Goal: Transaction & Acquisition: Purchase product/service

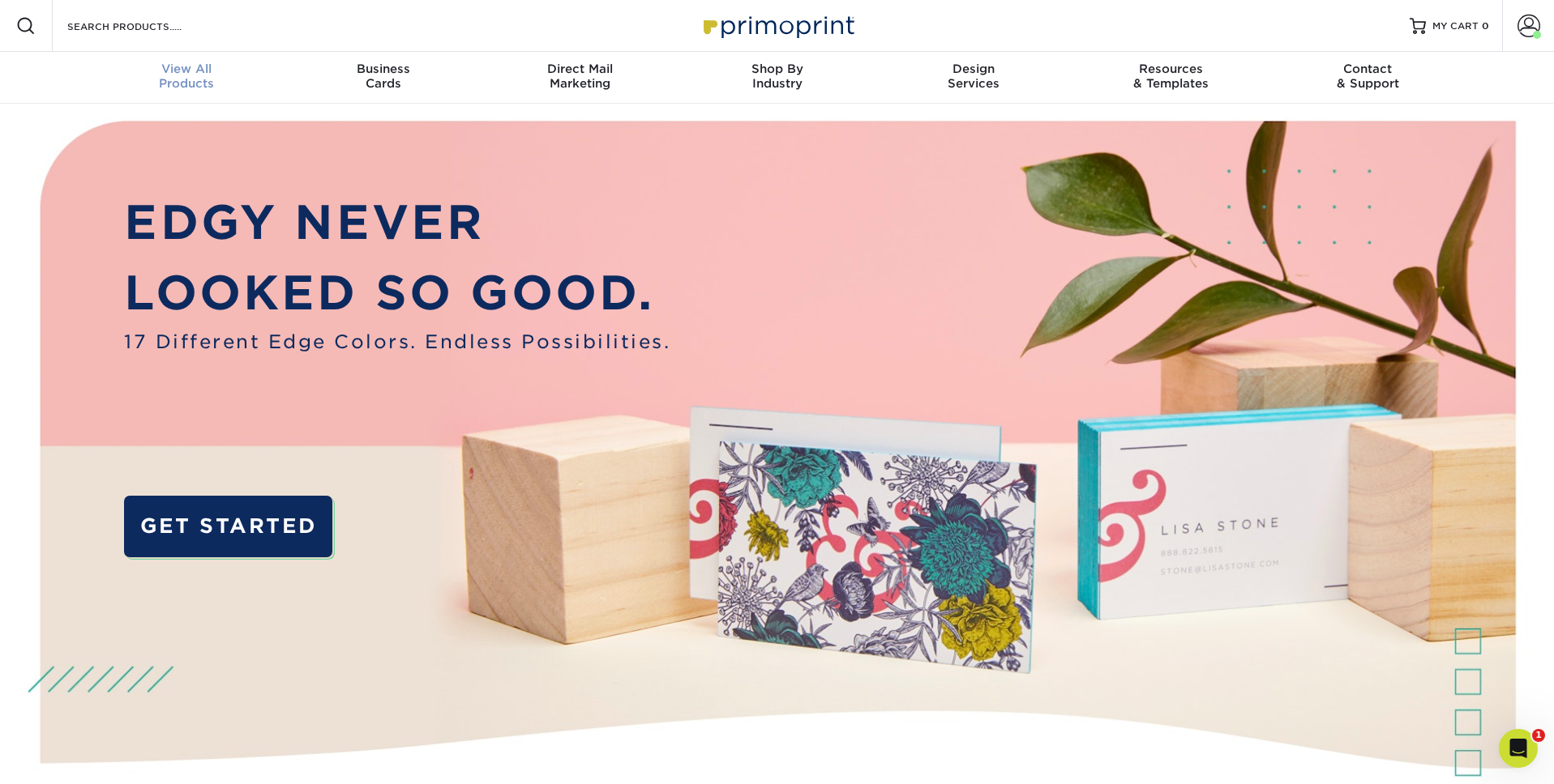
click at [165, 84] on div "View All Products" at bounding box center [186, 76] width 197 height 29
click at [174, 86] on div "View All Products" at bounding box center [186, 76] width 197 height 29
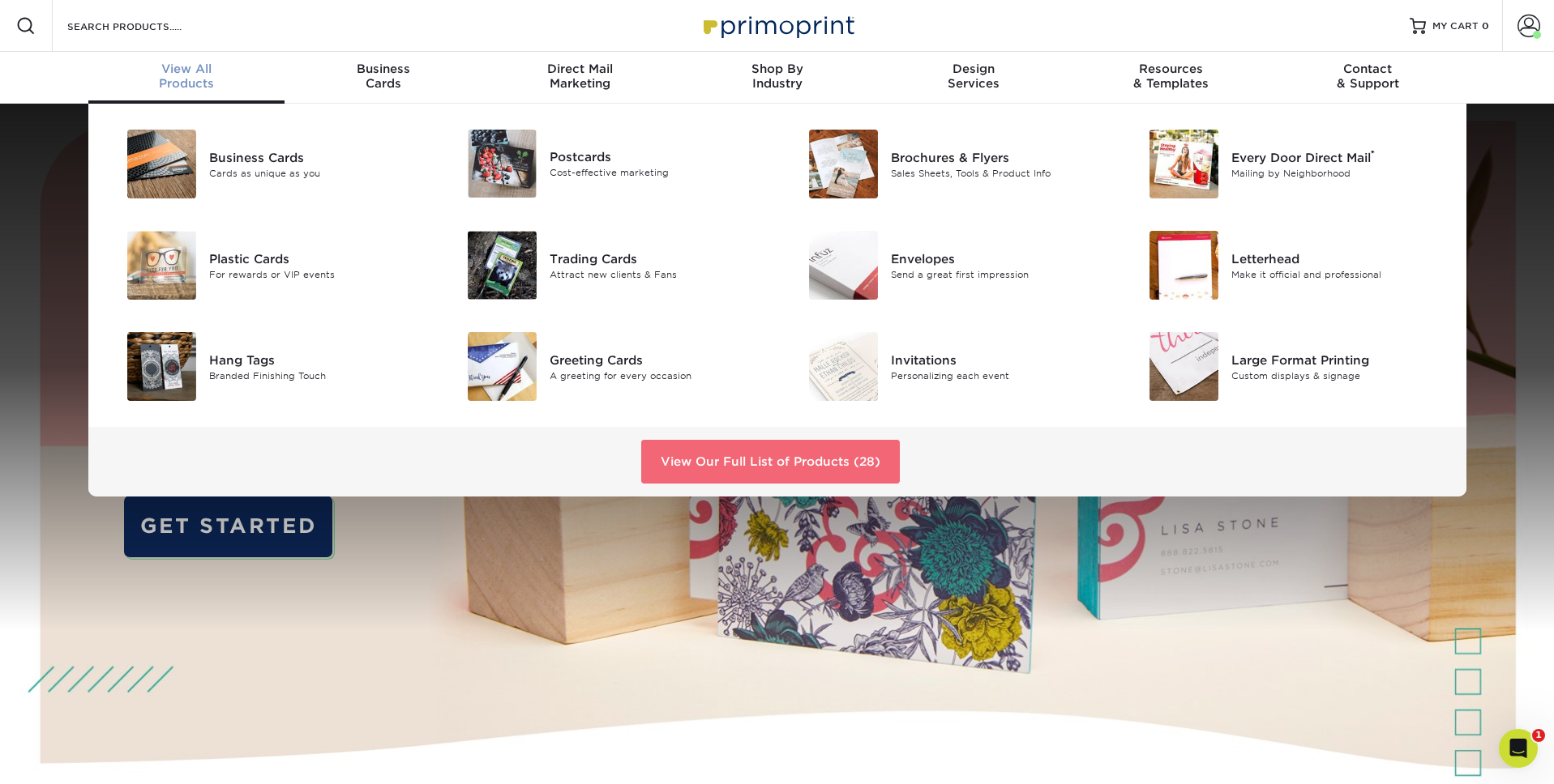
click at [765, 472] on link "View Our Full List of Products (28)" at bounding box center [770, 462] width 258 height 44
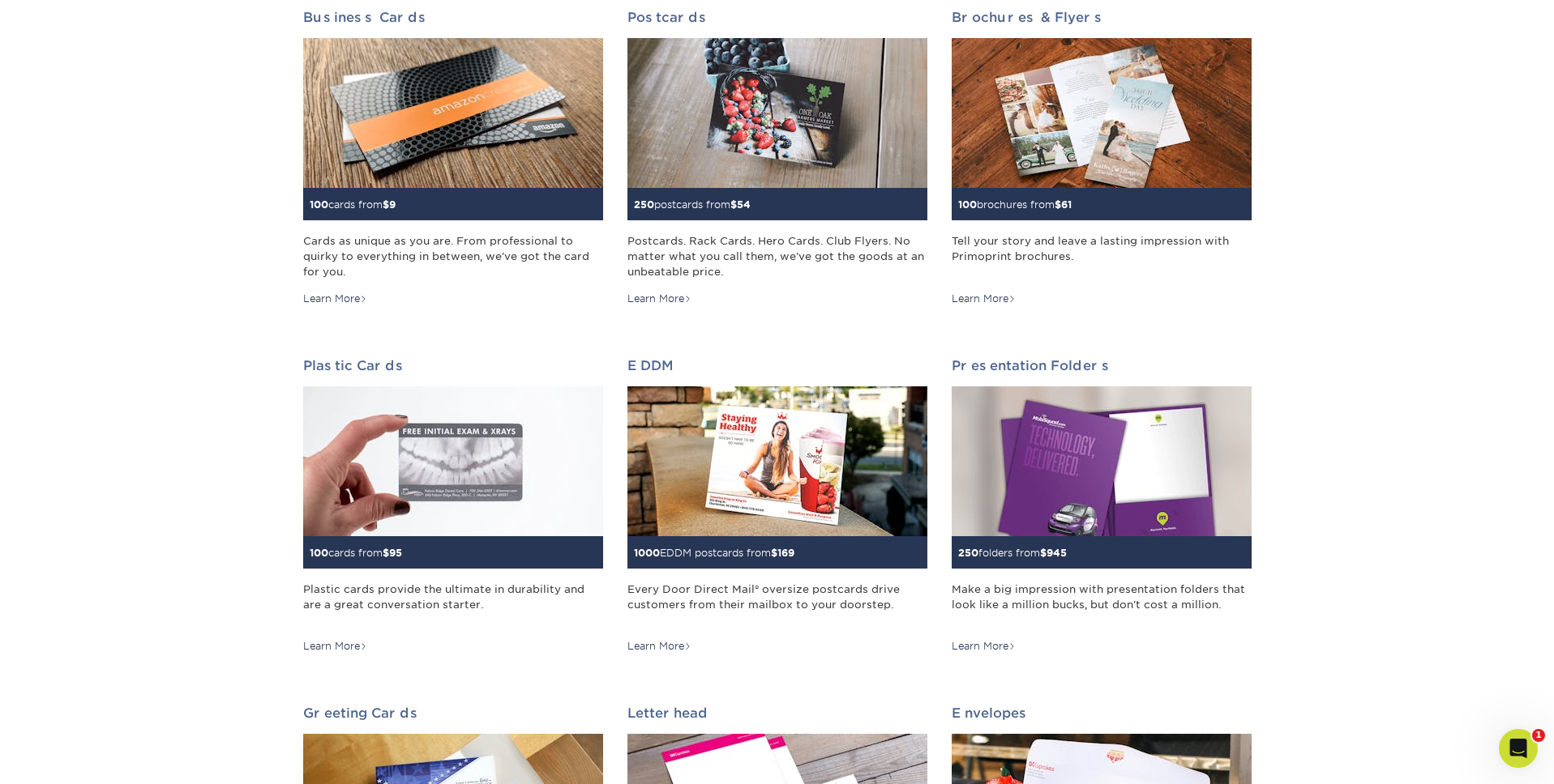
scroll to position [257, 0]
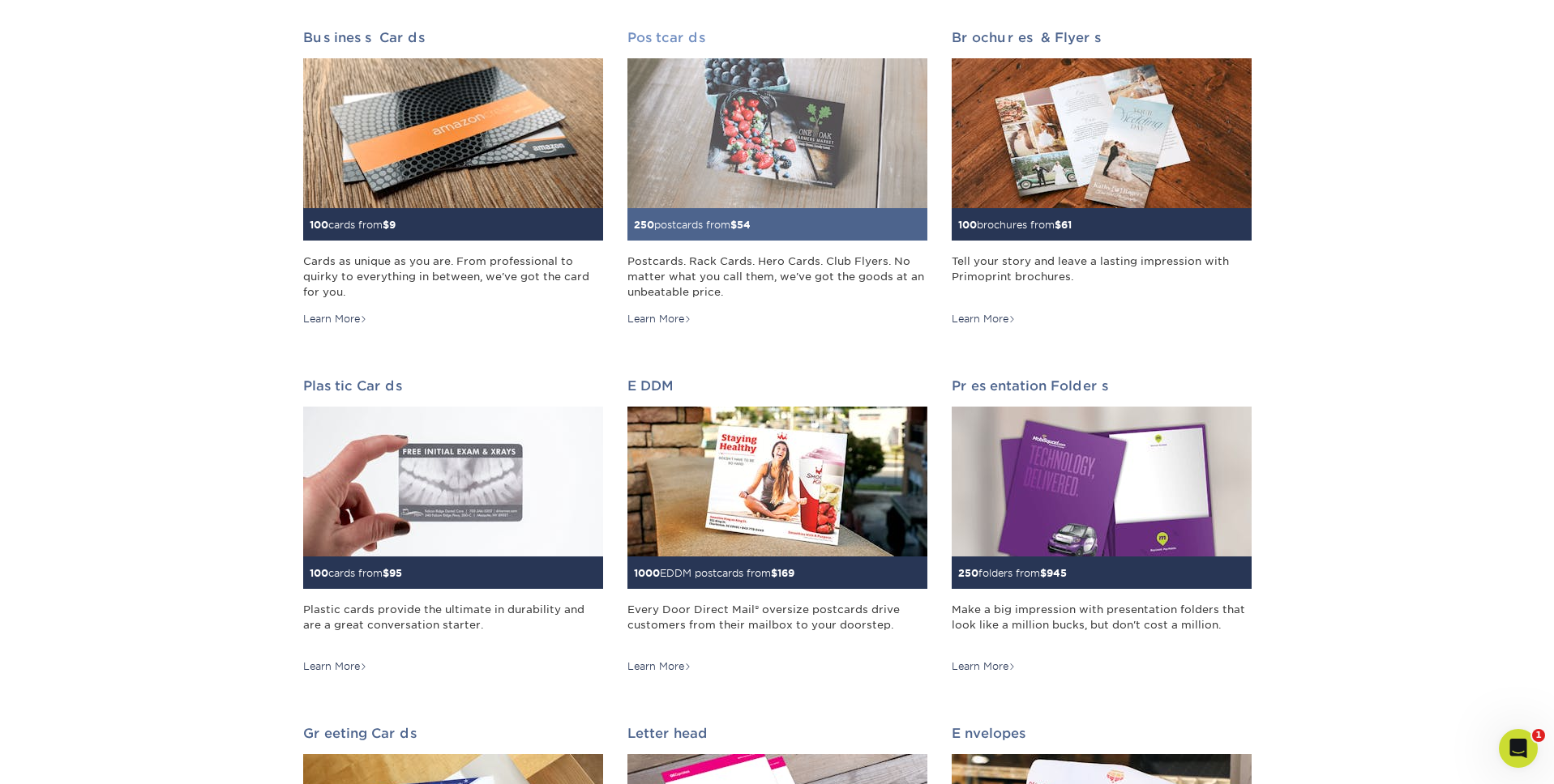
click at [756, 169] on img at bounding box center [777, 134] width 300 height 150
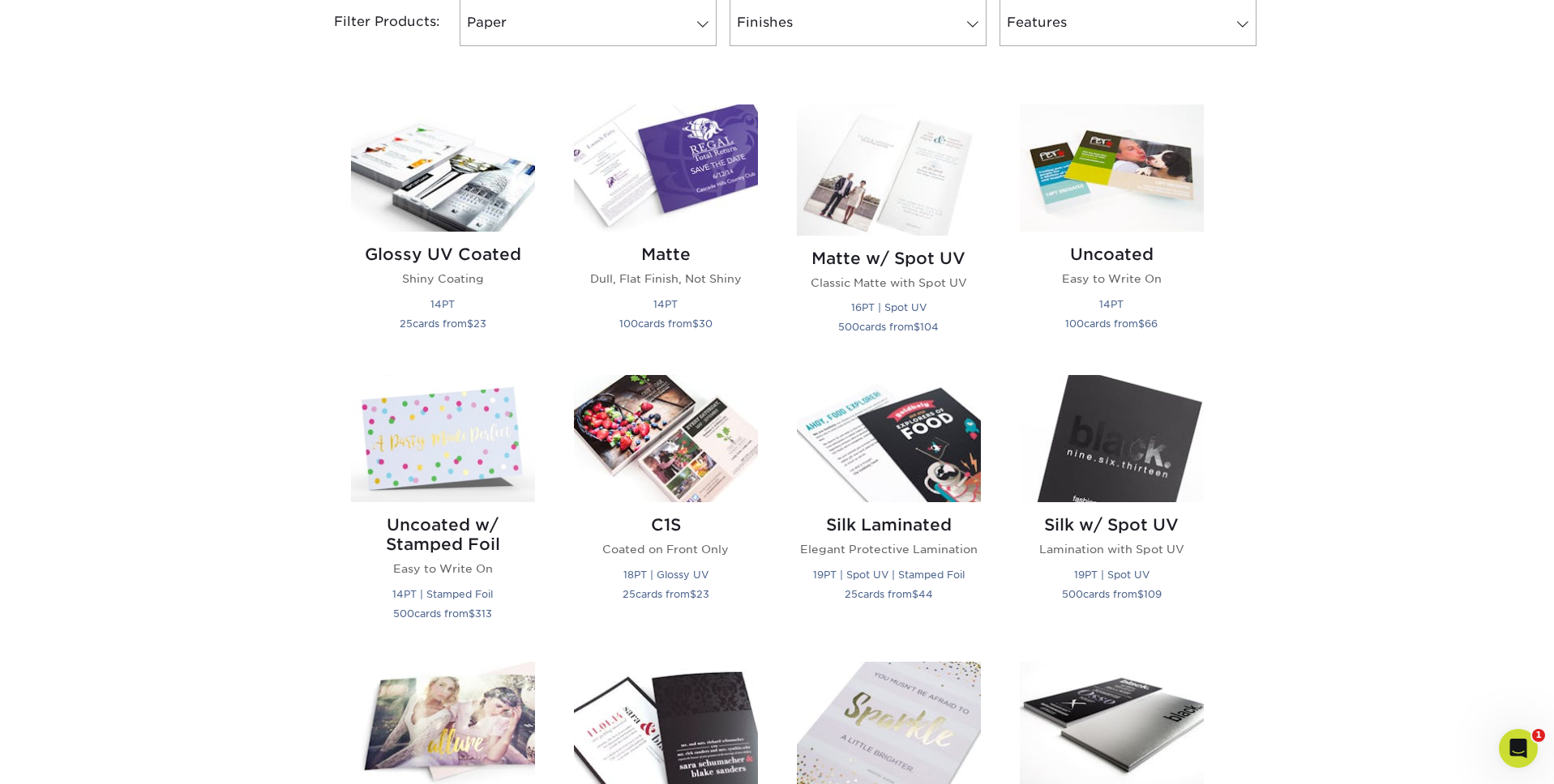
scroll to position [718, 0]
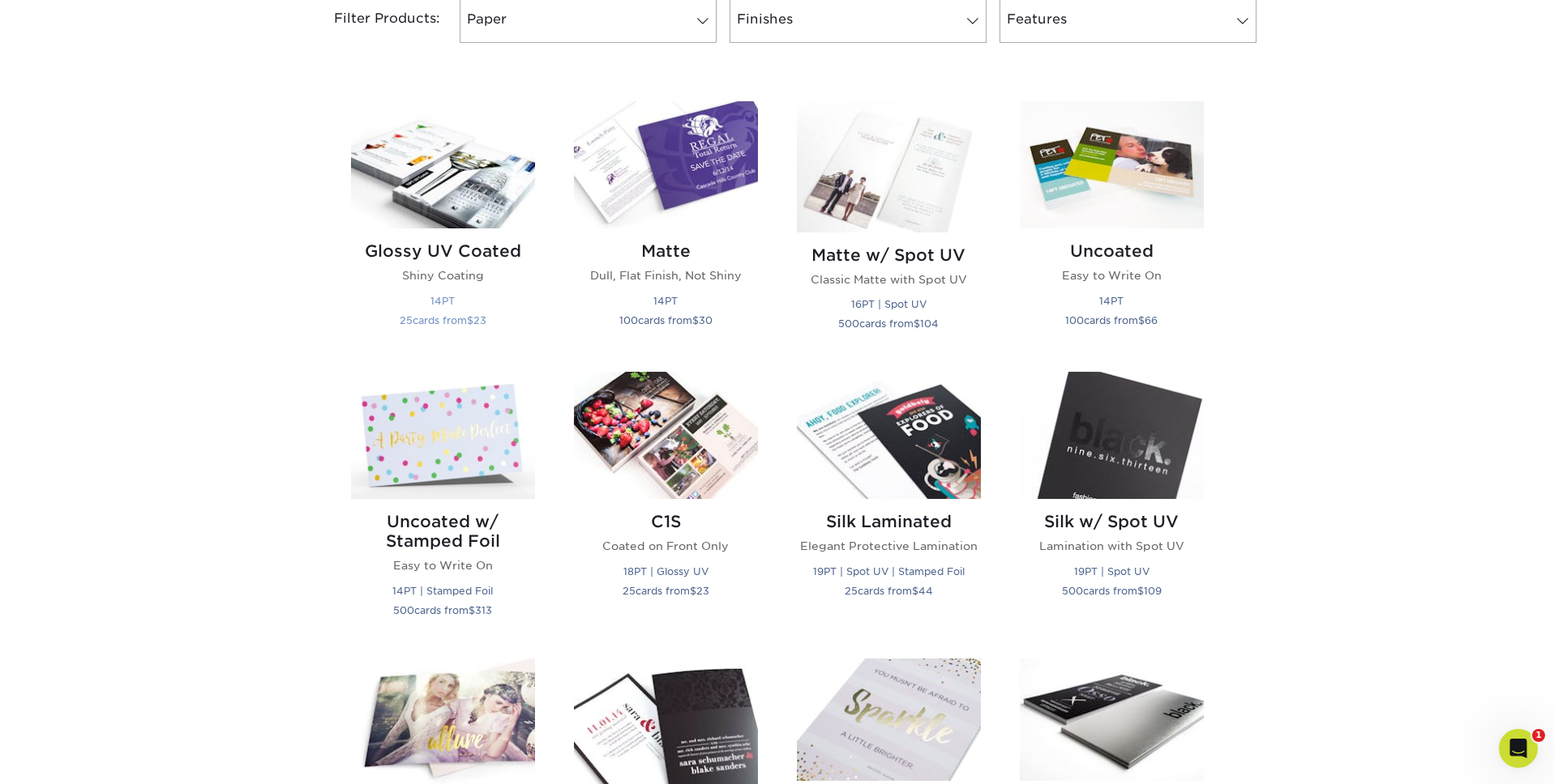
click at [434, 234] on div "Glossy UV Coated Shiny Coating 14PT 25 cards from $ 23" at bounding box center [442, 288] width 184 height 120
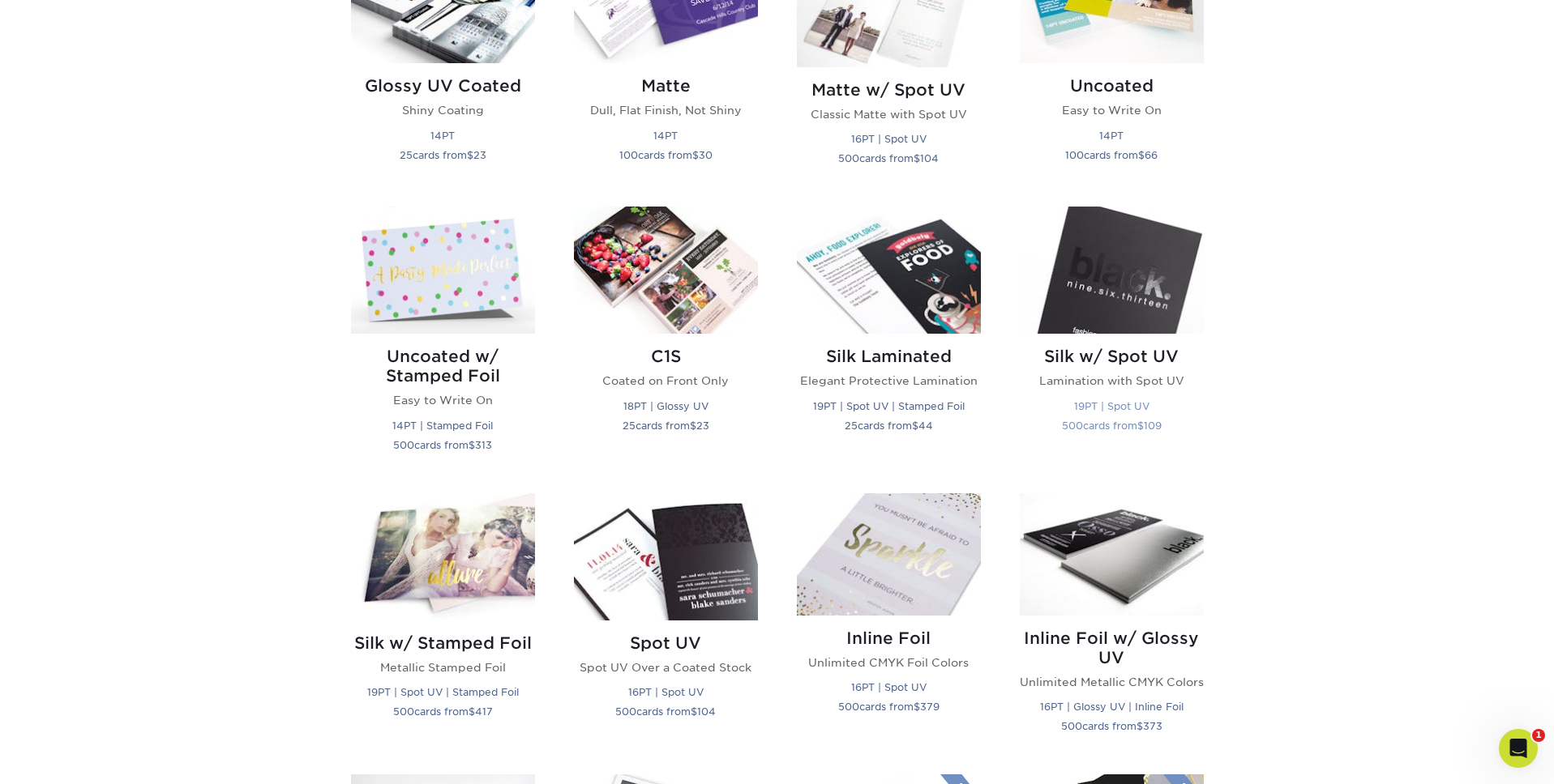
scroll to position [885, 0]
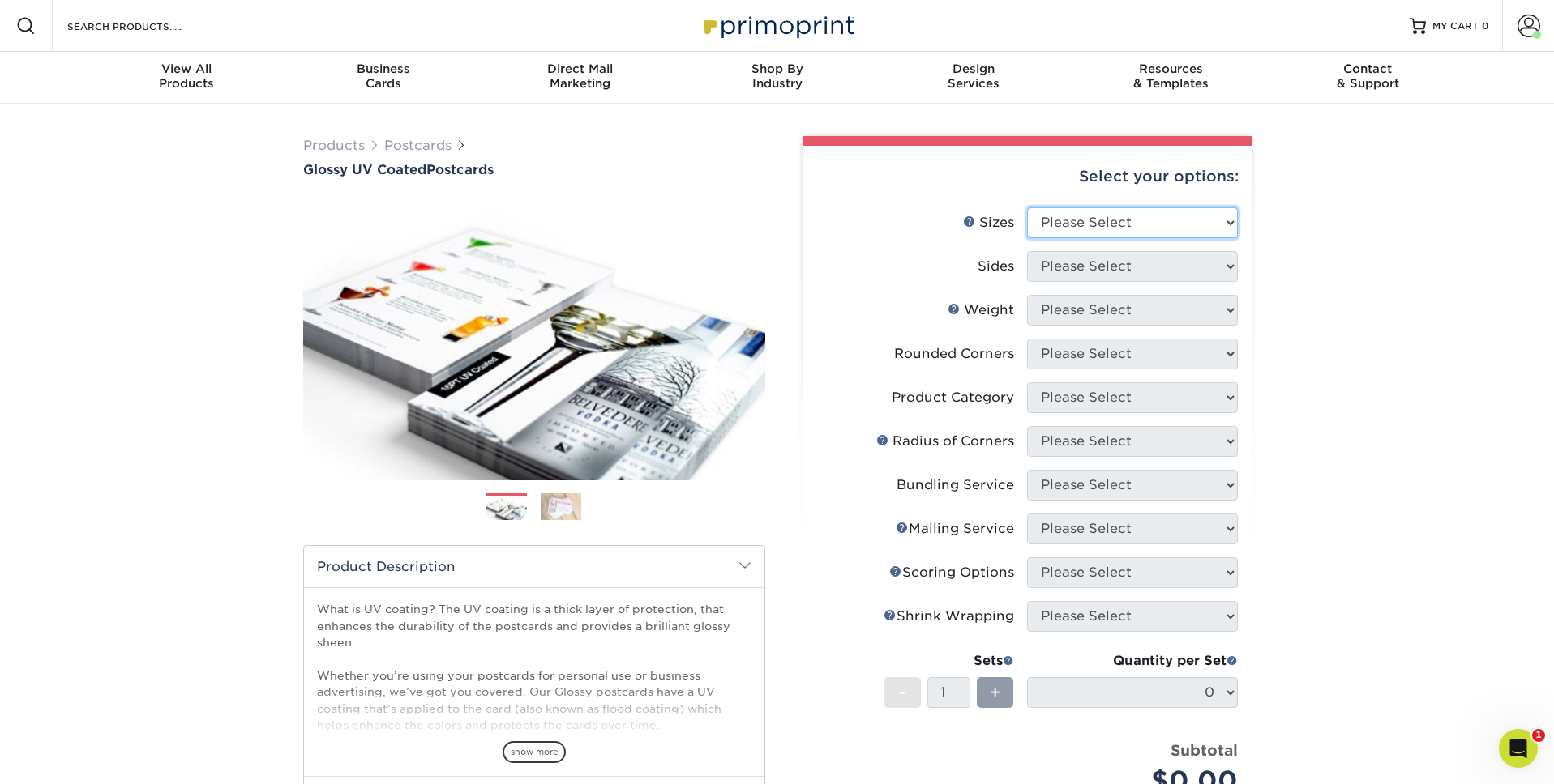
click at [1179, 232] on select "Please Select 1.5" x 7" 2" x 4" 2" x 6" 2" x 7" 2" x 8" 2.12" x 5.5" 2.12" x 5.…" at bounding box center [1132, 223] width 210 height 31
select select "3.50x5.50"
click at [1027, 208] on select "Please Select 1.5" x 7" 2" x 4" 2" x 6" 2" x 7" 2" x 8" 2.12" x 5.5" 2.12" x 5.…" at bounding box center [1132, 223] width 210 height 31
click at [1103, 264] on select "Please Select Print Both Sides Print Front Only" at bounding box center [1132, 266] width 210 height 31
select select "13abbda7-1d64-4f25-8bb2-c179b224825d"
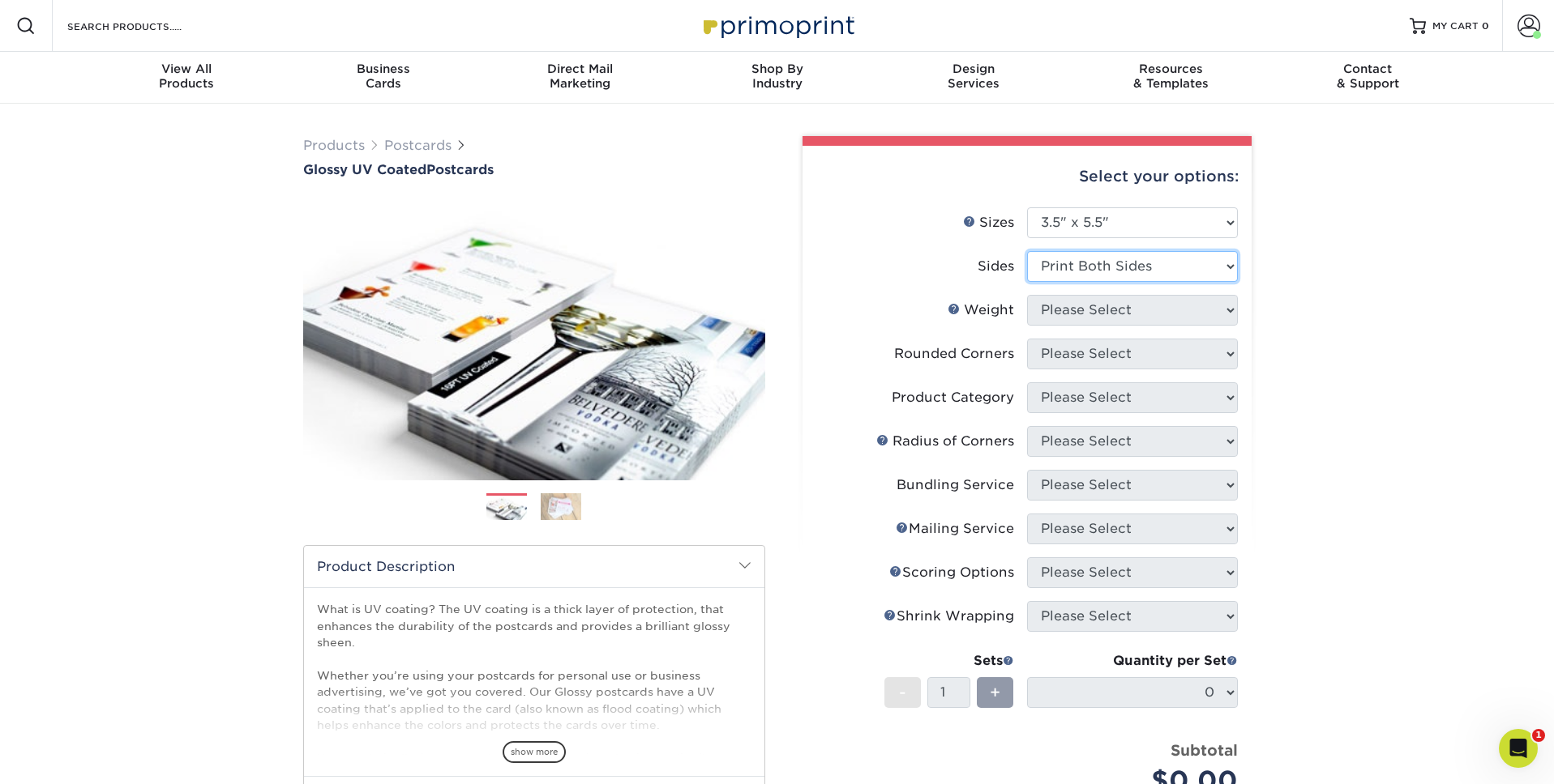
click at [1027, 251] on select "Please Select Print Both Sides Print Front Only" at bounding box center [1132, 266] width 210 height 31
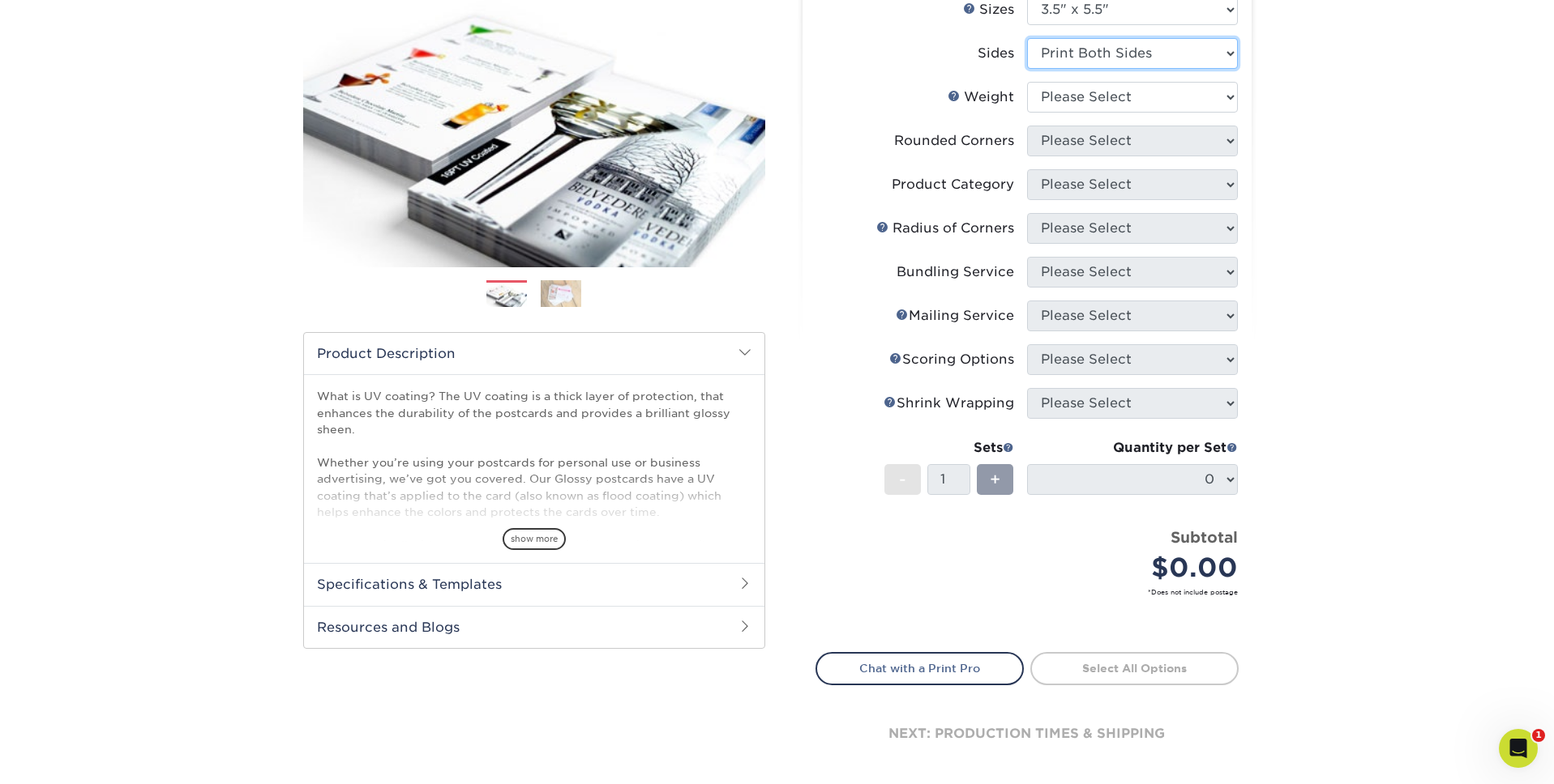
scroll to position [218, 0]
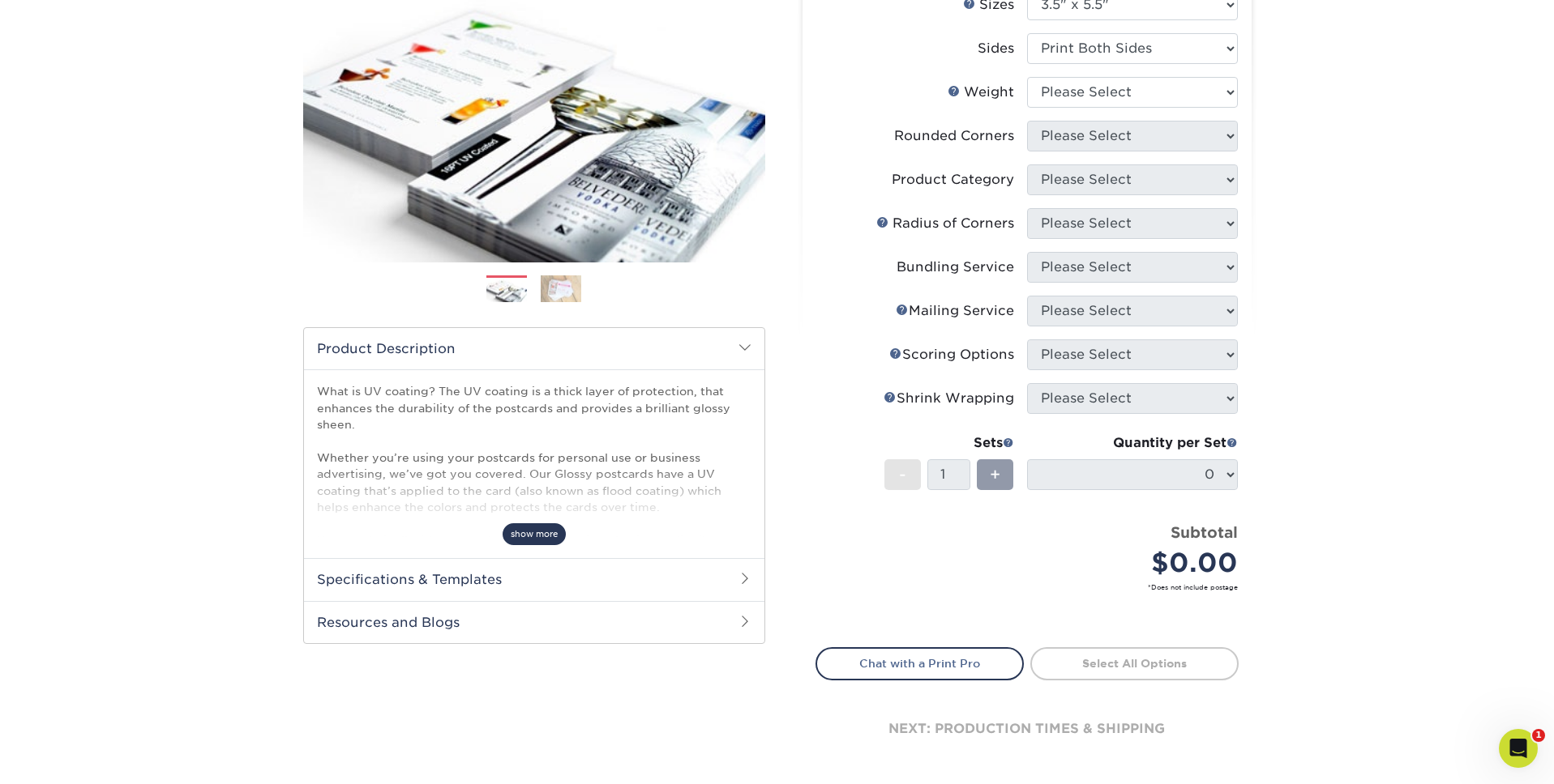
click at [539, 528] on span "show more" at bounding box center [534, 534] width 64 height 22
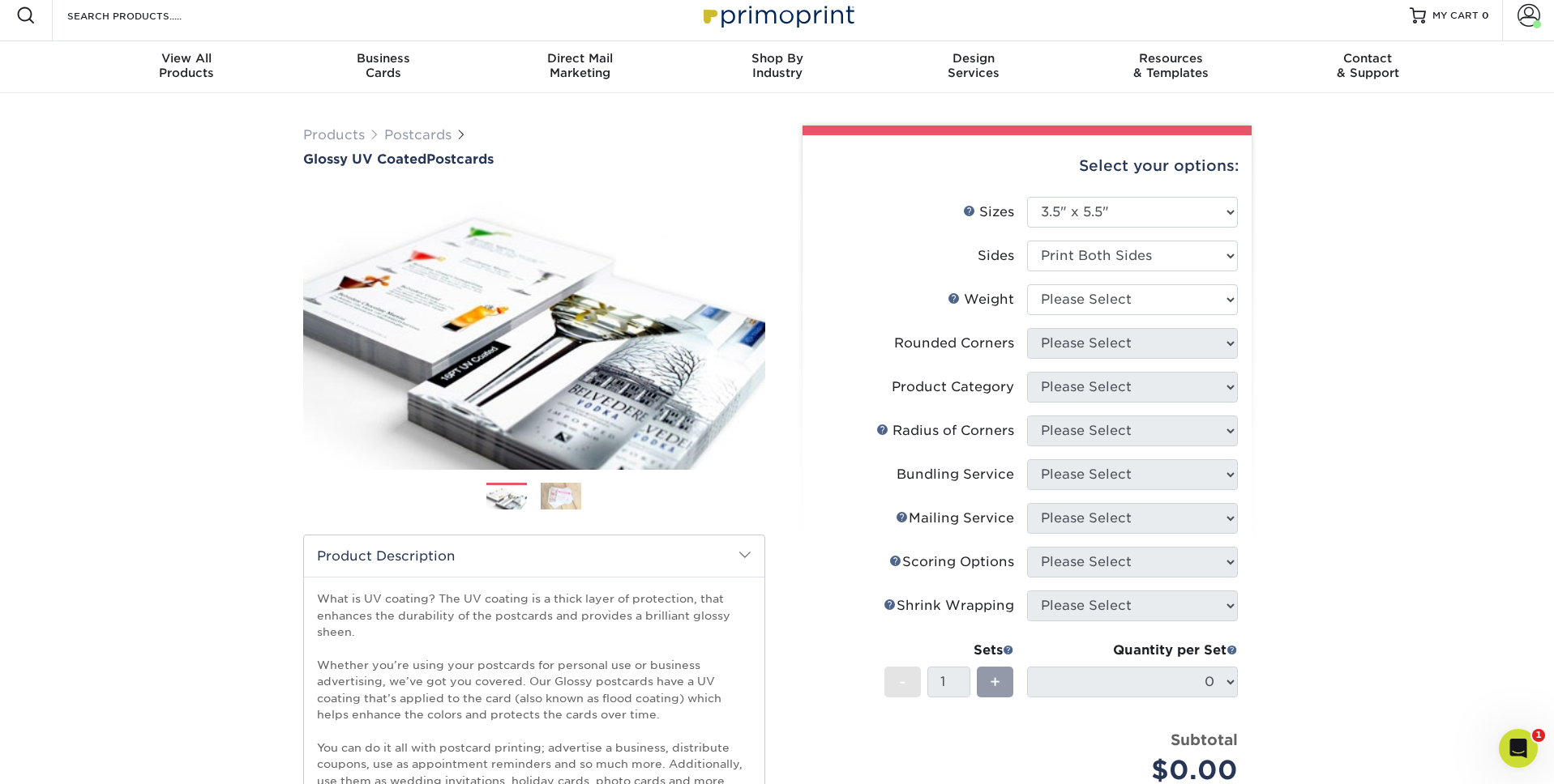
scroll to position [9, 0]
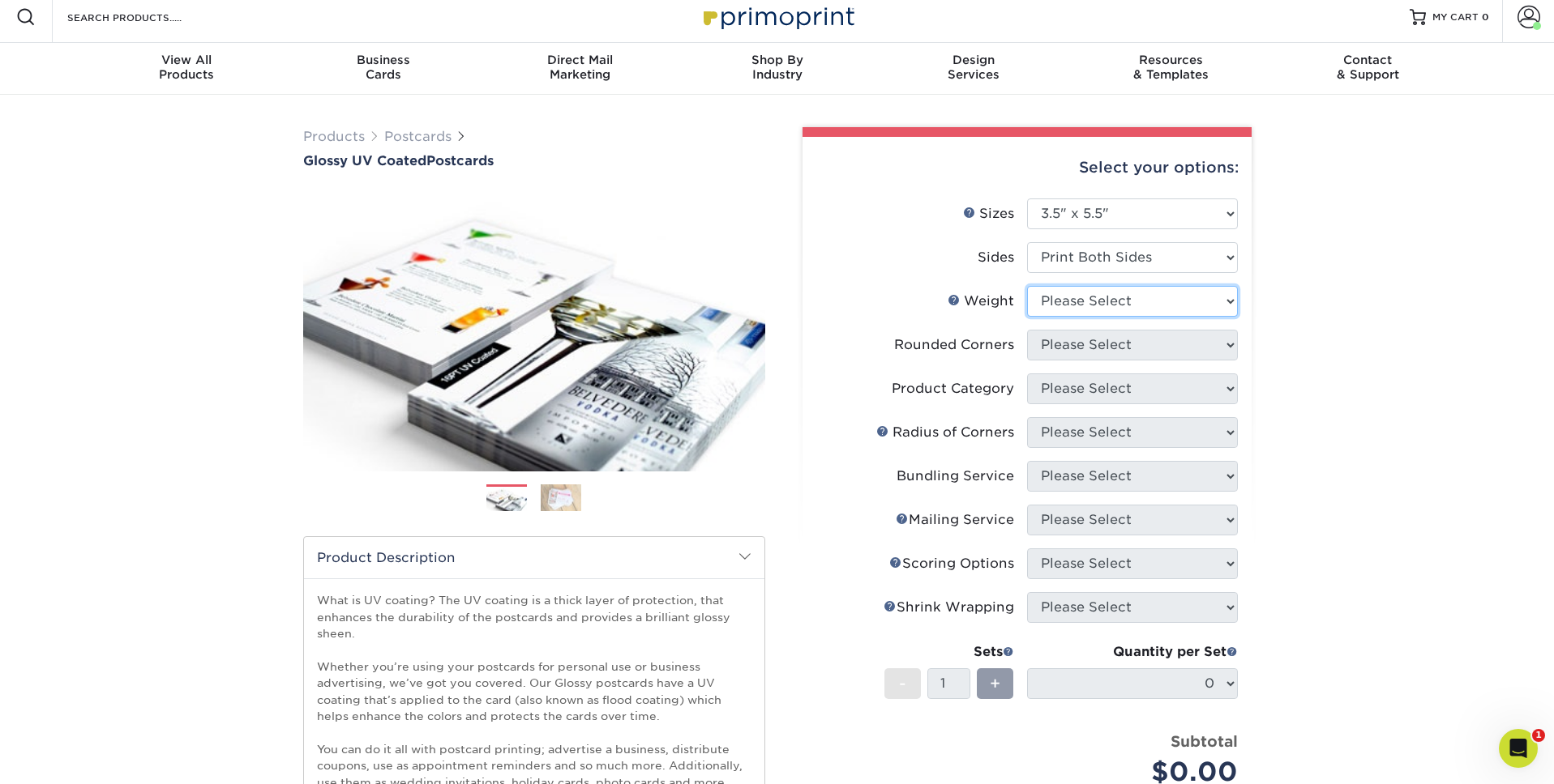
click at [1199, 293] on select "Please Select 16PT 18PT C1S 14PT" at bounding box center [1132, 301] width 210 height 31
select select "16PT"
click at [1027, 286] on select "Please Select 16PT 18PT C1S 14PT" at bounding box center [1132, 301] width 210 height 31
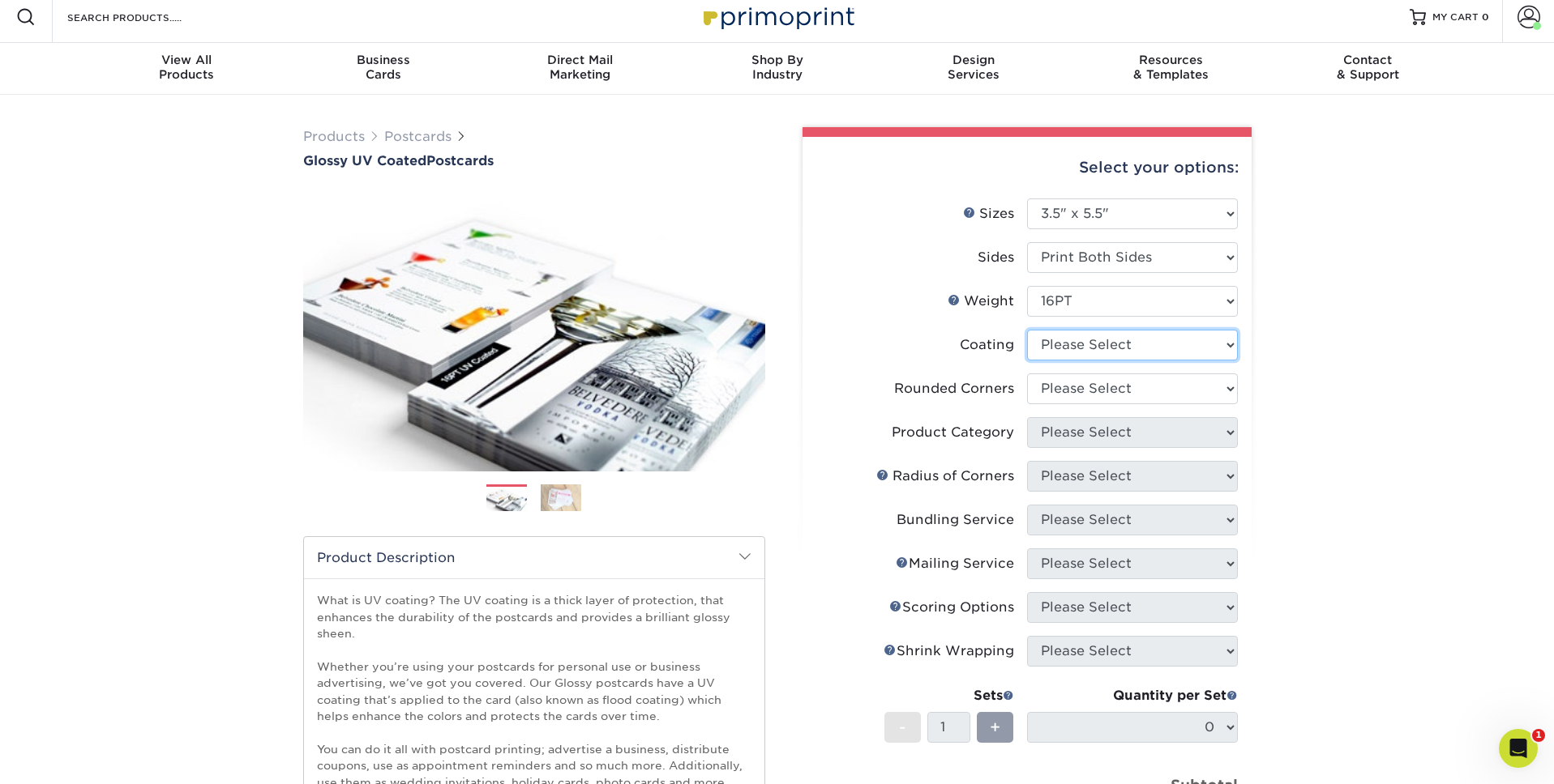
click at [1109, 349] on select at bounding box center [1132, 345] width 210 height 31
select select "ae367451-b2b8-45df-a344-0f05b6a12993"
click at [1027, 330] on select at bounding box center [1132, 345] width 210 height 31
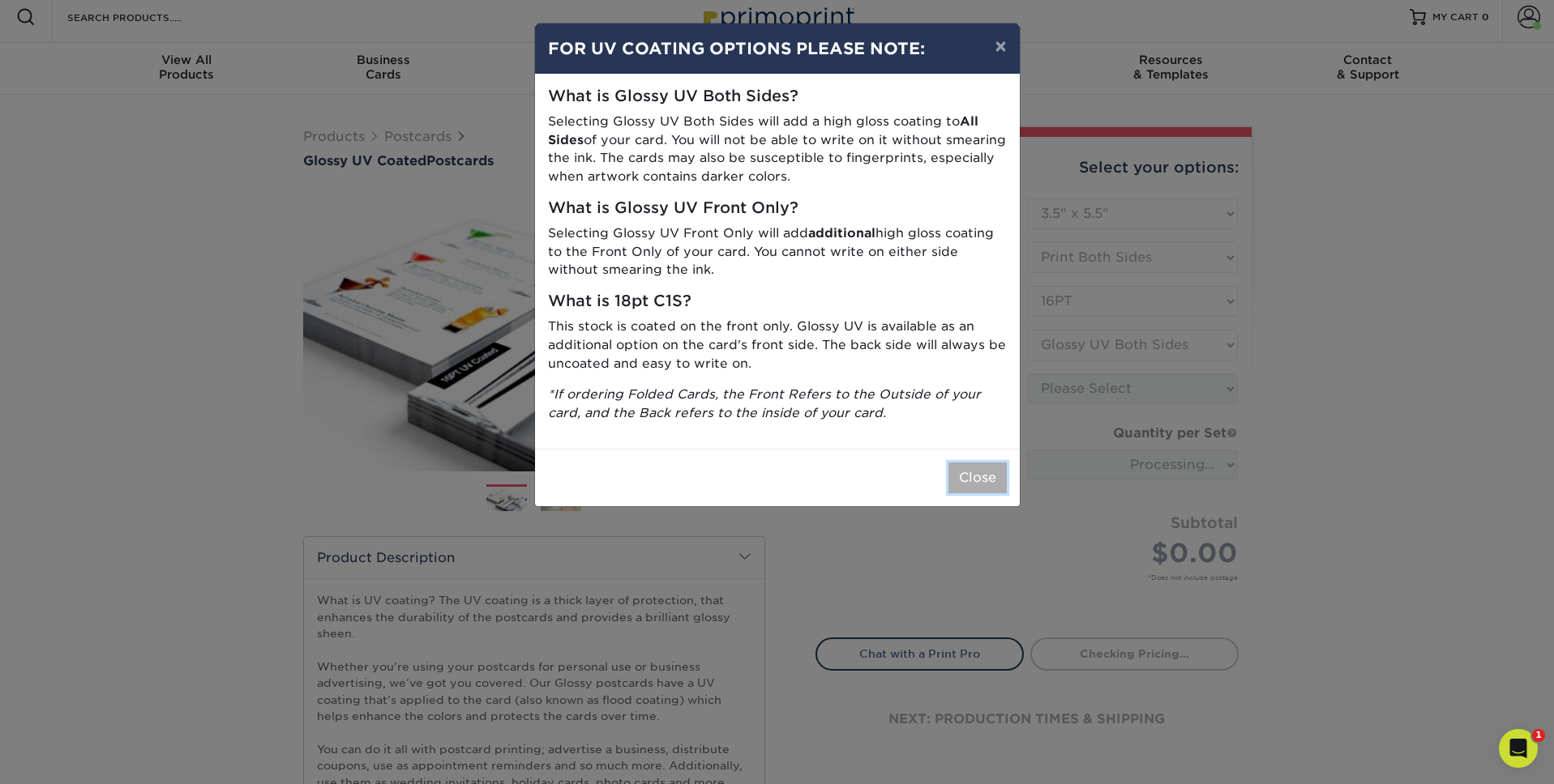
click at [992, 480] on button "Close" at bounding box center [977, 477] width 59 height 31
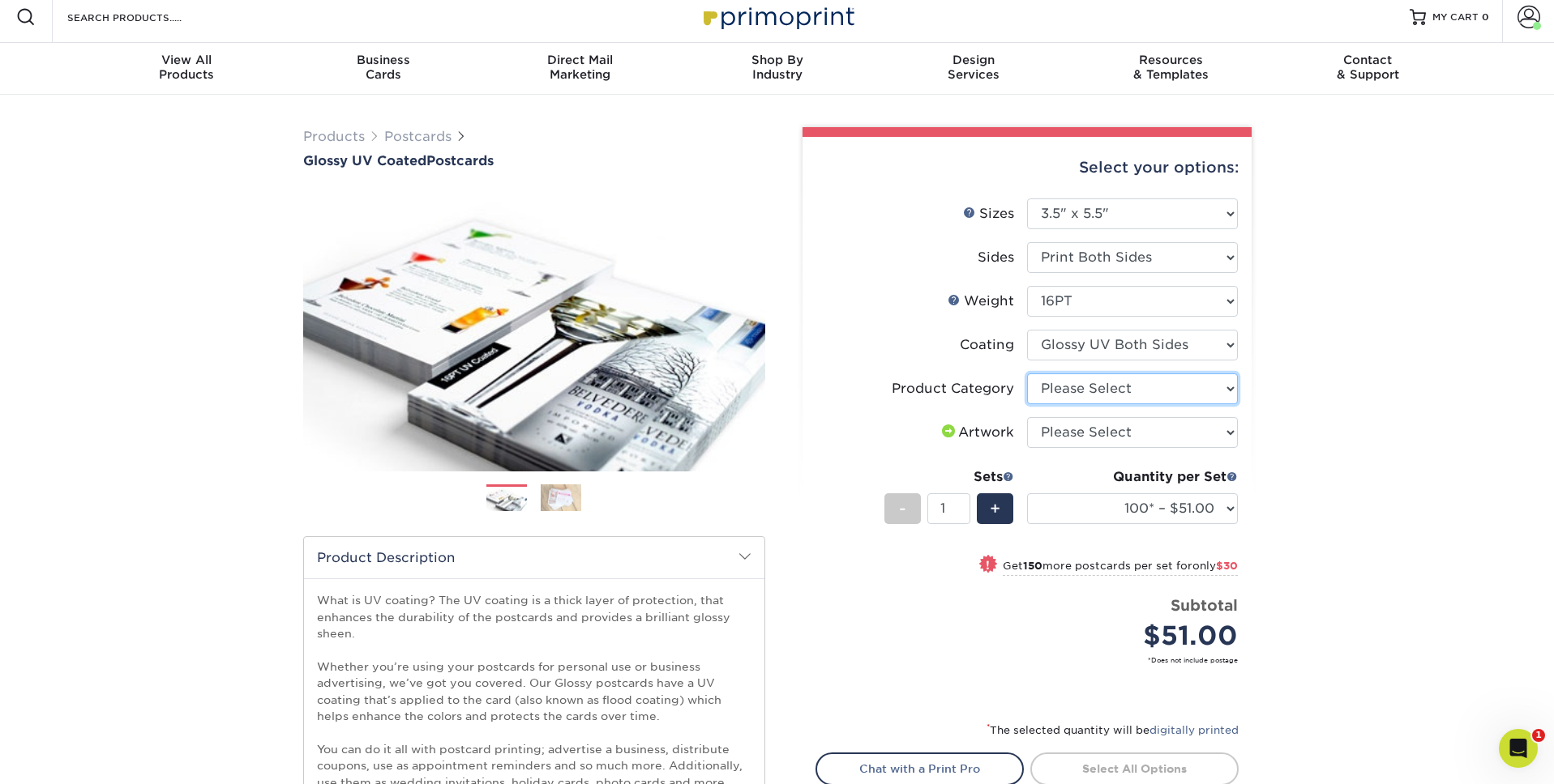
click at [1096, 394] on select "Please Select Postcards" at bounding box center [1132, 388] width 210 height 31
select select "9b7272e0-d6c8-4c3c-8e97-d3a1bcdab858"
click at [1027, 373] on select "Please Select Postcards" at bounding box center [1132, 388] width 210 height 31
click at [1113, 437] on select "Please Select I will upload files I need a design - $150" at bounding box center [1132, 432] width 210 height 31
select select "upload"
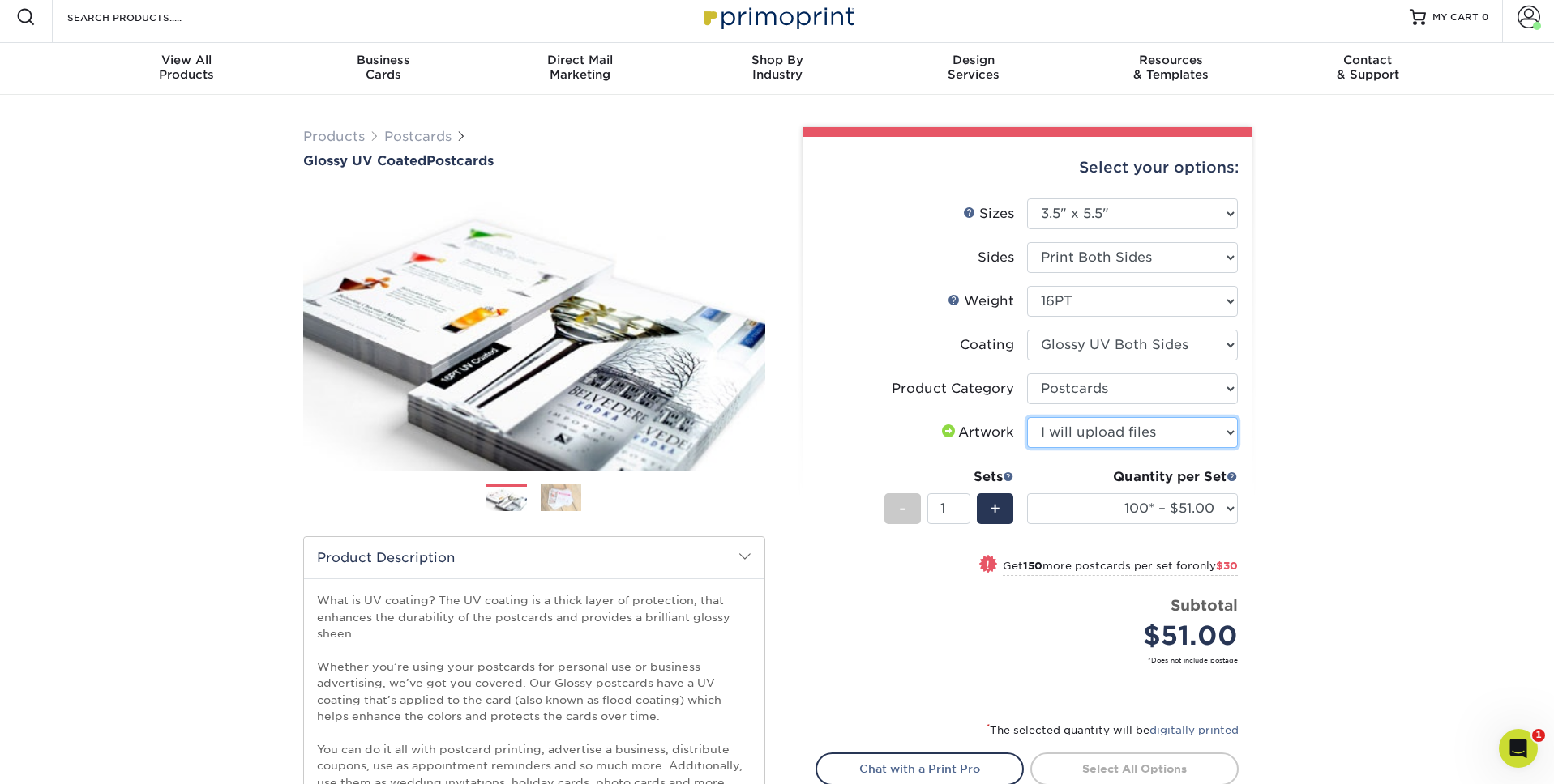
click at [1027, 417] on select "Please Select I will upload files I need a design - $150" at bounding box center [1132, 432] width 210 height 31
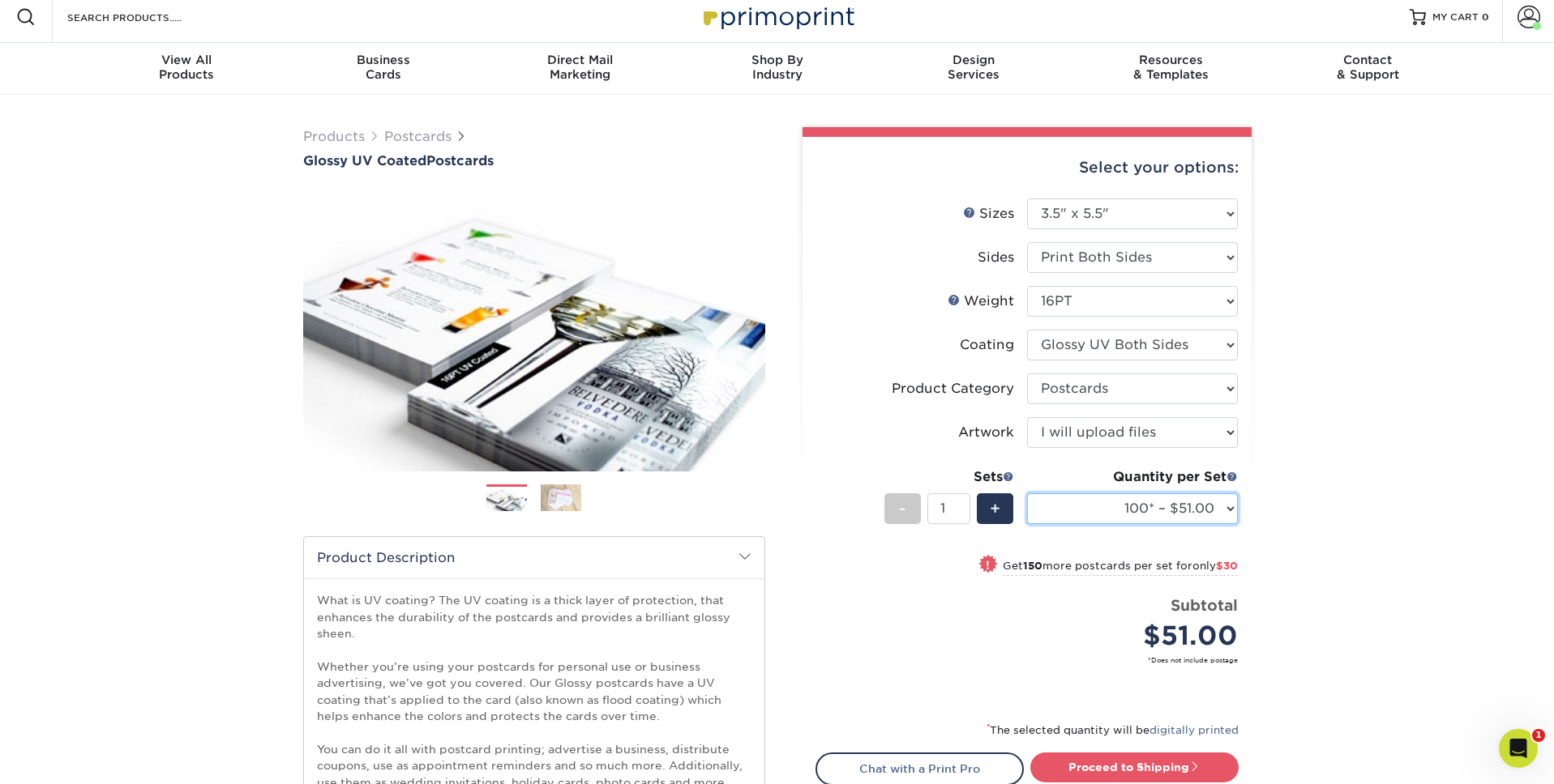
click at [1219, 508] on select "100* – $51.00 250* – $81.00 500 – $109.00 1000 – $126.00 2500 – $206.00 5000 – …" at bounding box center [1132, 508] width 210 height 31
click at [1178, 344] on select at bounding box center [1132, 345] width 210 height 31
click at [1027, 330] on select at bounding box center [1132, 345] width 210 height 31
click at [1167, 517] on select "100* – $51.00 250* – $81.00 500 – $109.00 1000 – $126.00 2500 – $206.00 5000 – …" at bounding box center [1132, 508] width 210 height 31
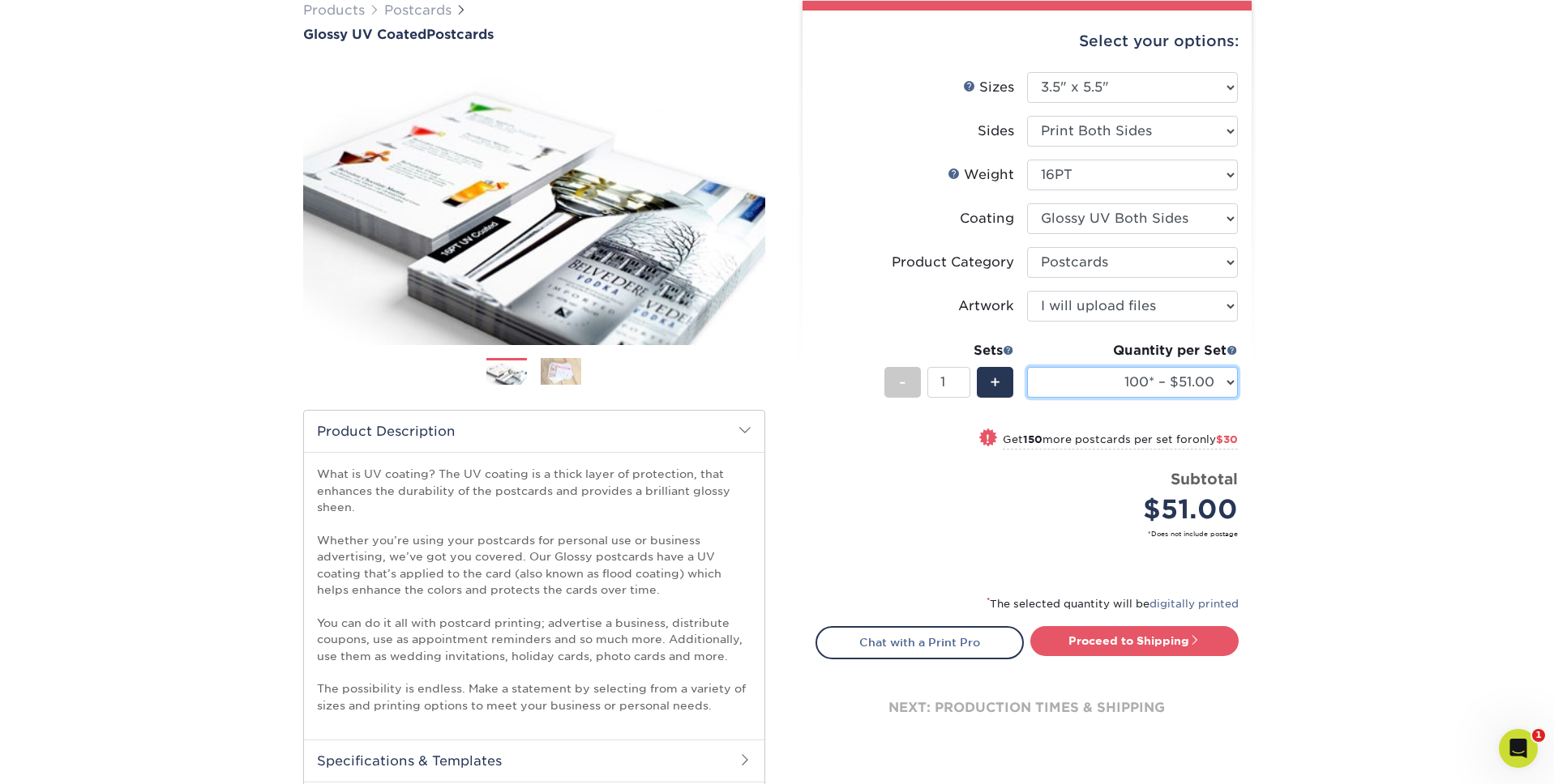
scroll to position [136, 0]
click at [1188, 640] on link "Proceed to Shipping" at bounding box center [1134, 640] width 209 height 29
type input "Set 1"
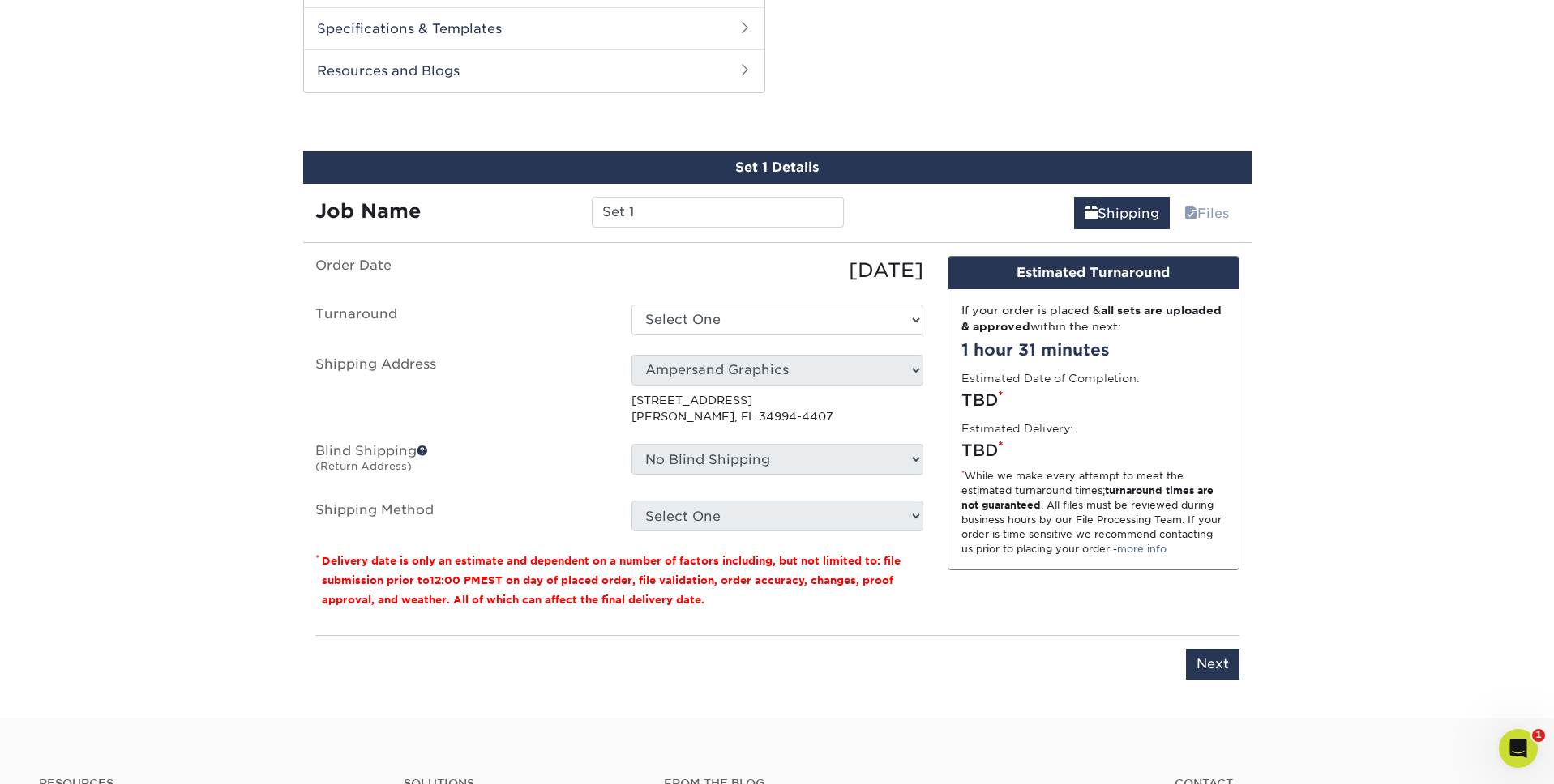
scroll to position [881, 0]
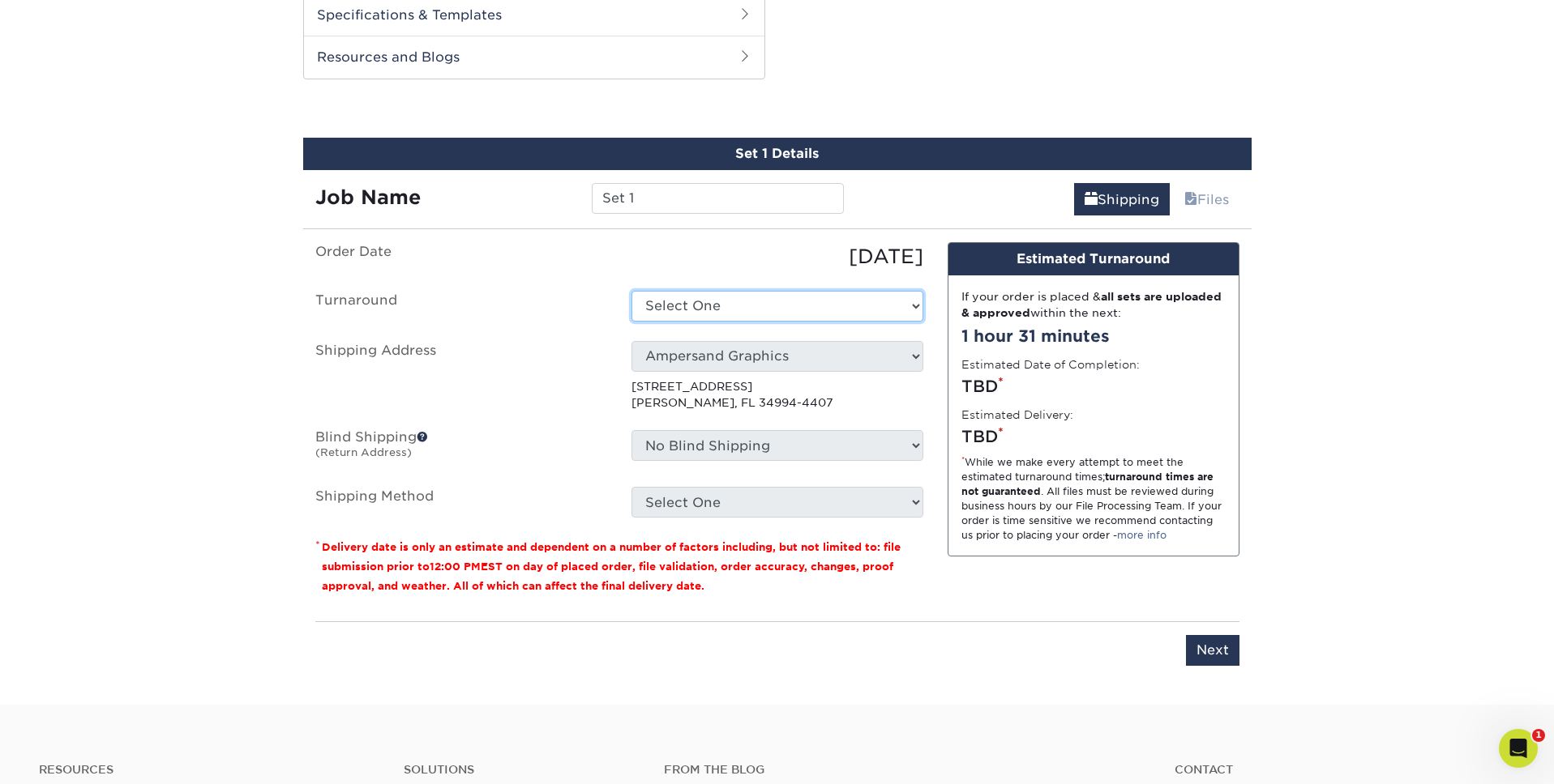
click at [760, 296] on select "Select One 2-4 Business Days 2 Day Next Business Day" at bounding box center [777, 306] width 292 height 31
select select "e682ae62-56b1-4eb0-acaf-acd613cfb068"
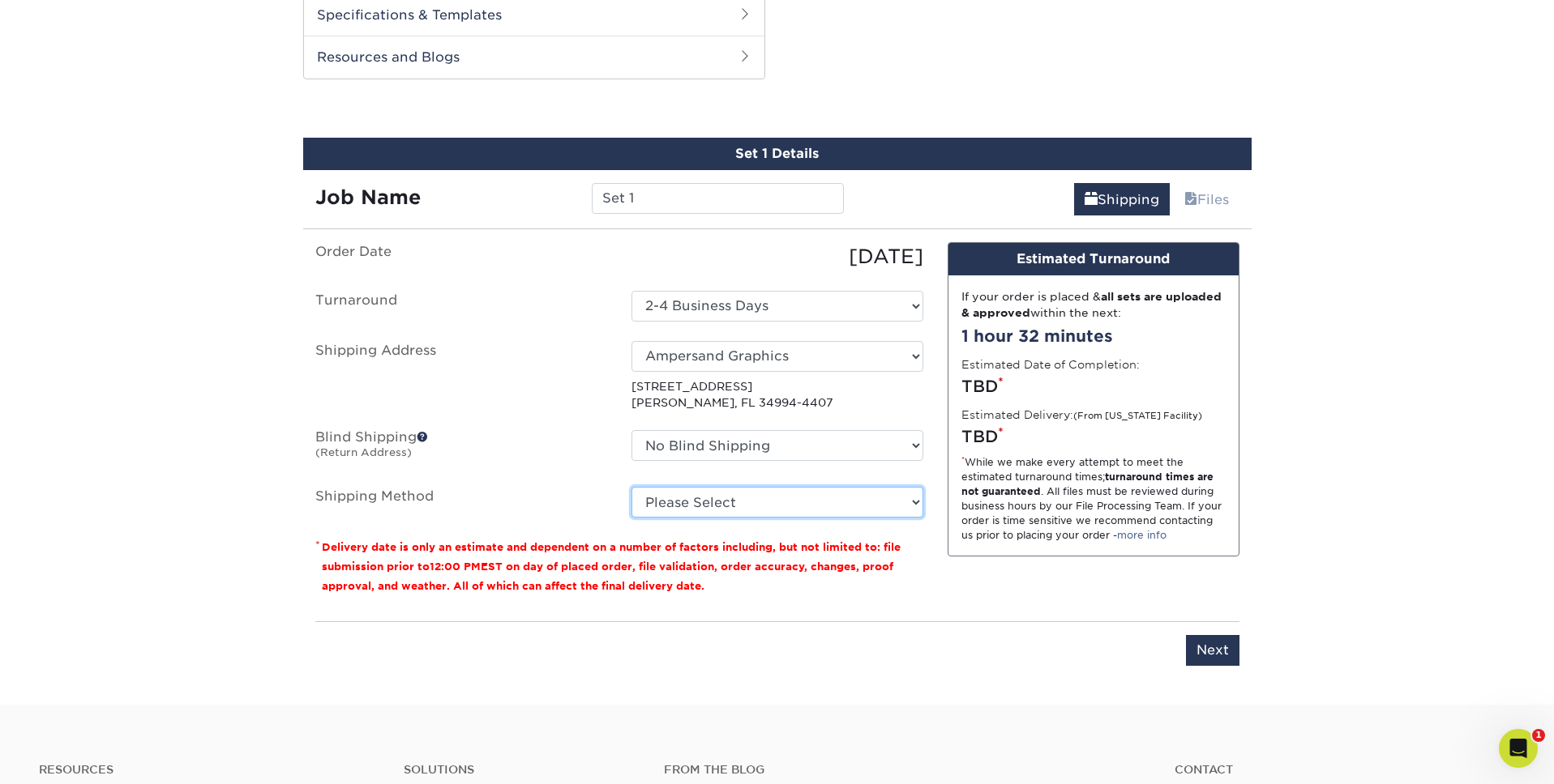
click at [671, 501] on select "Please Select Ground Shipping (+$16.21) 3 Day Shipping Service (+$19.90) 2 Day …" at bounding box center [777, 501] width 292 height 31
select select "03"
click at [631, 486] on select "Please Select Ground Shipping (+$16.21) 3 Day Shipping Service (+$19.90) 2 Day …" at bounding box center [777, 501] width 292 height 31
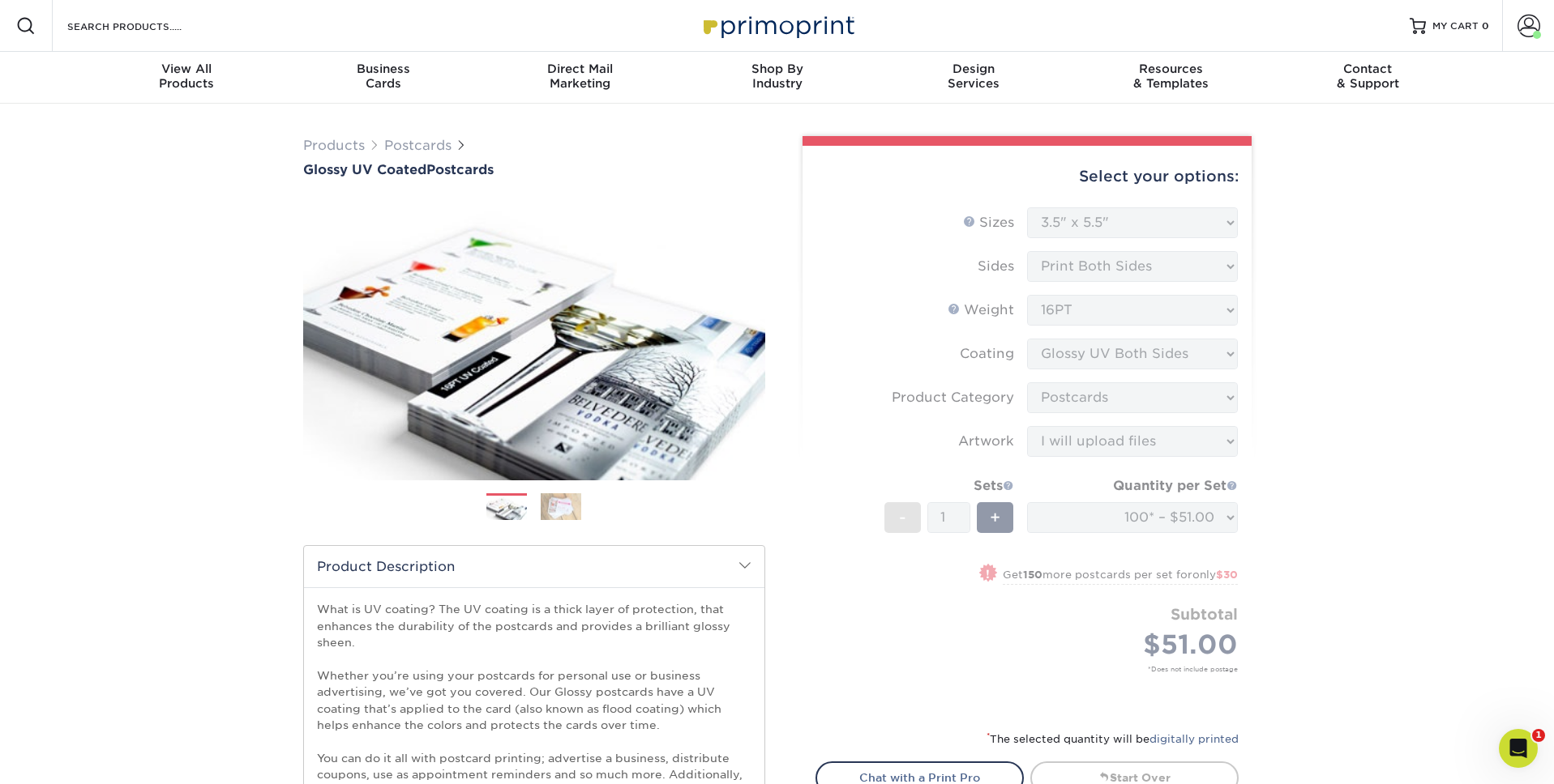
scroll to position [1, 0]
click at [1177, 218] on form "Sizes Help Sizes Please Select 1.5" x 7" 2" x 4" 2" x 6" 2" x 7" 2" x 8" 2.12" …" at bounding box center [1026, 458] width 423 height 503
click at [1151, 504] on form "Sizes Help Sizes Please Select 1.5" x 7" 2" x 4" 2" x 6" 2" x 7" 2" x 8" 2.12" …" at bounding box center [1026, 458] width 423 height 503
click at [1166, 517] on form "Sizes Help Sizes Please Select 1.5" x 7" 2" x 4" 2" x 6" 2" x 7" 2" x 8" 2.12" …" at bounding box center [1026, 458] width 423 height 503
click at [1044, 770] on link "Start Over" at bounding box center [1134, 777] width 209 height 32
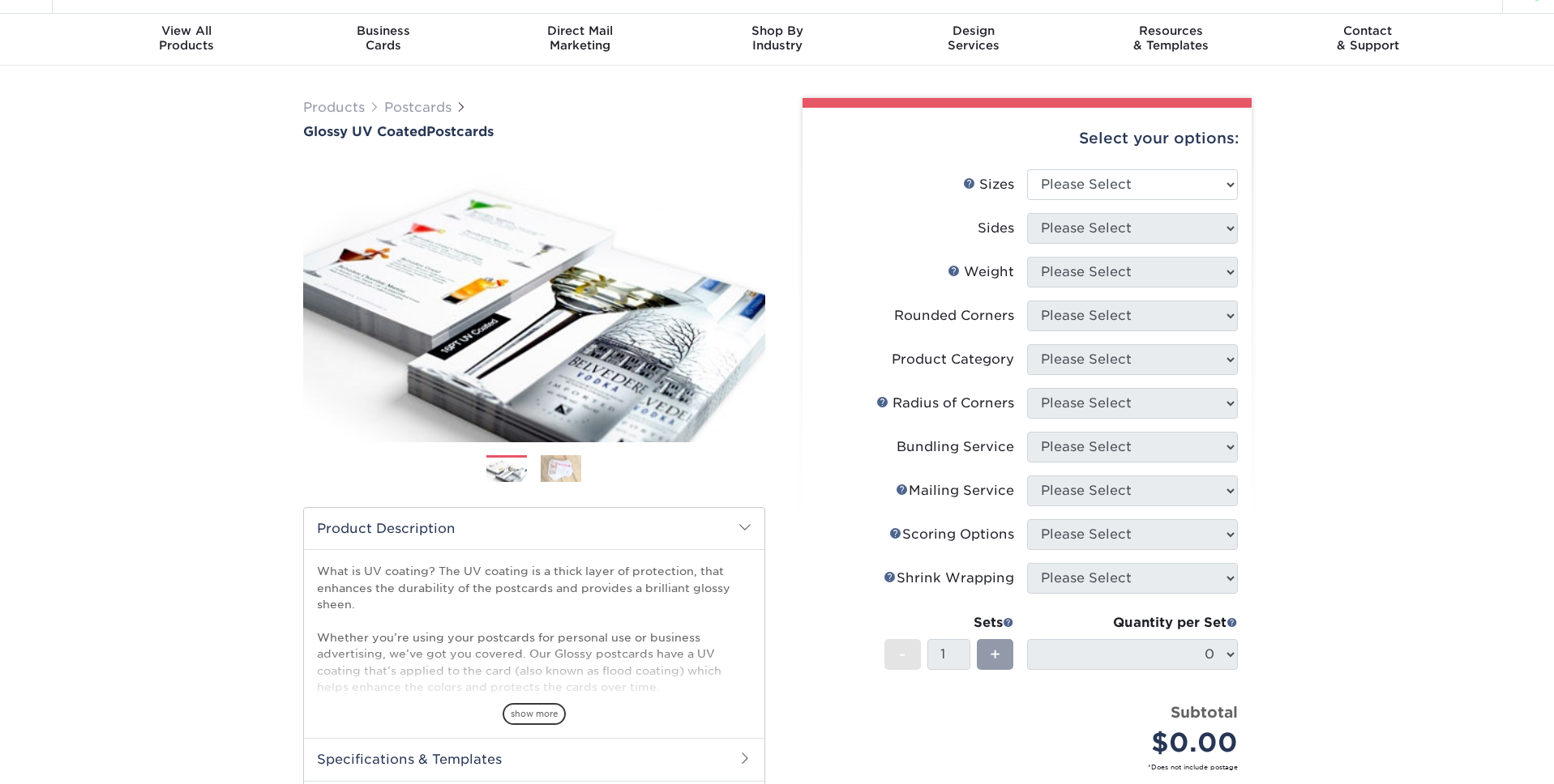
scroll to position [56, 0]
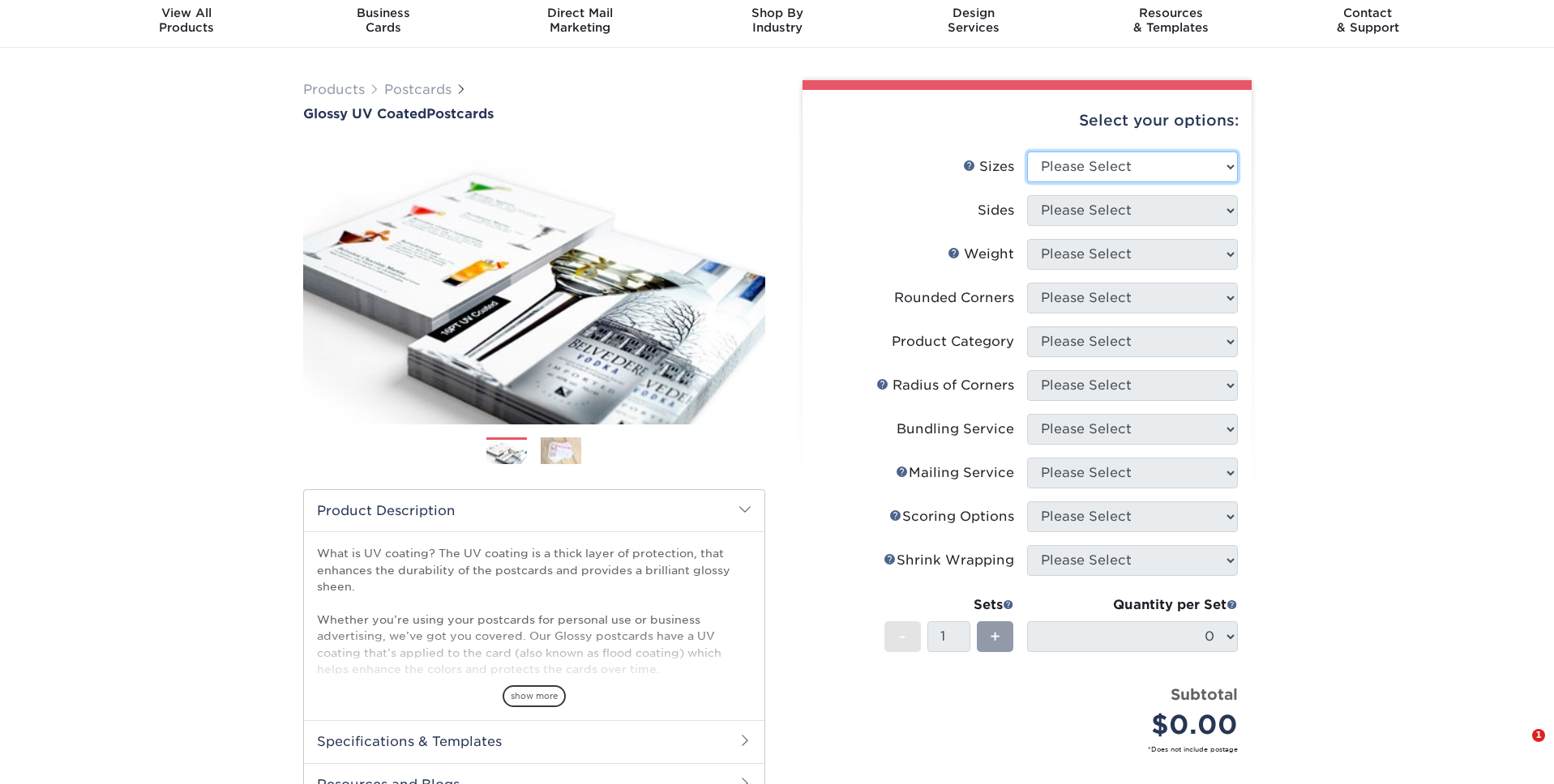
click at [1152, 162] on select "Please Select 1.5" x 7" 2" x 4" 2" x 6" 2" x 7" 2" x 8" 2.12" x 5.5" 2.12" x 5.…" at bounding box center [1132, 167] width 210 height 31
select select "3.50x5.50"
click at [1027, 152] on select "Please Select 1.5" x 7" 2" x 4" 2" x 6" 2" x 7" 2" x 8" 2.12" x 5.5" 2.12" x 5.…" at bounding box center [1132, 167] width 210 height 31
click at [1146, 215] on select "Please Select Print Both Sides Print Front Only" at bounding box center [1132, 210] width 210 height 31
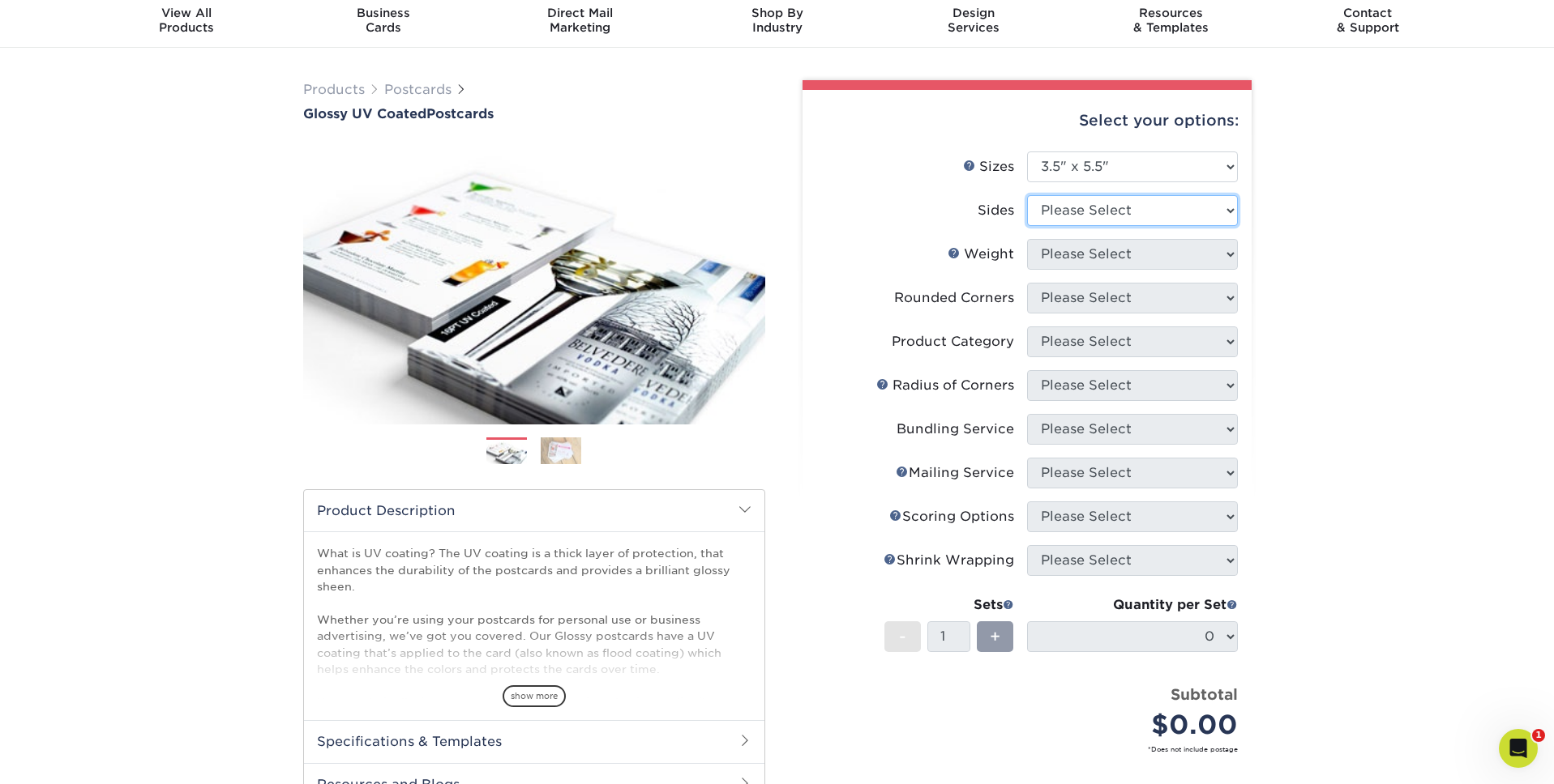
select select "13abbda7-1d64-4f25-8bb2-c179b224825d"
click at [1027, 195] on select "Please Select Print Both Sides Print Front Only" at bounding box center [1132, 210] width 210 height 31
click at [1140, 249] on select "Please Select 16PT 18PT C1S 14PT" at bounding box center [1132, 254] width 210 height 31
select select "16PT"
click at [1027, 239] on select "Please Select 16PT 18PT C1S 14PT" at bounding box center [1132, 254] width 210 height 31
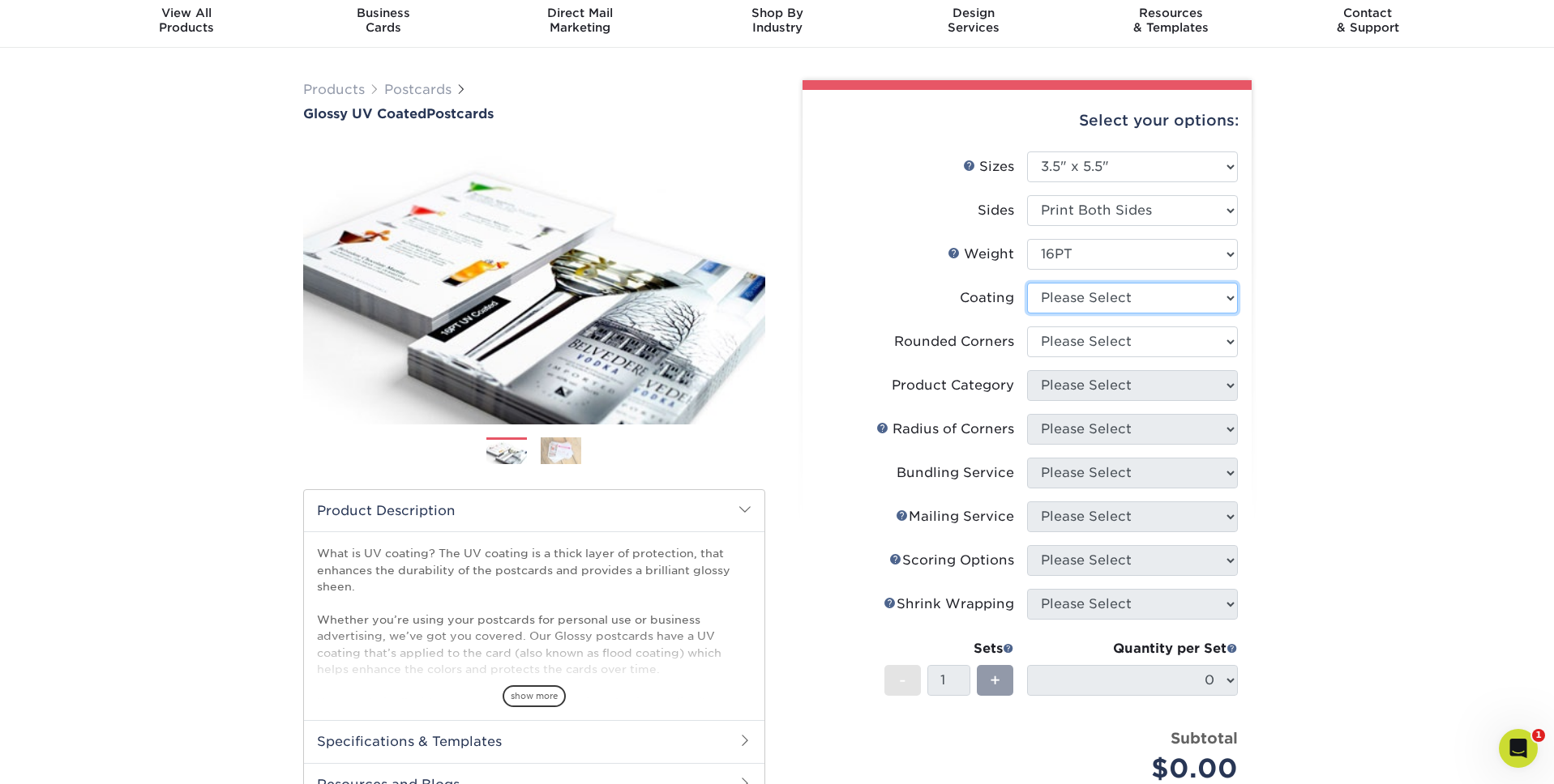
click at [1126, 304] on select at bounding box center [1132, 298] width 210 height 31
click at [1027, 283] on select at bounding box center [1132, 298] width 210 height 31
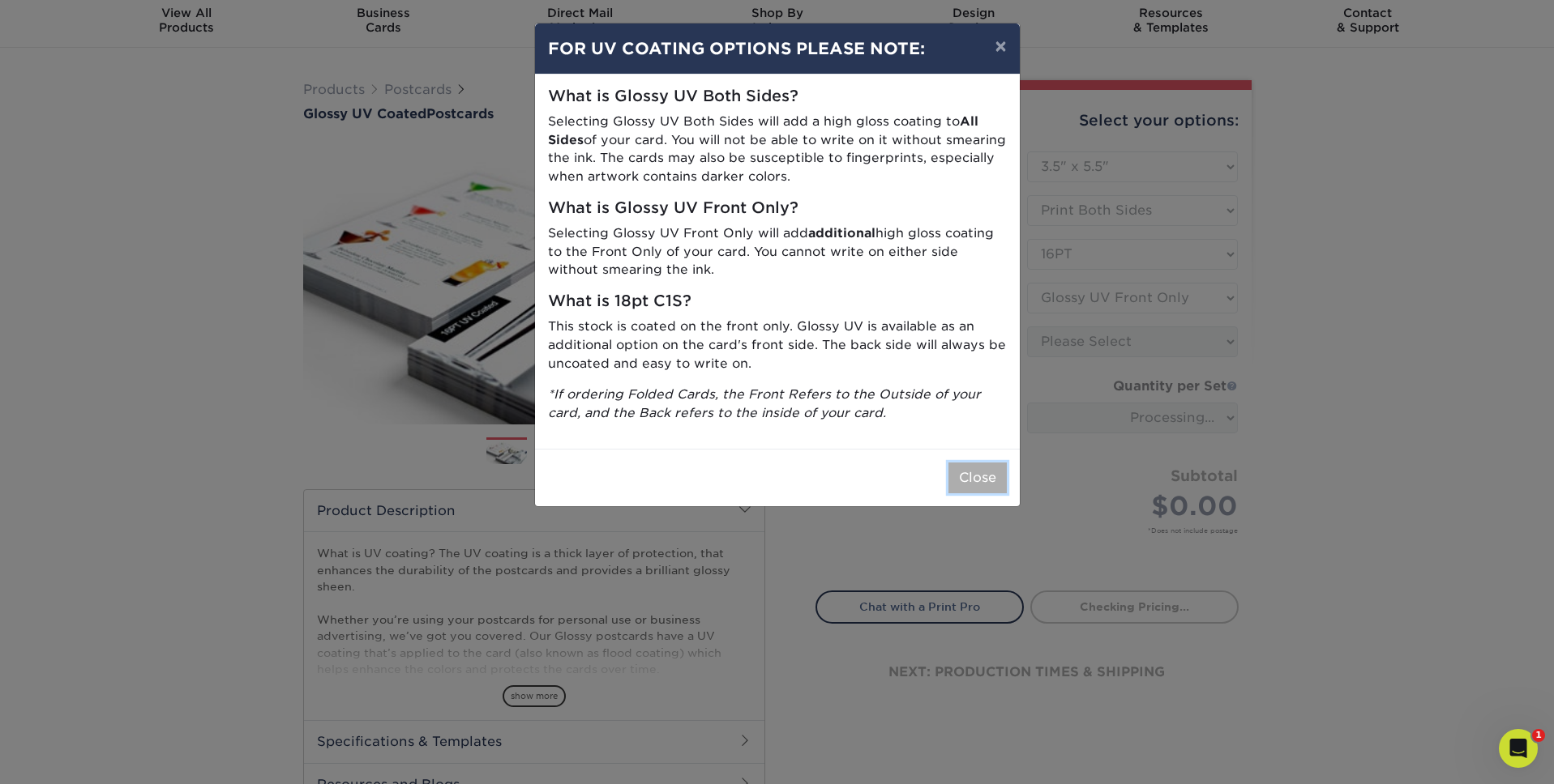
click at [987, 488] on button "Close" at bounding box center [977, 477] width 59 height 31
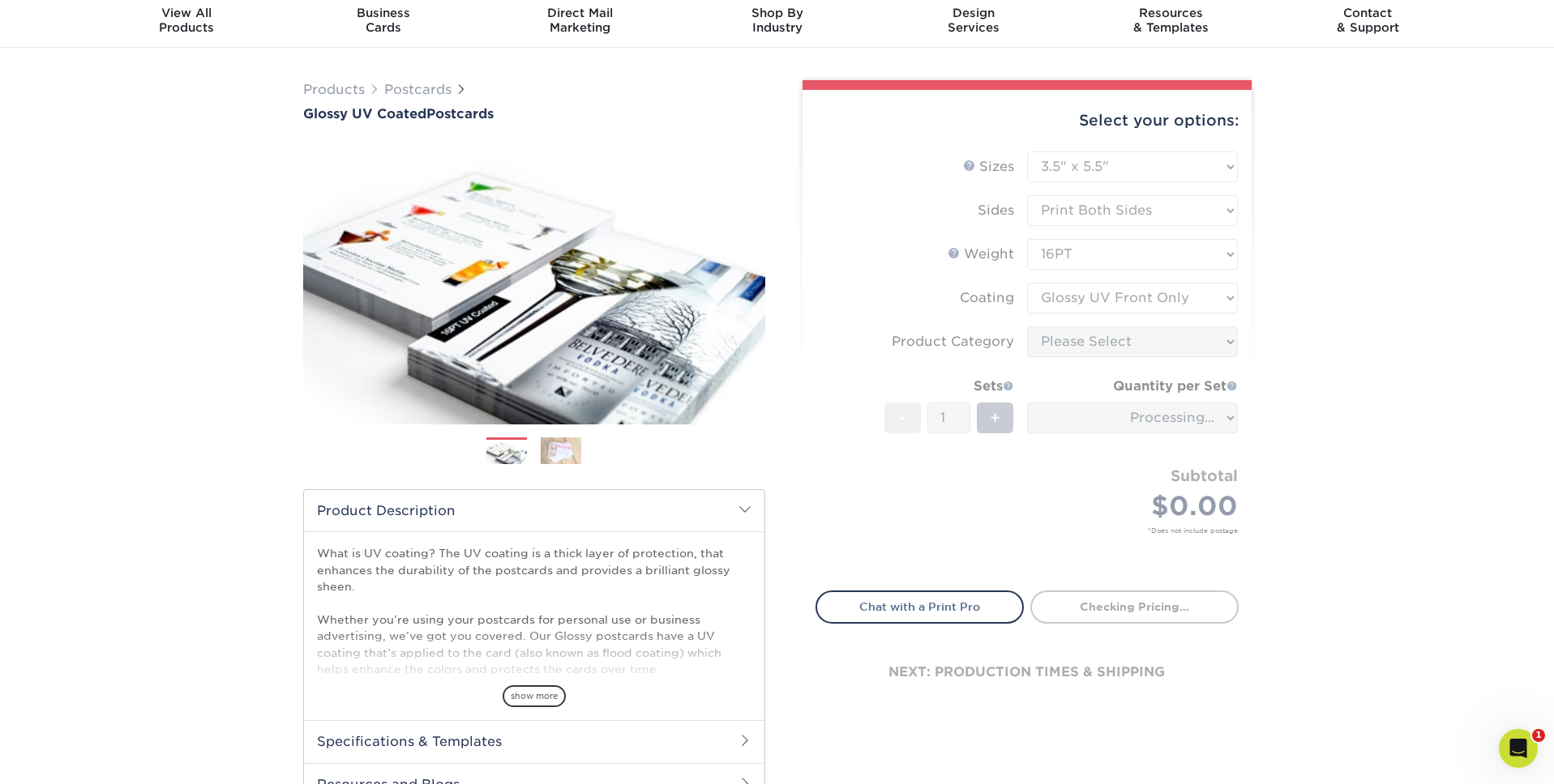
click at [1114, 304] on form "Sizes Help Sizes Please Select 1.5" x 7" 2" x 4" 2" x 6" 2" x 7" 2" x 8" 2.12" …" at bounding box center [1026, 362] width 423 height 420
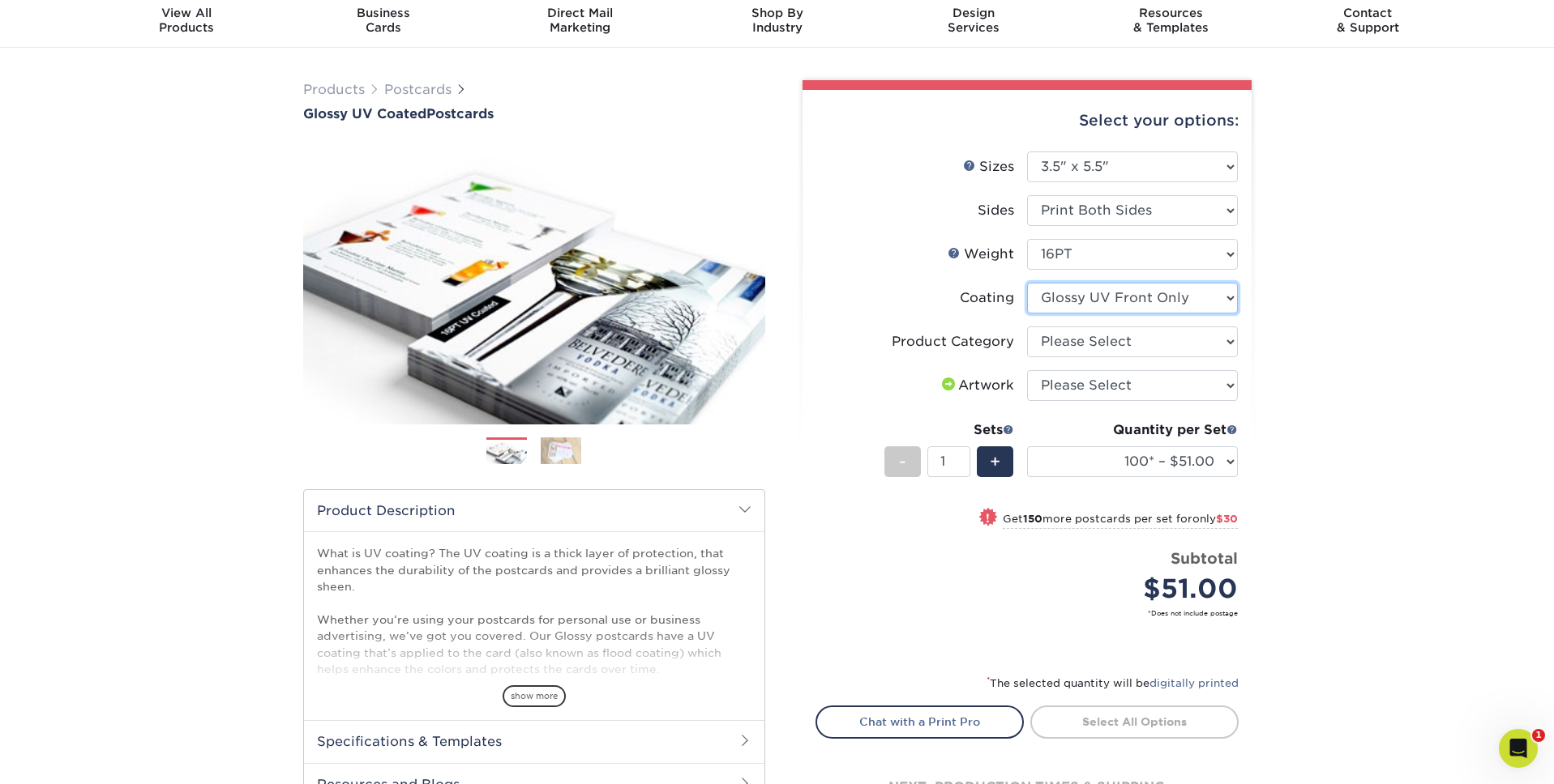
click at [1114, 304] on select at bounding box center [1132, 298] width 210 height 31
select select "ae367451-b2b8-45df-a344-0f05b6a12993"
click at [1027, 283] on select at bounding box center [1132, 298] width 210 height 31
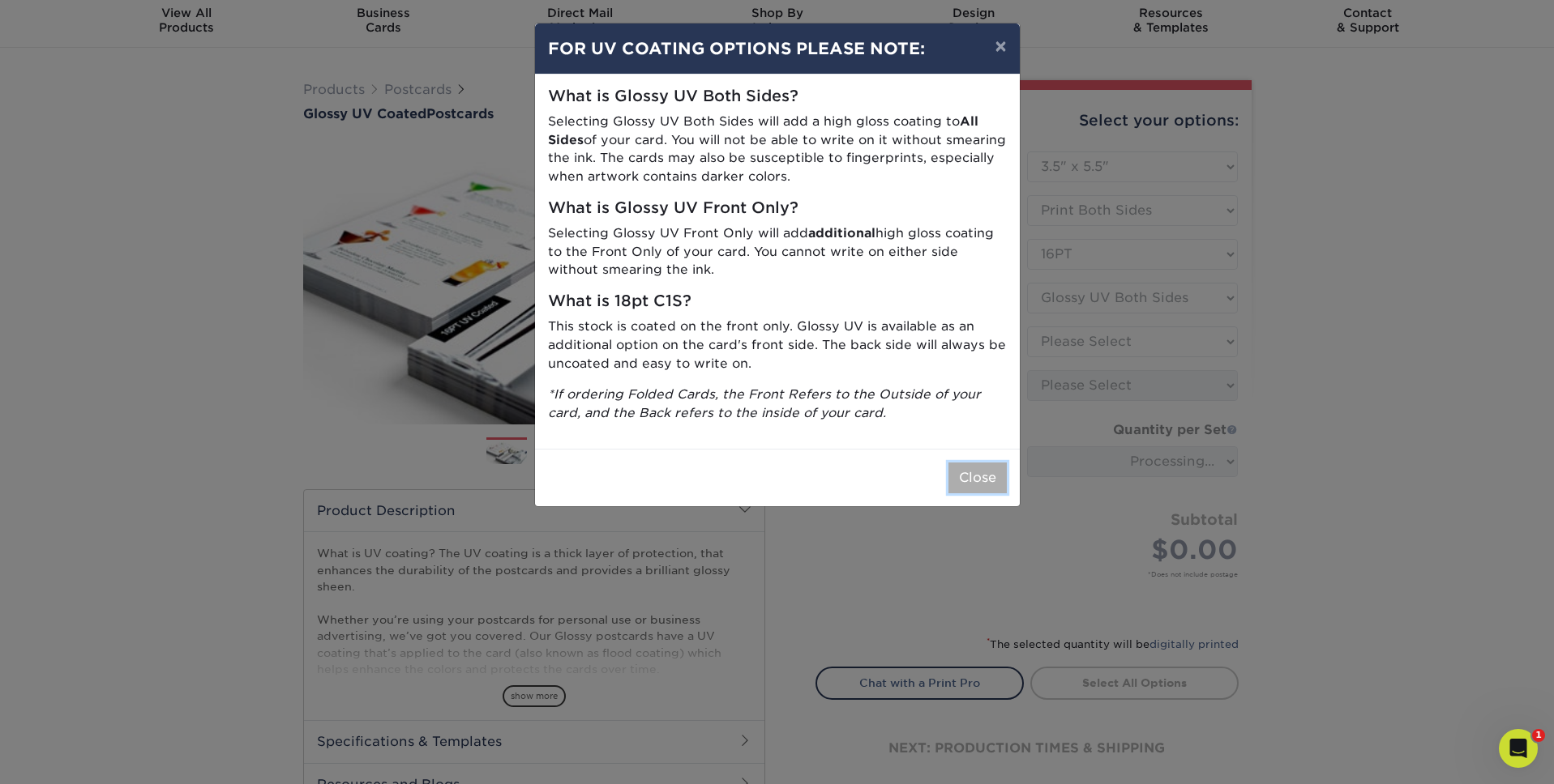
click at [995, 477] on button "Close" at bounding box center [977, 477] width 59 height 31
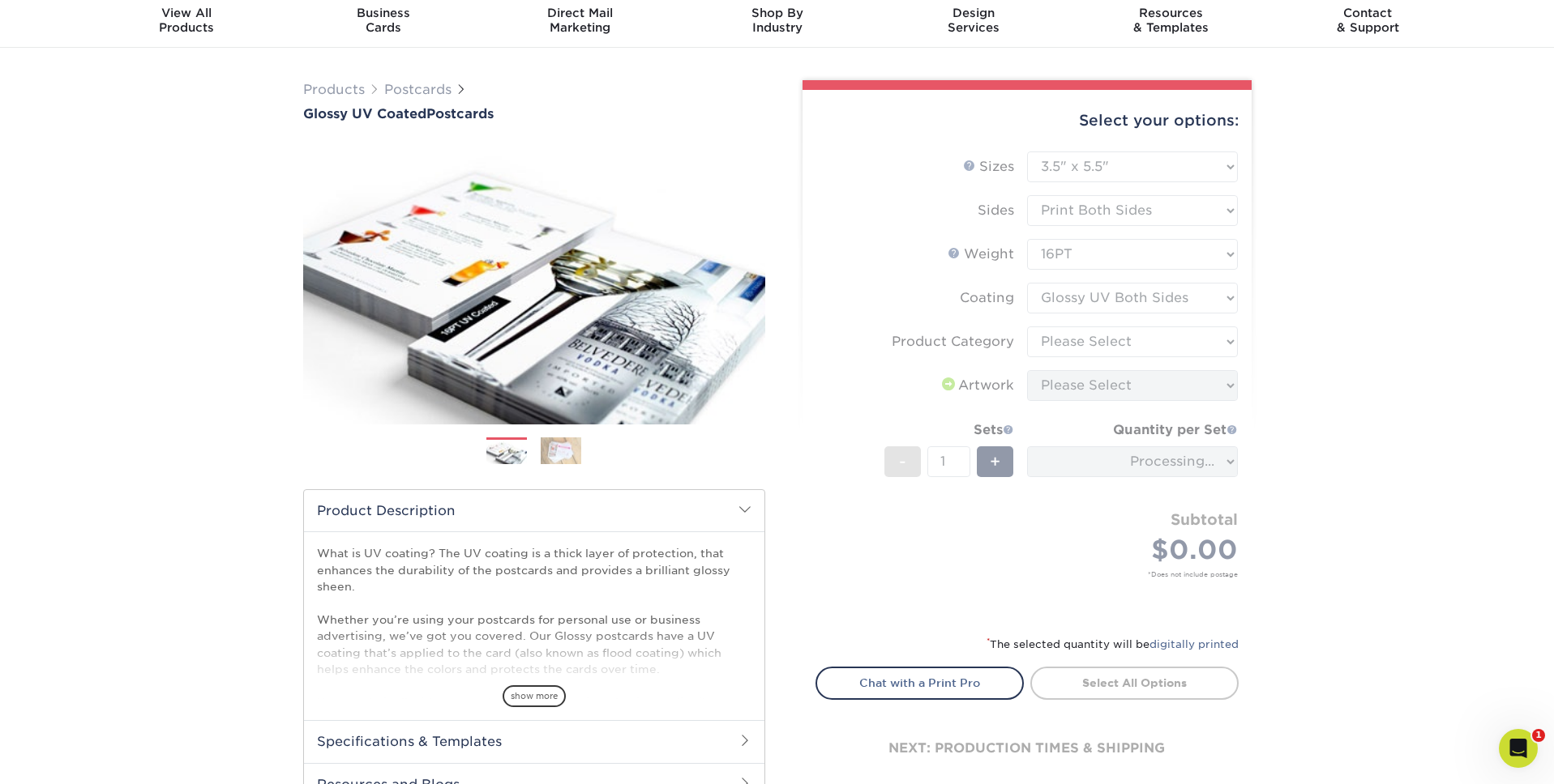
click at [1067, 337] on form "Sizes Help Sizes Please Select 1.5" x 7" 2" x 4" 2" x 6" 2" x 7" 2" x 8" 2.12" …" at bounding box center [1026, 383] width 423 height 464
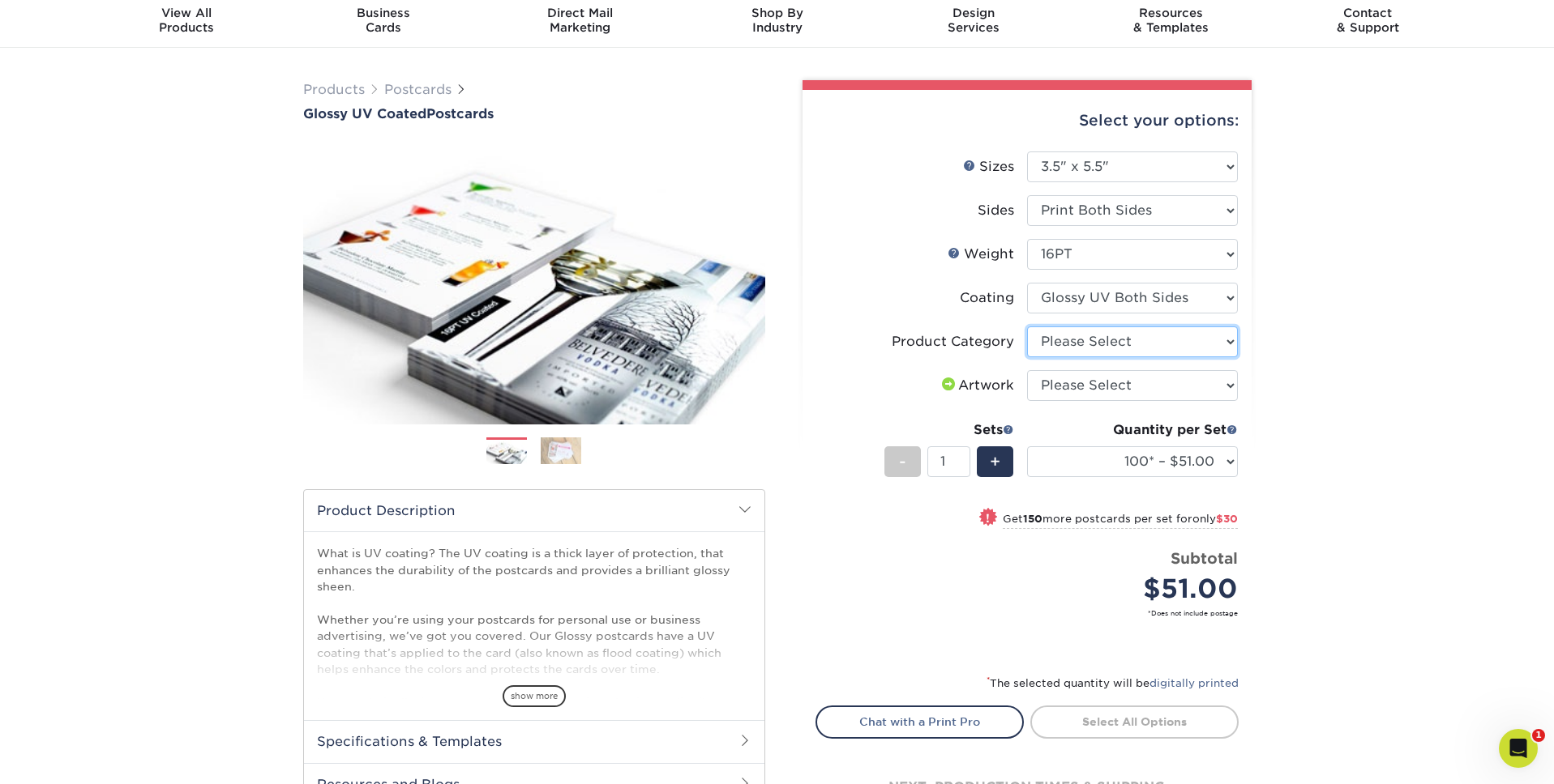
click at [1067, 337] on select "Please Select Postcards" at bounding box center [1132, 341] width 210 height 31
select select "9b7272e0-d6c8-4c3c-8e97-d3a1bcdab858"
click at [1027, 326] on select "Please Select Postcards" at bounding box center [1132, 341] width 210 height 31
click at [1095, 387] on select "Please Select I will upload files I need a design - $150" at bounding box center [1132, 385] width 210 height 31
select select "upload"
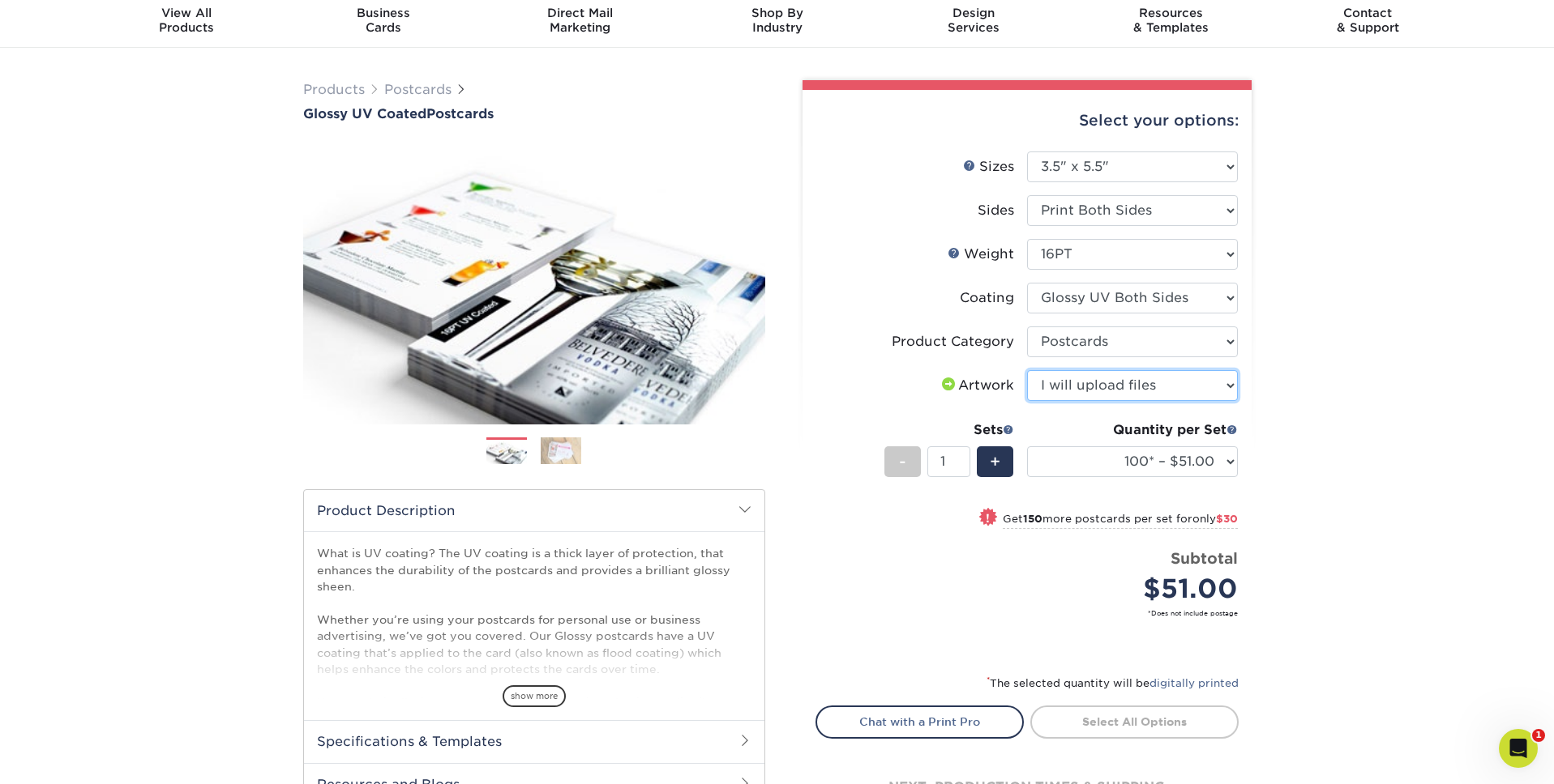
click at [1027, 370] on select "Please Select I will upload files I need a design - $150" at bounding box center [1132, 385] width 210 height 31
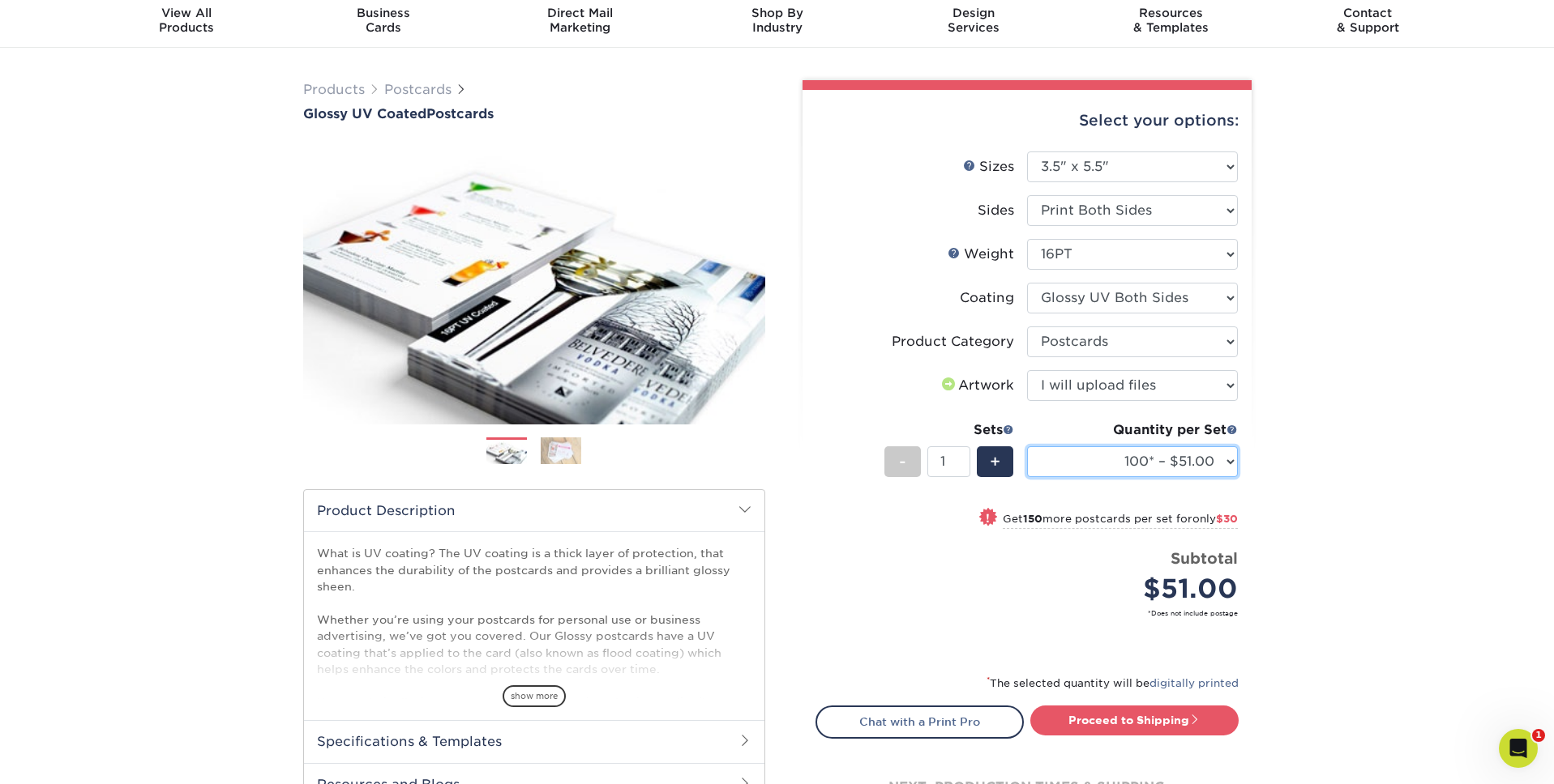
click at [1194, 468] on select "100* – $51.00 250* – $81.00 500 – $109.00 1000 – $126.00 2500 – $206.00 5000 – …" at bounding box center [1132, 461] width 210 height 31
click at [1153, 166] on select "Please Select 1.5" x 7" 2" x 4" 2" x 6" 2" x 7" 2" x 8" 2.12" x 5.5" 2.12" x 5.…" at bounding box center [1132, 167] width 210 height 31
select select "5.00x7.00"
click at [1027, 152] on select "Please Select 1.5" x 7" 2" x 4" 2" x 6" 2" x 7" 2" x 8" 2.12" x 5.5" 2.12" x 5.…" at bounding box center [1132, 167] width 210 height 31
select select "-1"
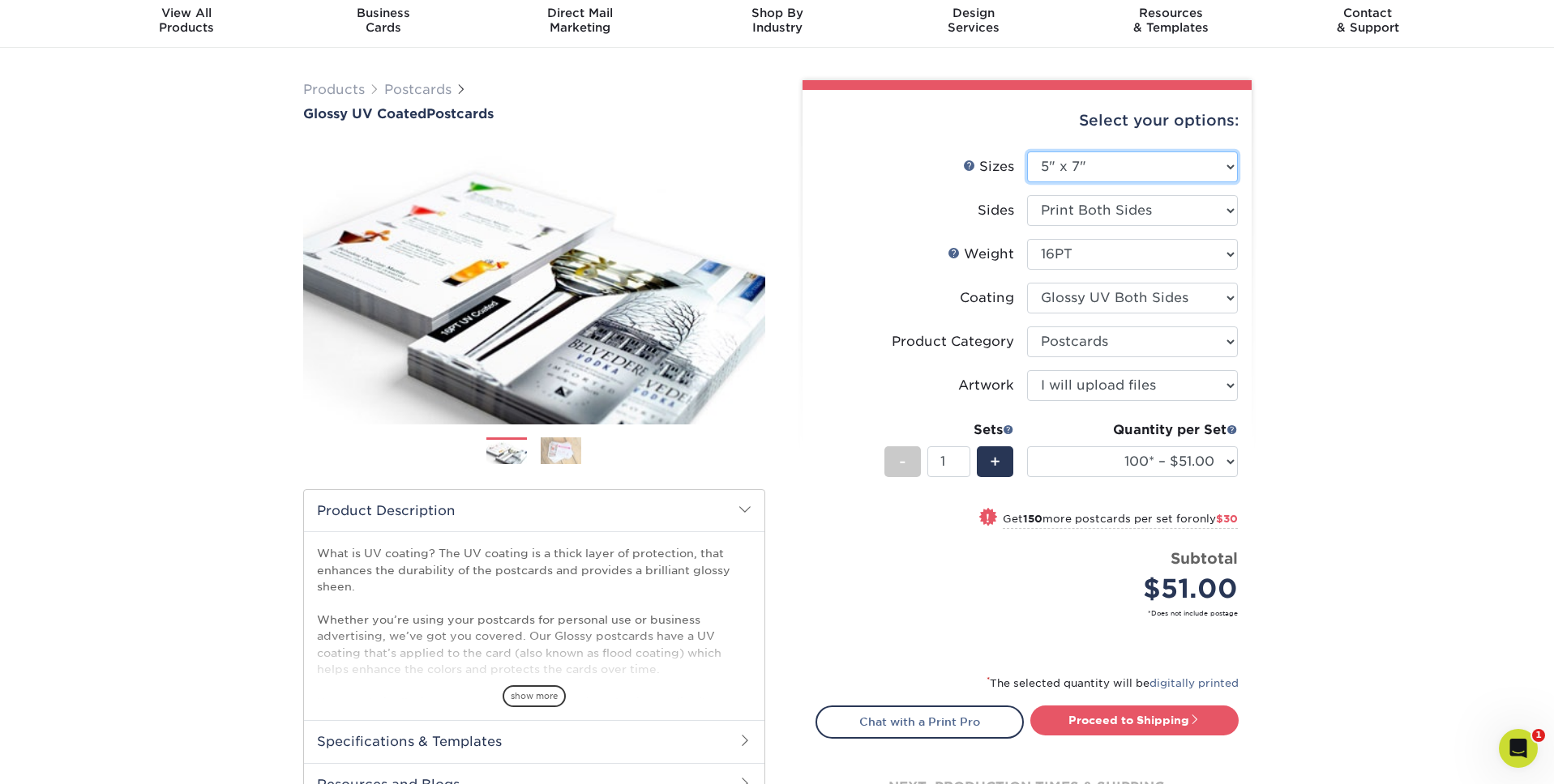
select select
select select "-1"
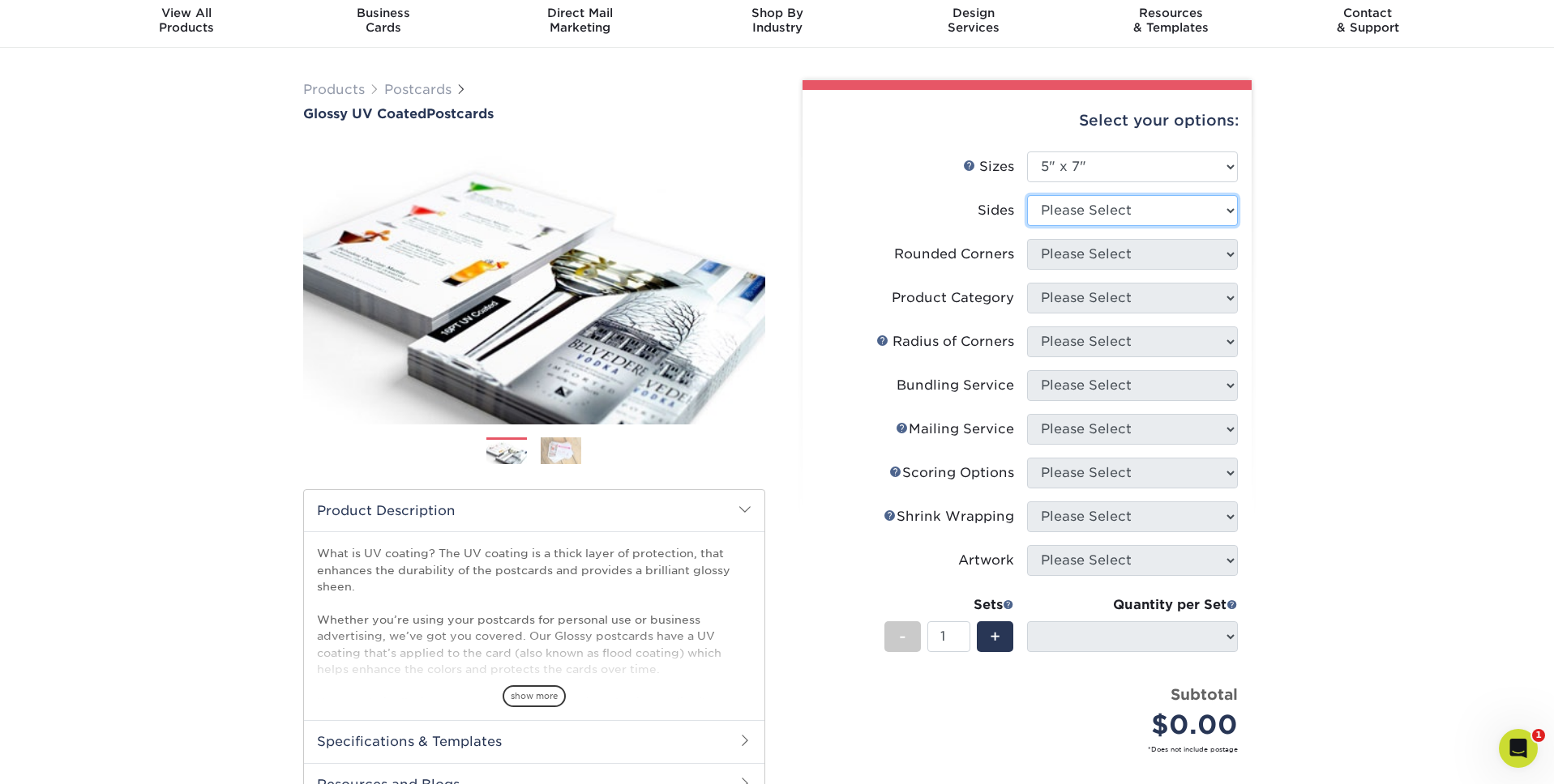
click at [1148, 201] on select "Please Select Print Both Sides Print Front Only" at bounding box center [1132, 210] width 210 height 31
select select "13abbda7-1d64-4f25-8bb2-c179b224825d"
click at [1027, 195] on select "Please Select Print Both Sides Print Front Only" at bounding box center [1132, 210] width 210 height 31
select select
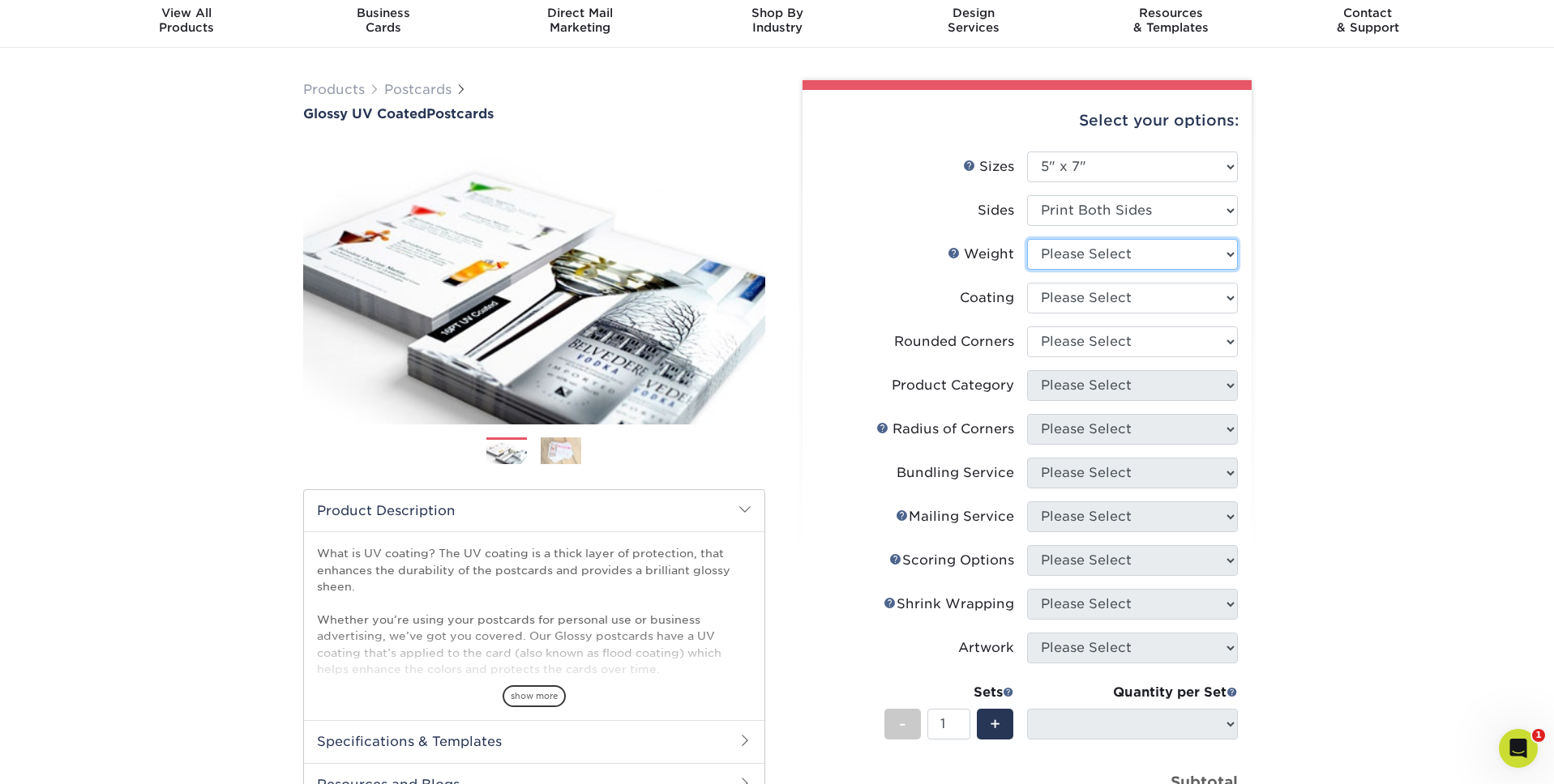
click at [1140, 257] on select "Please Select 16PT 14PT 18PT C1S" at bounding box center [1132, 254] width 210 height 31
select select "16PT"
click at [1027, 239] on select "Please Select 16PT 14PT 18PT C1S" at bounding box center [1132, 254] width 210 height 31
select select
click at [1132, 307] on select at bounding box center [1132, 298] width 210 height 31
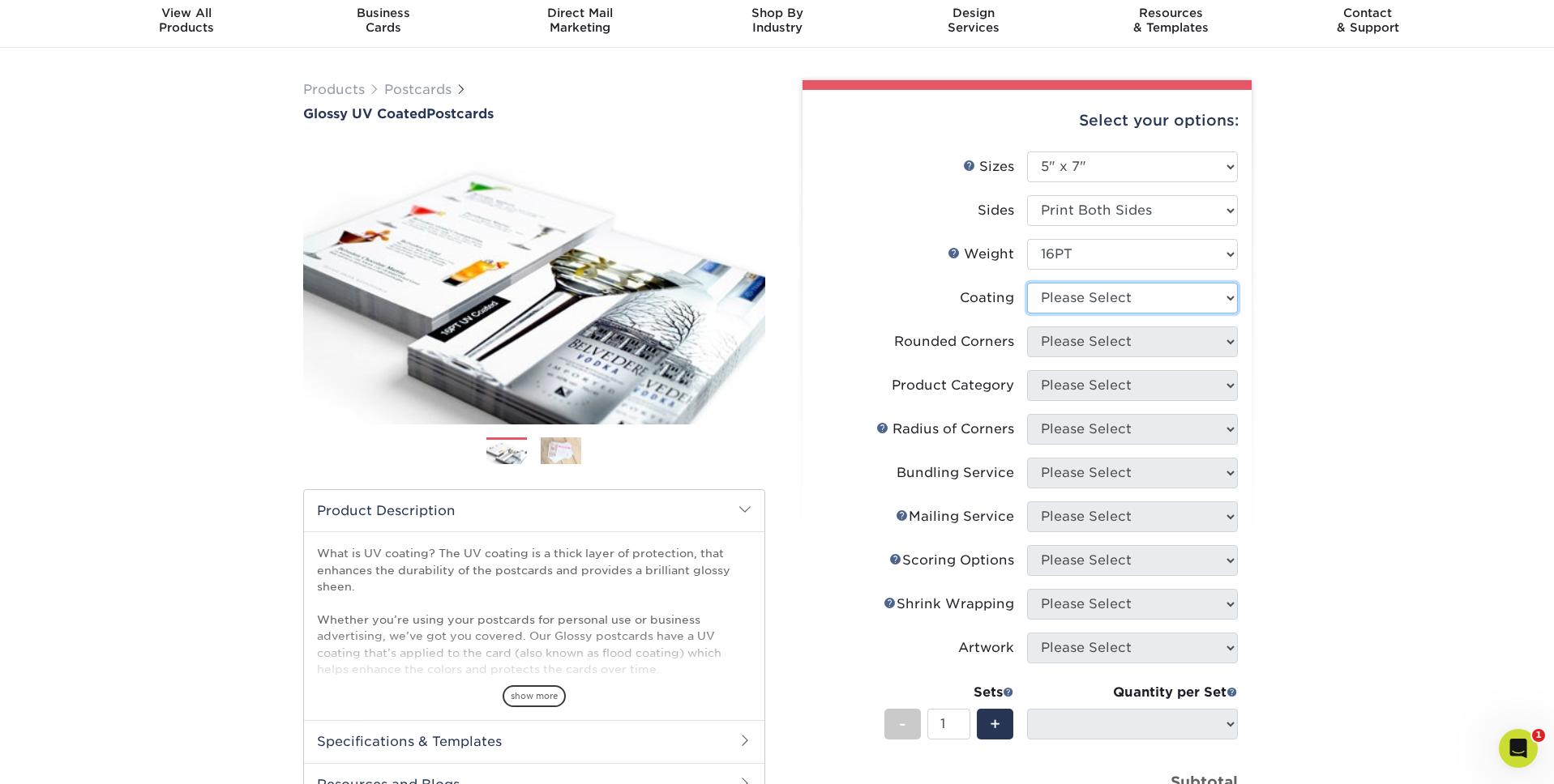
select select "1e8116af-acfc-44b1-83dc-8181aa338834"
click at [1027, 283] on select at bounding box center [1132, 298] width 210 height 31
select select
drag, startPoint x: 1132, startPoint y: 307, endPoint x: 1126, endPoint y: 324, distance: 18.0
click at [0, 0] on div at bounding box center [0, 0] width 0 height 0
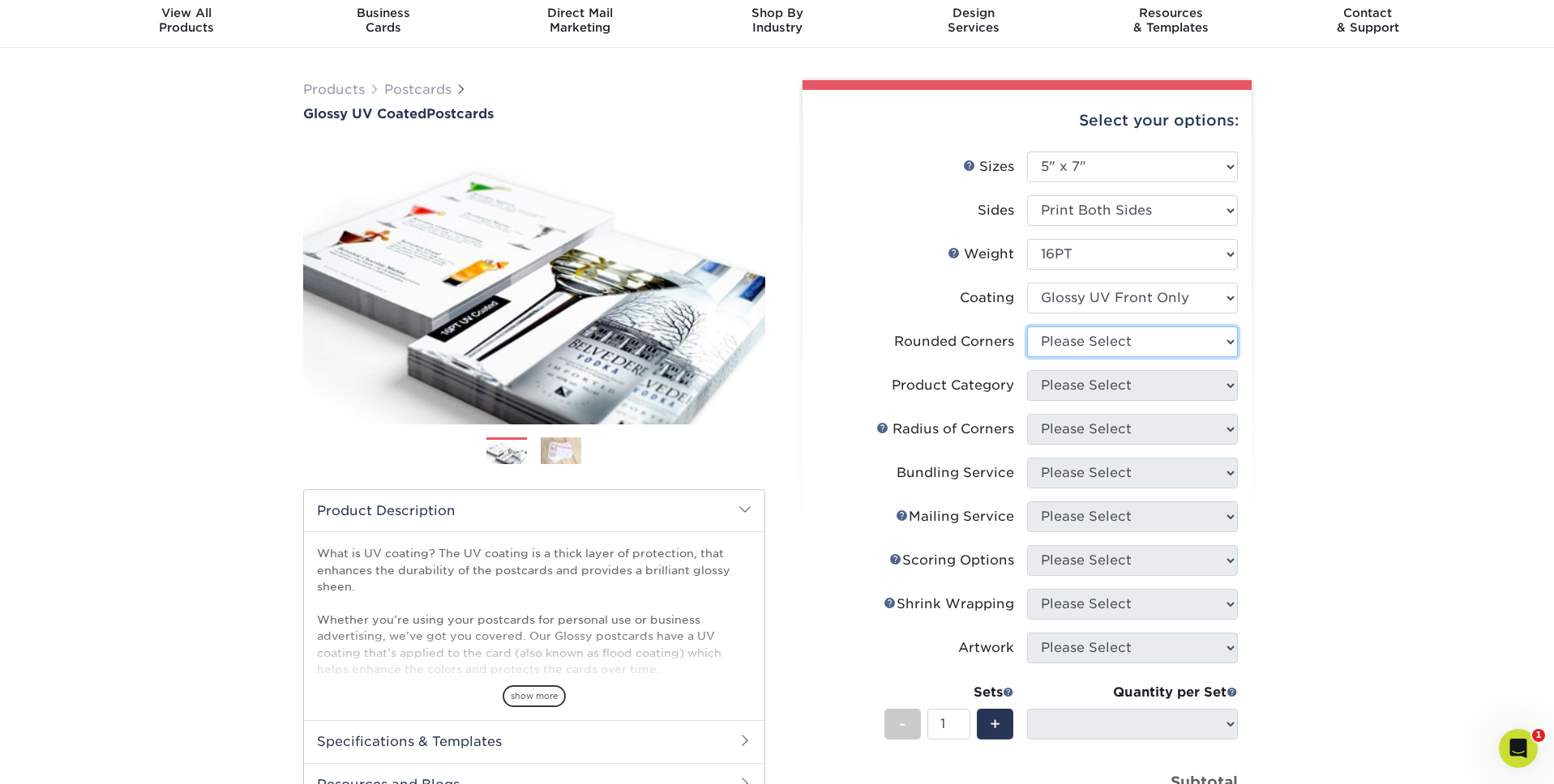
click at [1125, 348] on select "Please Select Yes - Round 4 Corners No" at bounding box center [1132, 341] width 210 height 31
select select "0"
click at [1027, 326] on select "Please Select Yes - Round 4 Corners No" at bounding box center [1132, 341] width 210 height 31
select select "-1"
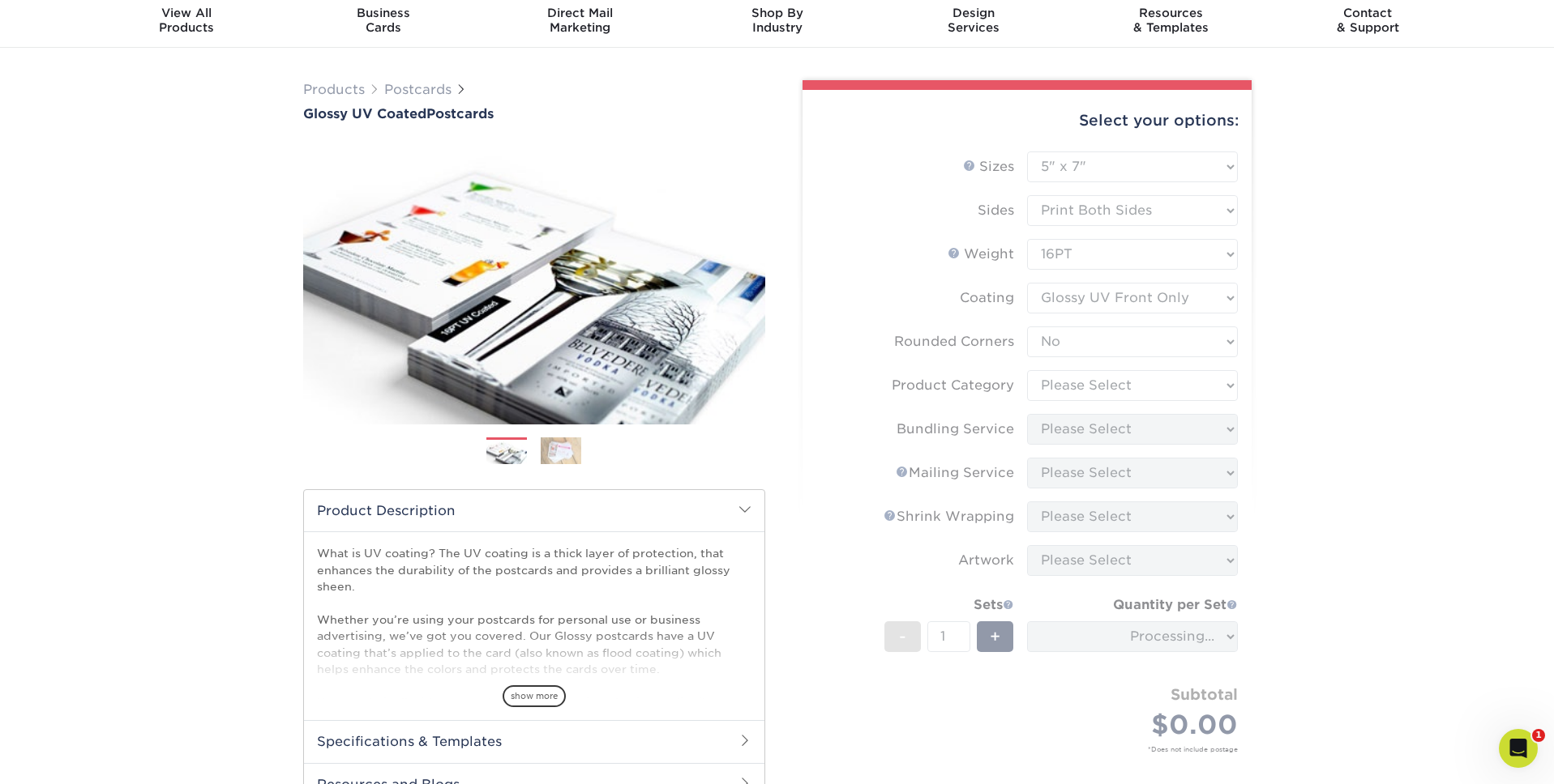
click at [1128, 387] on form "Sizes Help Sizes Please Select 1.5" x 7" 2" x 4" 2" x 6" 2" x 7" 2" x 8" 2.12" …" at bounding box center [1026, 471] width 423 height 639
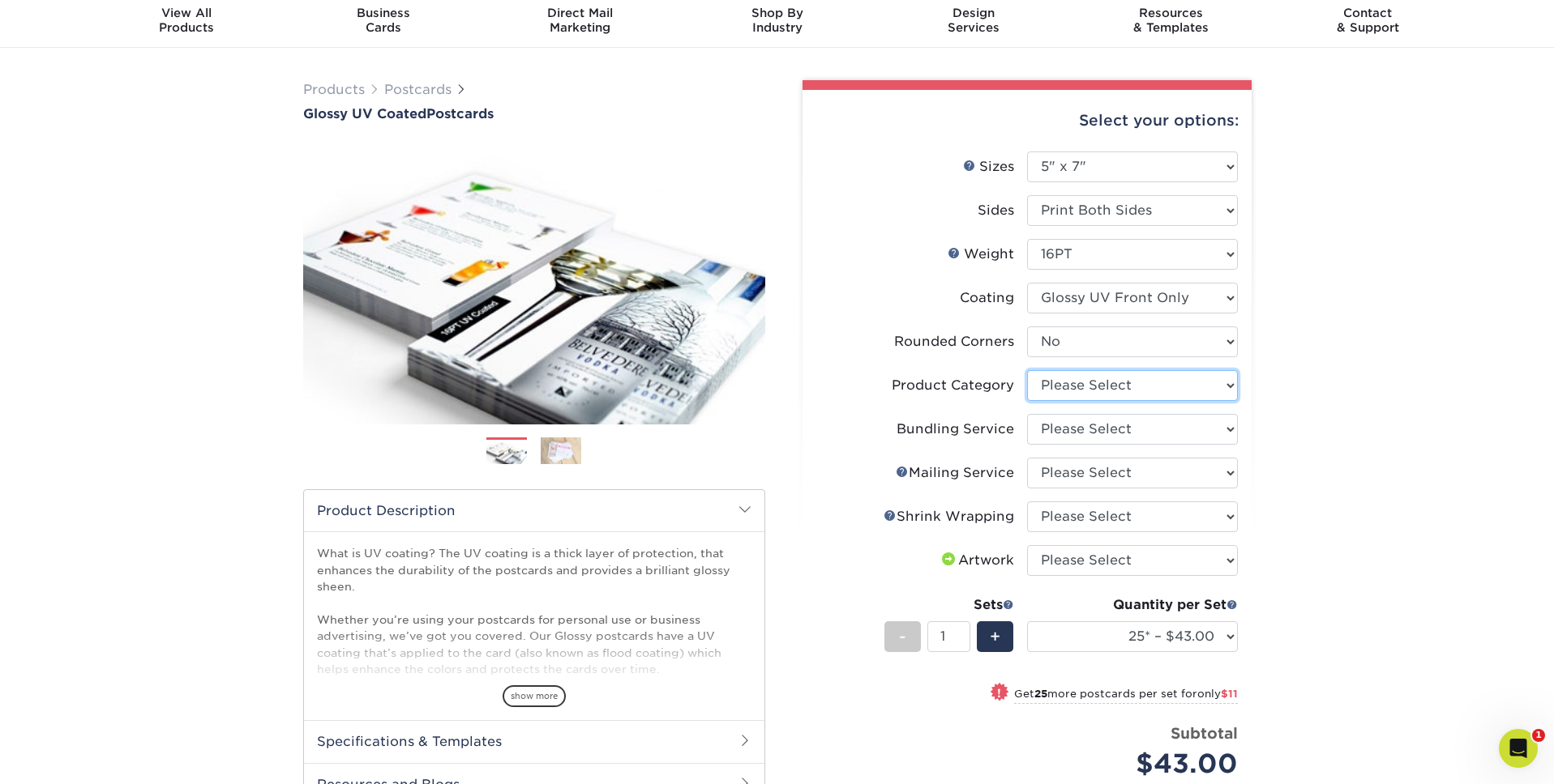
click at [1137, 383] on select "Please Select Postcards" at bounding box center [1132, 385] width 210 height 31
select select "9b7272e0-d6c8-4c3c-8e97-d3a1bcdab858"
click at [1027, 370] on select "Please Select Postcards" at bounding box center [1132, 385] width 210 height 31
click at [1135, 429] on select "Please Select No Bundling Services Yes, Bundles of 50 (+2 Days) Yes, Bundles of…" at bounding box center [1132, 429] width 210 height 31
select select "58689abb-25c0-461c-a4c3-a80b627d6649"
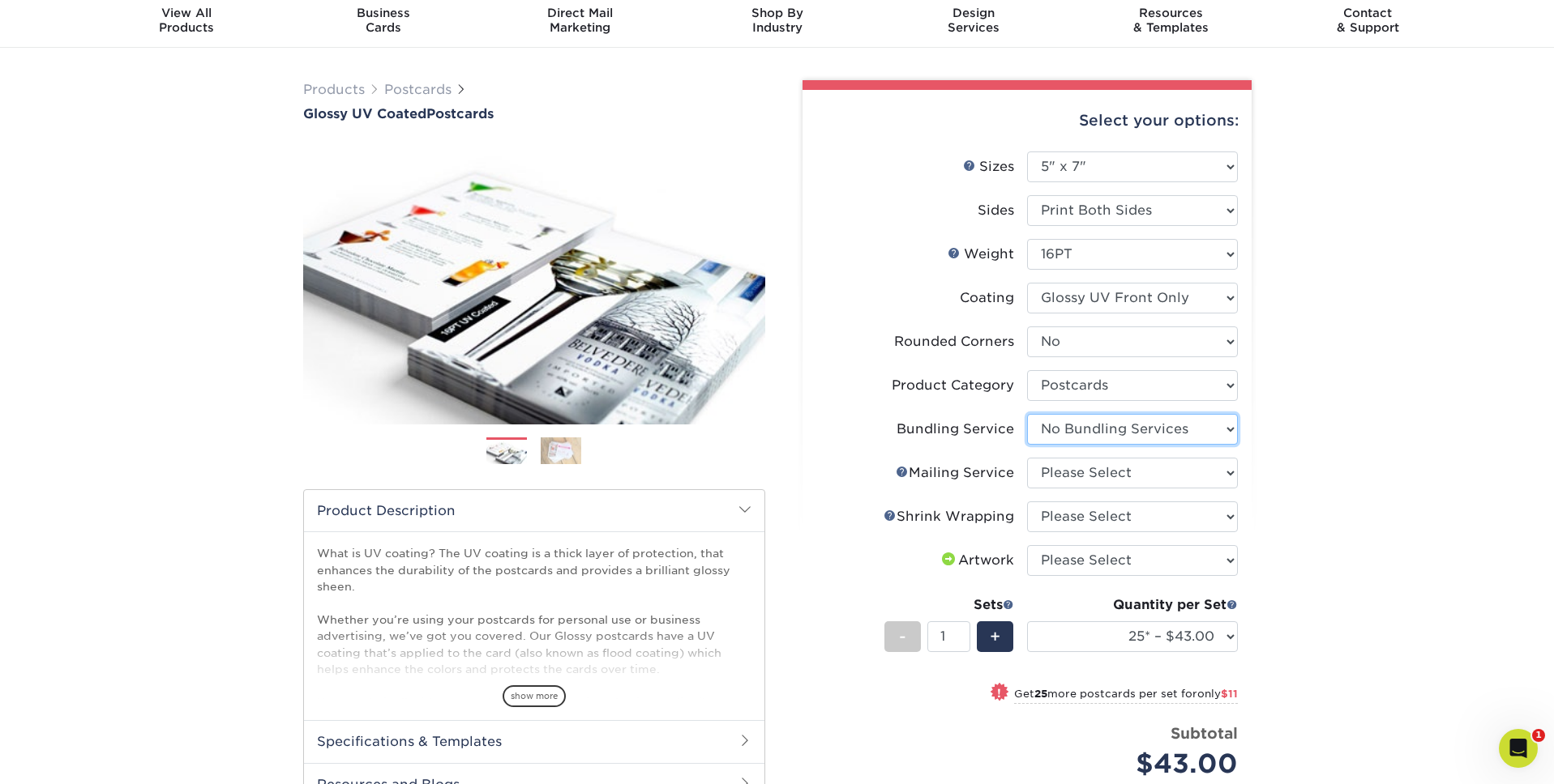
click at [1027, 414] on select "Please Select No Bundling Services Yes, Bundles of 50 (+2 Days) Yes, Bundles of…" at bounding box center [1132, 429] width 210 height 31
click at [1126, 462] on select "Please Select No Direct Mailing Service No, I will mail/stamp/imprint Direct Ma…" at bounding box center [1132, 472] width 210 height 31
select select "3e5e9bdd-d78a-4c28-a41d-fe1407925ca6"
click at [1027, 458] on select "Please Select No Direct Mailing Service No, I will mail/stamp/imprint Direct Ma…" at bounding box center [1132, 472] width 210 height 31
click at [1125, 515] on select "Please Select No Shrink Wrapping Shrink Wrap 100 Per Package Shrink Wrap 50 Per…" at bounding box center [1132, 516] width 210 height 31
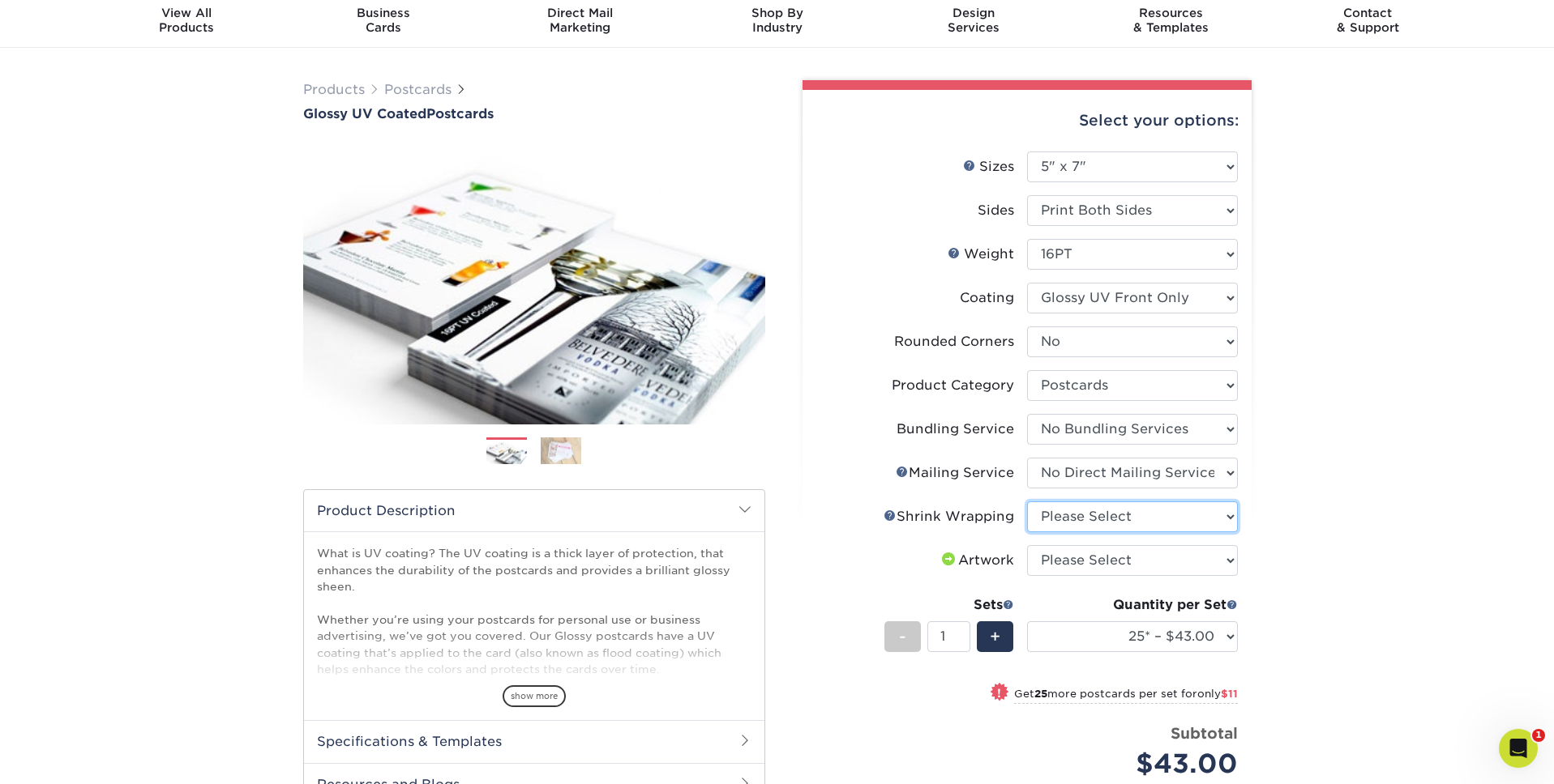
select select "c8749376-e7da-41d0-b3dc-647faf84d907"
click at [1027, 501] on select "Please Select No Shrink Wrapping Shrink Wrap 100 Per Package Shrink Wrap 50 Per…" at bounding box center [1132, 516] width 210 height 31
click at [1121, 561] on select "Please Select I will upload files I need a design - $150" at bounding box center [1132, 560] width 210 height 31
select select "upload"
click at [1027, 545] on select "Please Select I will upload files I need a design - $150" at bounding box center [1132, 560] width 210 height 31
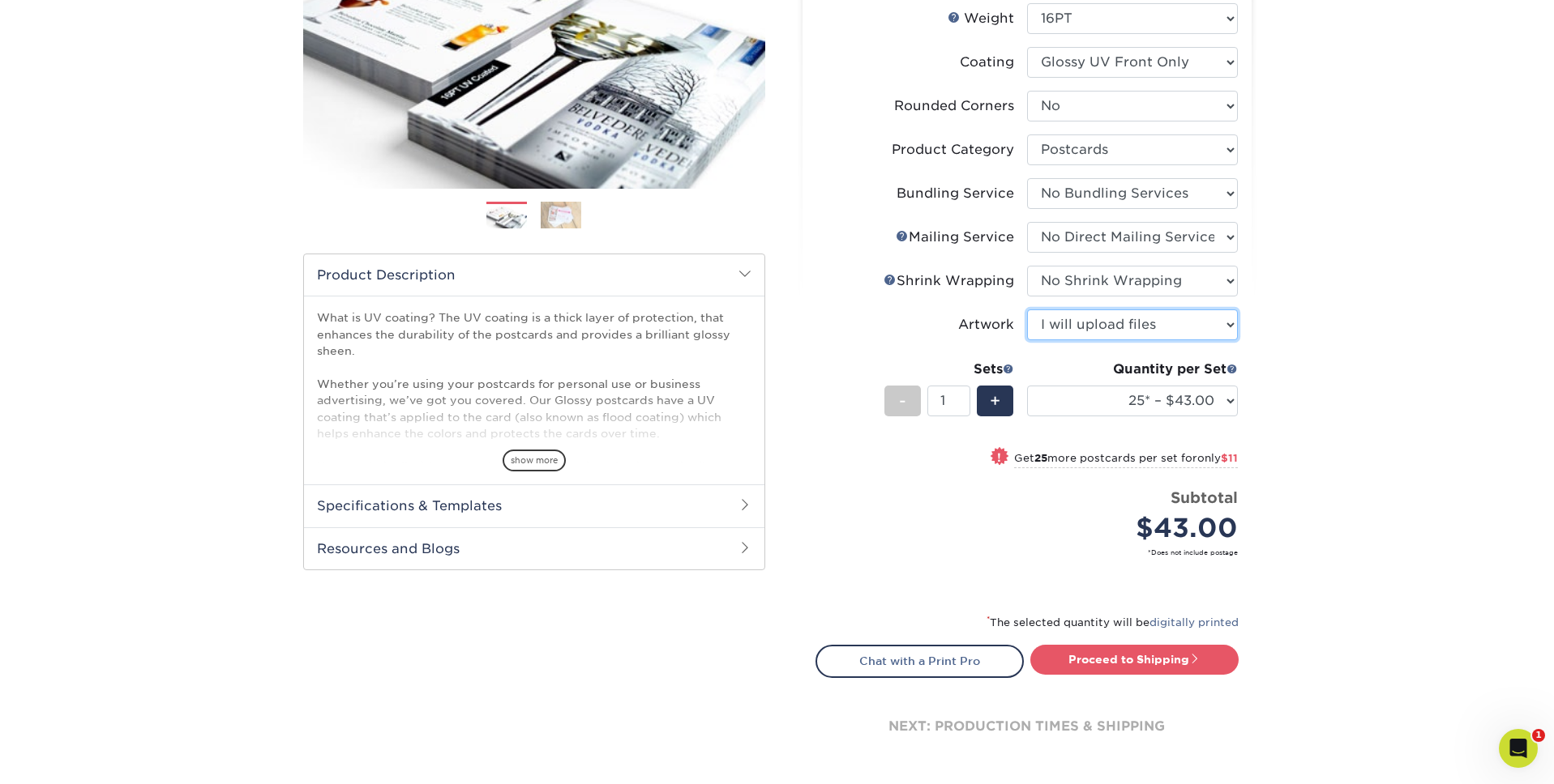
scroll to position [295, 0]
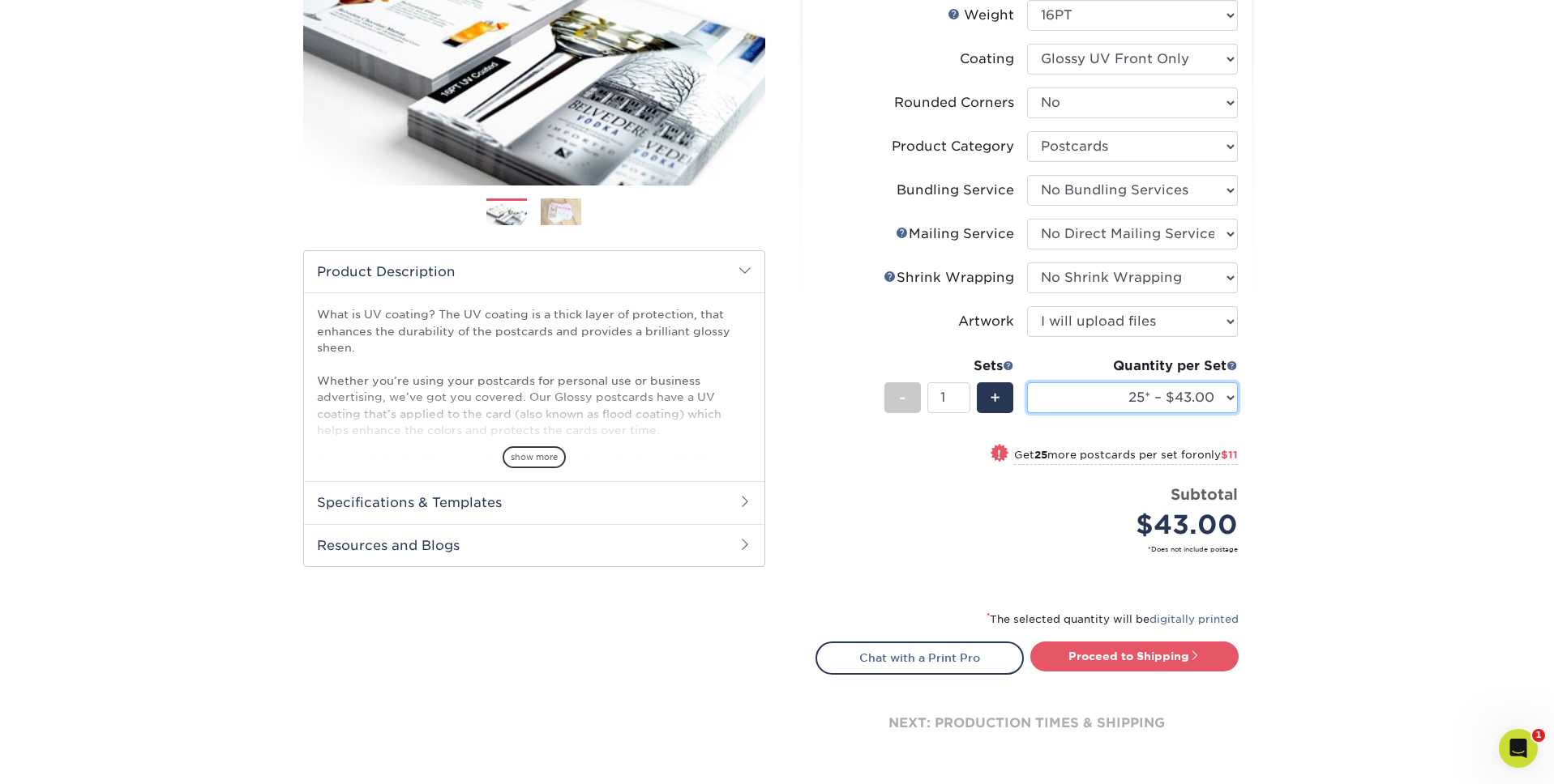
click at [1185, 403] on select "25* – $43.00 50* – $54.00 75* – $67.00 100* – $92.00 250* – $148.00 500 – $190.…" at bounding box center [1132, 397] width 210 height 31
click at [1027, 383] on select "25* – $43.00 50* – $54.00 75* – $67.00 100* – $92.00 250* – $148.00 500 – $190.…" at bounding box center [1132, 397] width 210 height 31
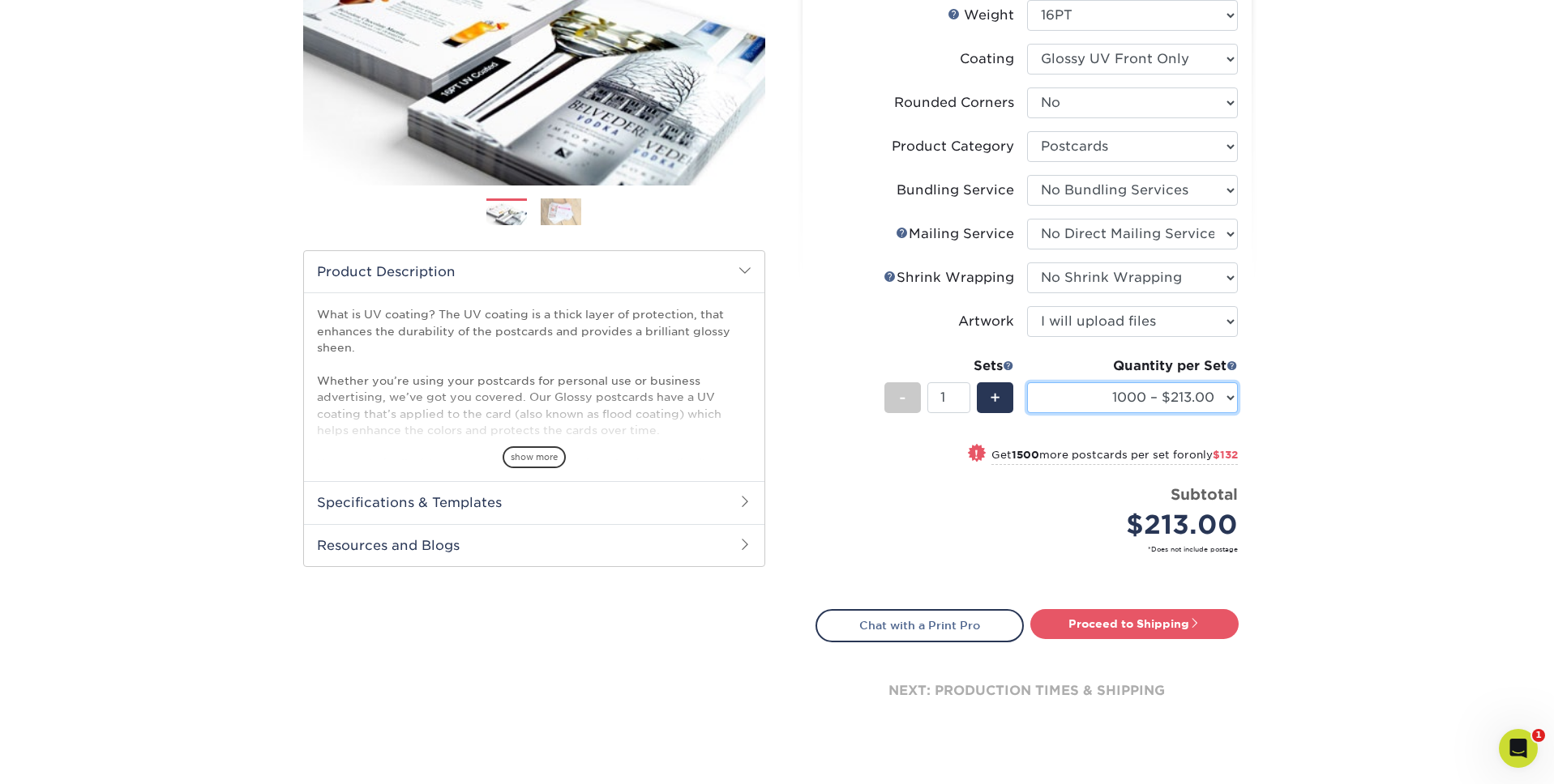
click at [1222, 398] on select "25* – $43.00 50* – $54.00 75* – $67.00 100* – $92.00 250* – $148.00 500 – $190.…" at bounding box center [1132, 397] width 210 height 31
click at [1027, 383] on select "25* – $43.00 50* – $54.00 75* – $67.00 100* – $92.00 250* – $148.00 500 – $190.…" at bounding box center [1132, 397] width 210 height 31
click at [1120, 400] on select "25* – $43.00 50* – $54.00 75* – $67.00 100* – $92.00 250* – $148.00 500 – $190.…" at bounding box center [1132, 397] width 210 height 31
select select "1000 – $213.00"
click at [1027, 383] on select "25* – $43.00 50* – $54.00 75* – $67.00 100* – $92.00 250* – $148.00 500 – $190.…" at bounding box center [1132, 397] width 210 height 31
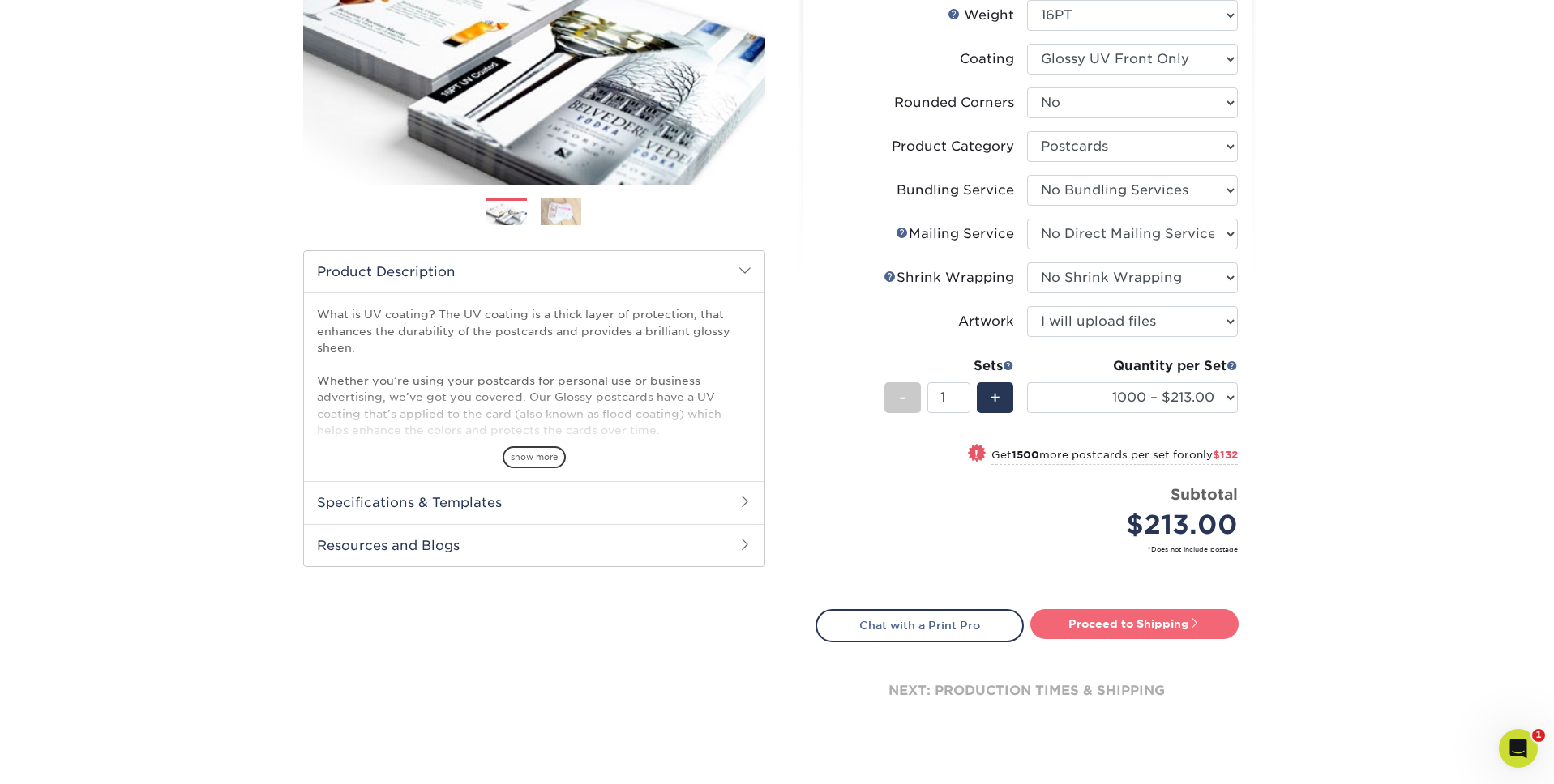
click at [1163, 626] on link "Proceed to Shipping" at bounding box center [1134, 623] width 209 height 29
type input "Set 1"
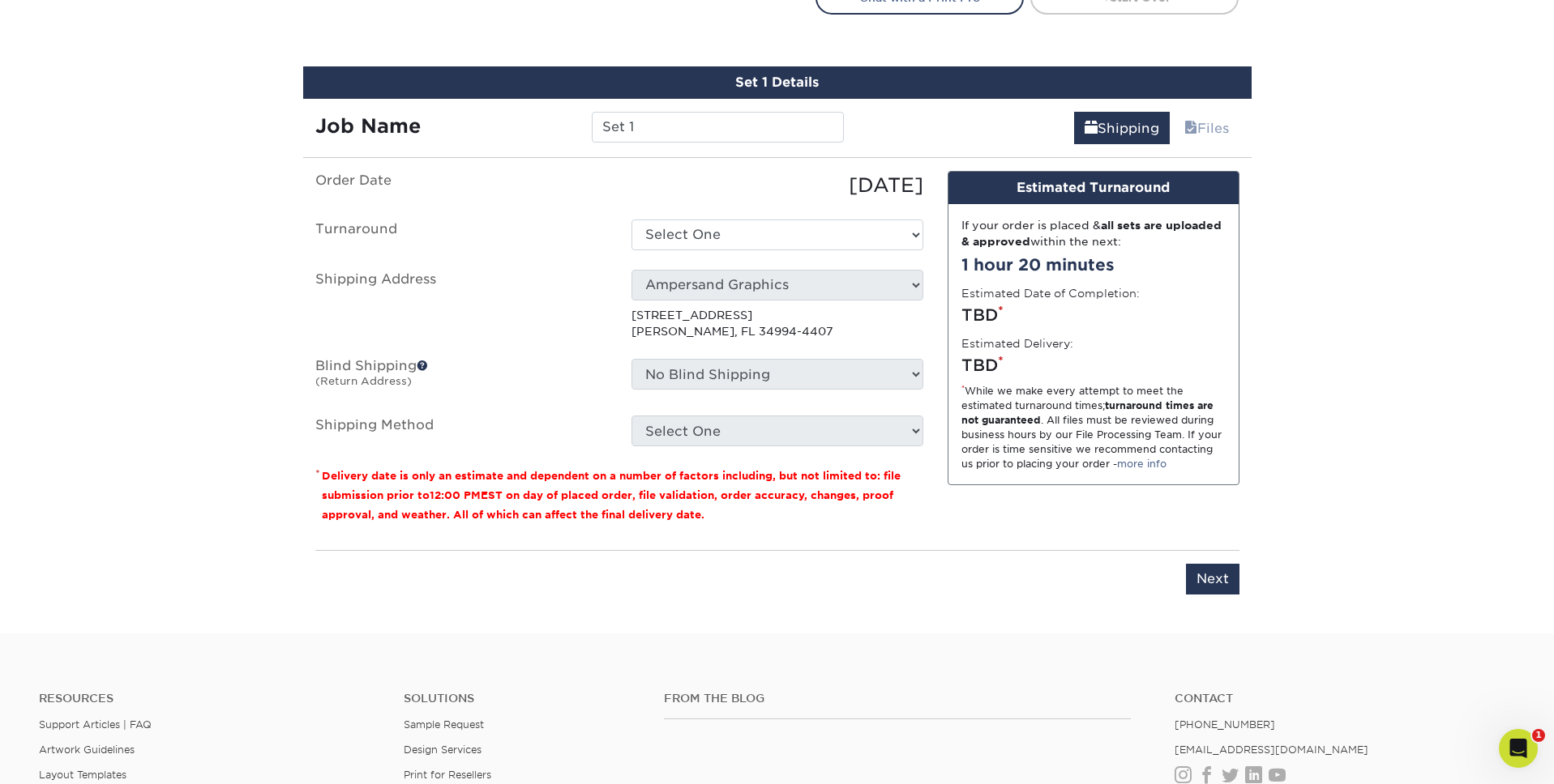
scroll to position [949, 0]
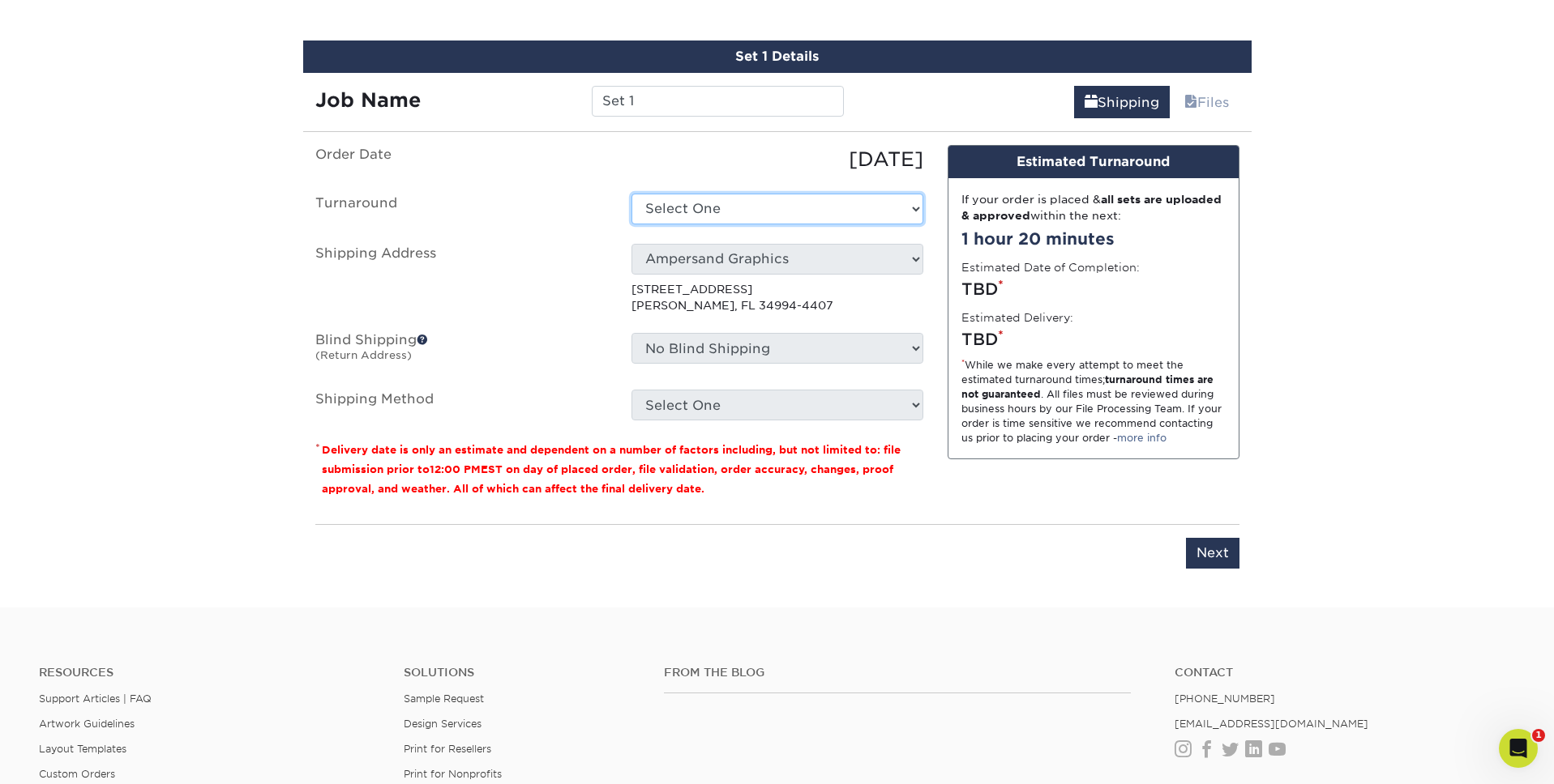
click at [734, 211] on select "Select One 2-4 Business Days 2 Day Next Business Day" at bounding box center [777, 209] width 292 height 31
select select "e3b7bad6-881a-47a9-8020-0afa46c3bedc"
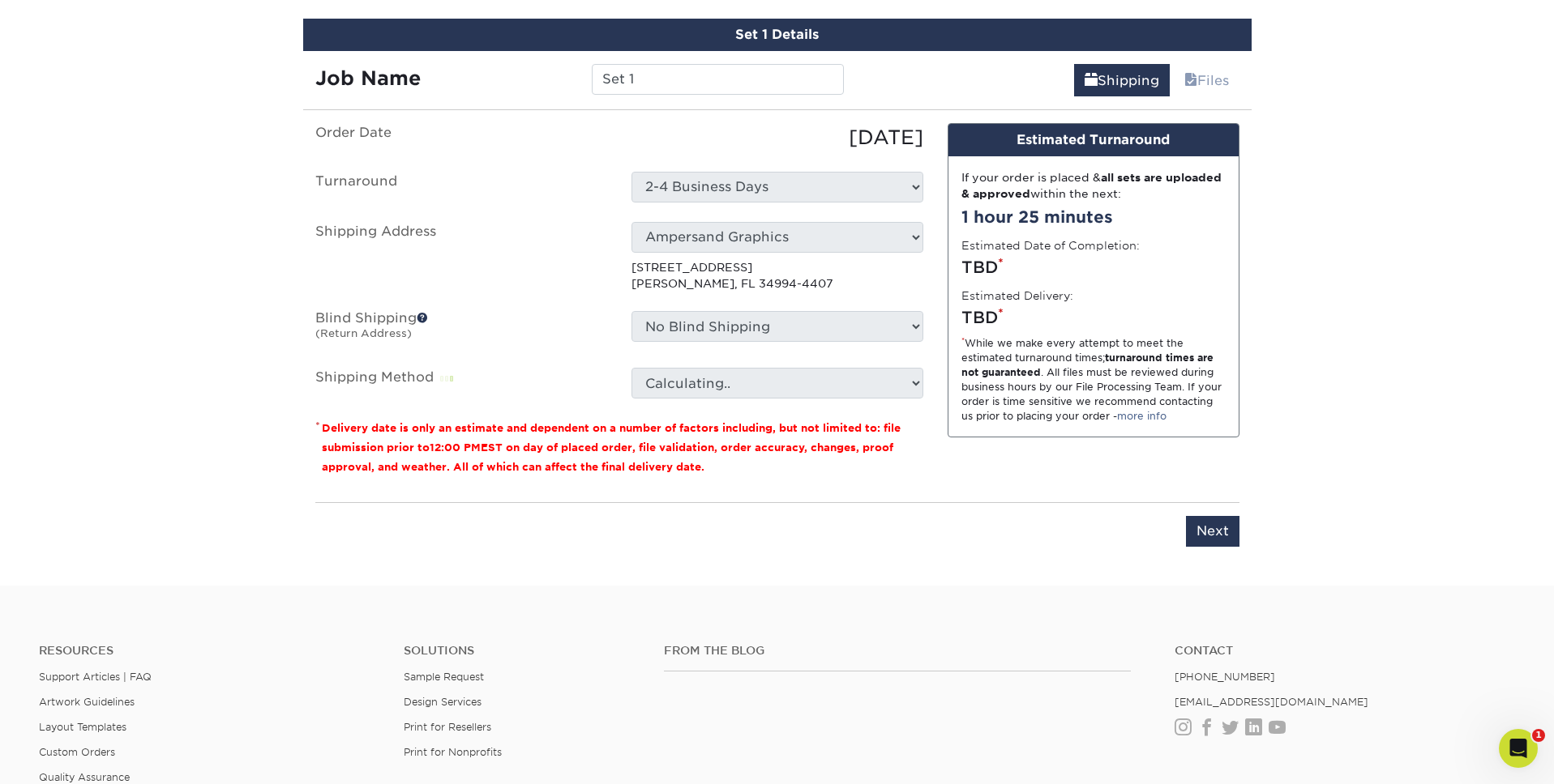
scroll to position [973, 0]
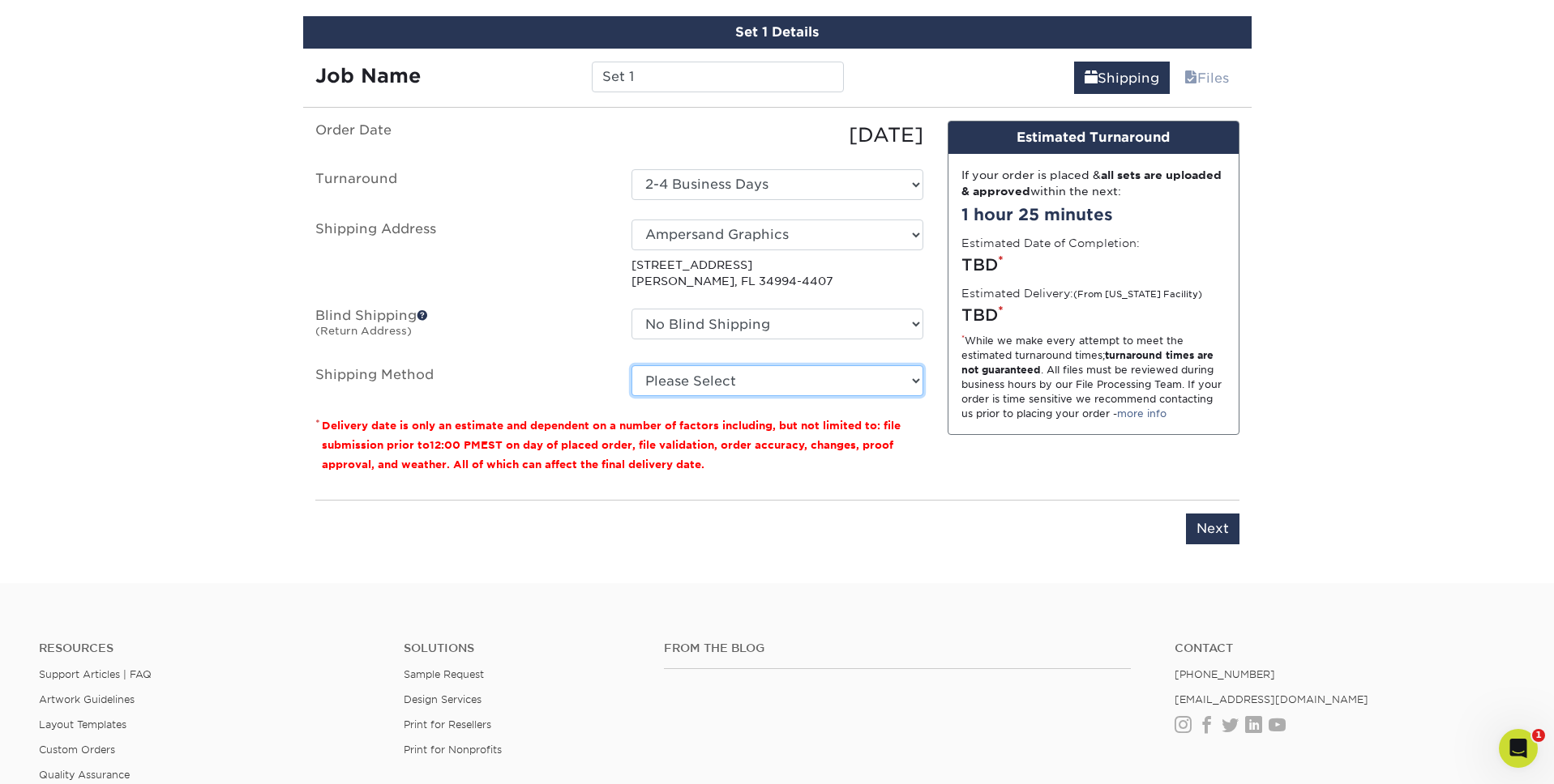
click at [798, 387] on select "Please Select Ground Shipping (+$18.76) 3 Day Shipping Service (+$24.45) 2 Day …" at bounding box center [777, 380] width 292 height 31
select select "03"
click at [631, 365] on select "Please Select Ground Shipping (+$18.76) 3 Day Shipping Service (+$24.45) 2 Day …" at bounding box center [777, 380] width 292 height 31
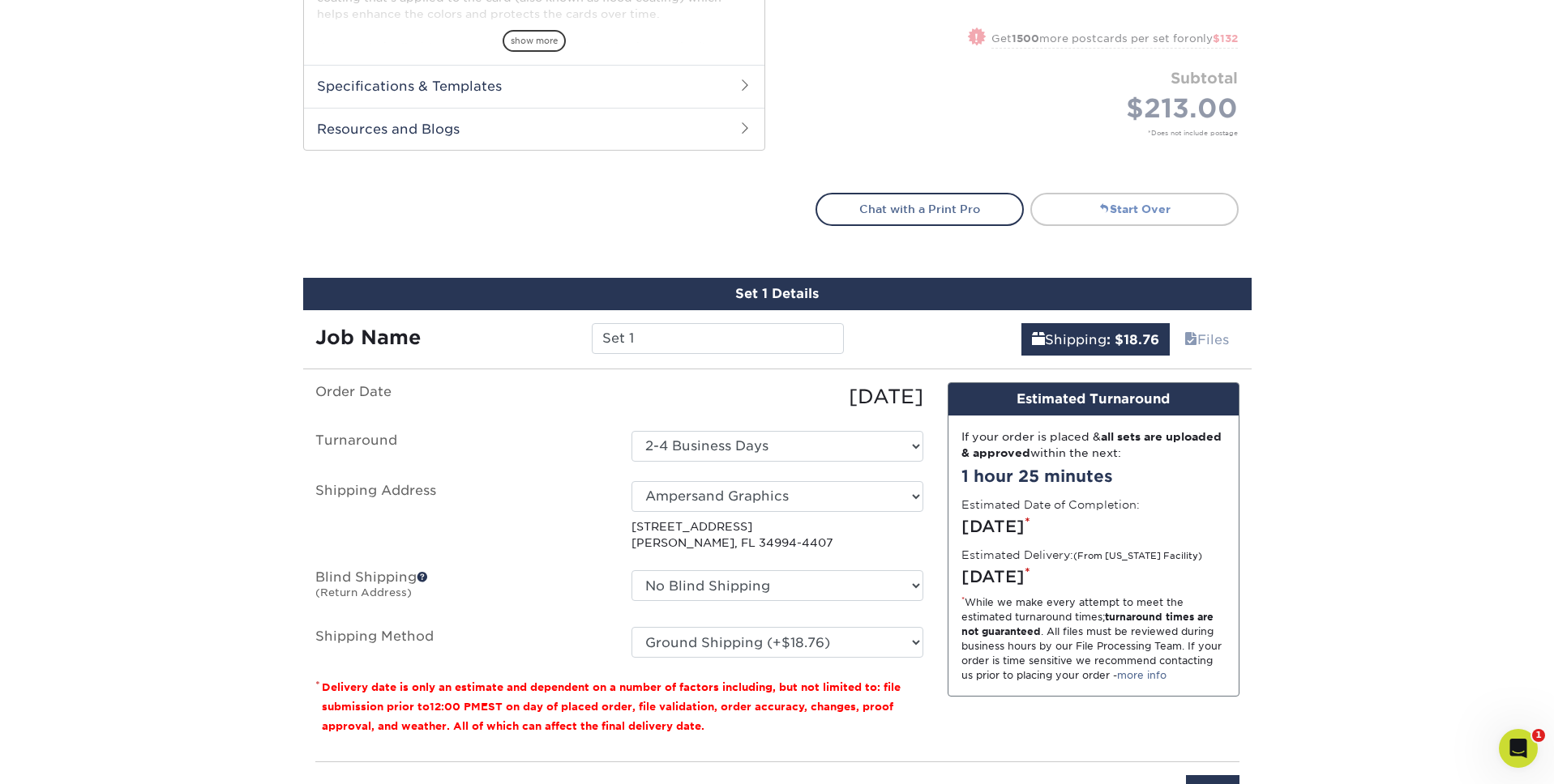
click at [1042, 217] on link "Start Over" at bounding box center [1134, 209] width 209 height 32
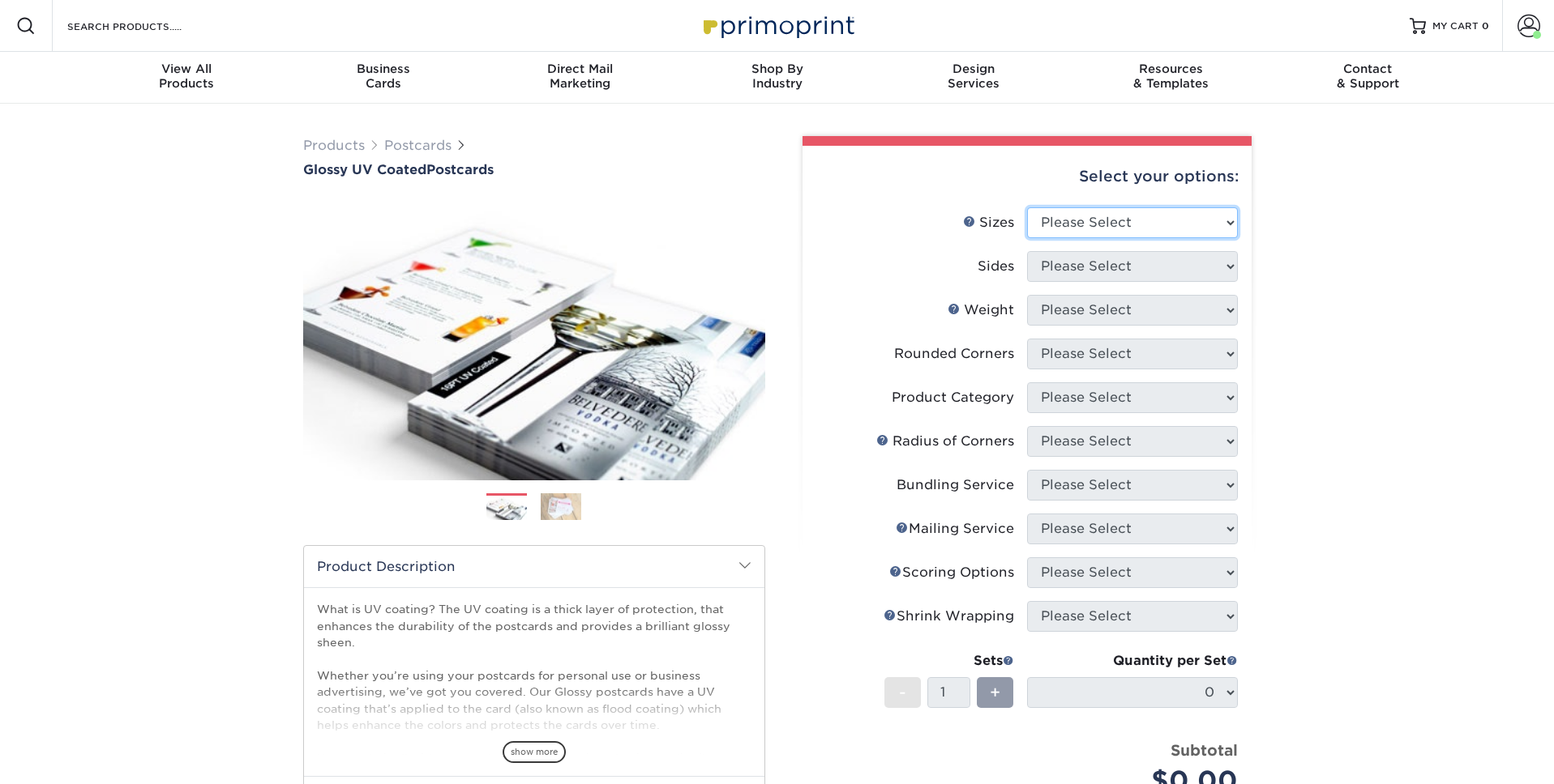
click at [1090, 226] on select "Please Select 1.5" x 7" 2" x 4" 2" x 6" 2" x 7" 2" x 8" 2.12" x 5.5" 2.12" x 5.…" at bounding box center [1132, 223] width 210 height 31
select select "5.00x7.00"
click at [1027, 208] on select "Please Select 1.5" x 7" 2" x 4" 2" x 6" 2" x 7" 2" x 8" 2.12" x 5.5" 2.12" x 5.…" at bounding box center [1132, 223] width 210 height 31
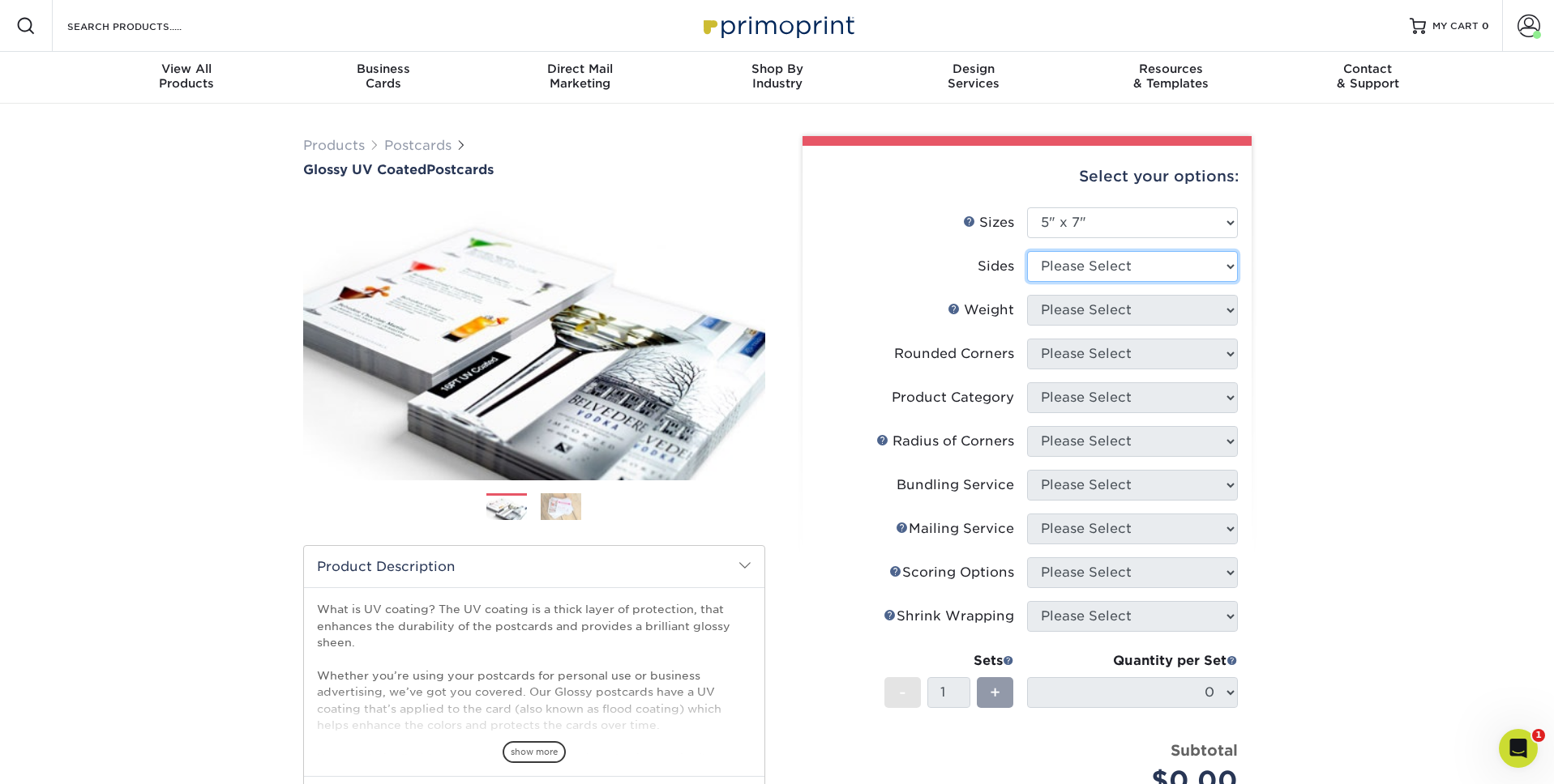
click at [1064, 270] on select "Please Select Print Both Sides Print Front Only" at bounding box center [1132, 266] width 210 height 31
select select "13abbda7-1d64-4f25-8bb2-c179b224825d"
click at [1027, 251] on select "Please Select Print Both Sides Print Front Only" at bounding box center [1132, 266] width 210 height 31
click at [1071, 303] on select "Please Select 16PT 14PT 18PT C1S" at bounding box center [1132, 310] width 210 height 31
select select "16PT"
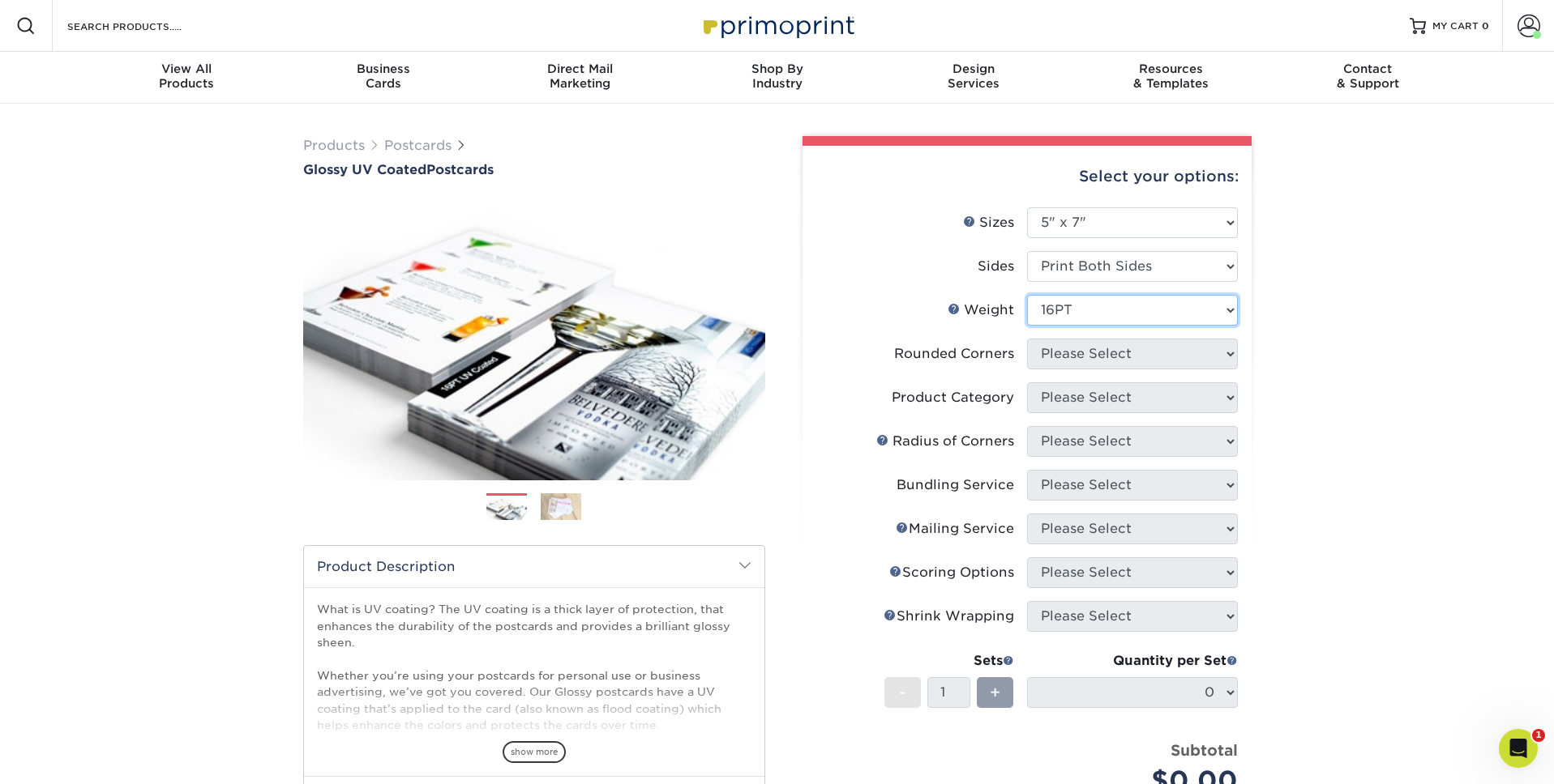
click at [1027, 295] on select "Please Select 16PT 14PT 18PT C1S" at bounding box center [1132, 310] width 210 height 31
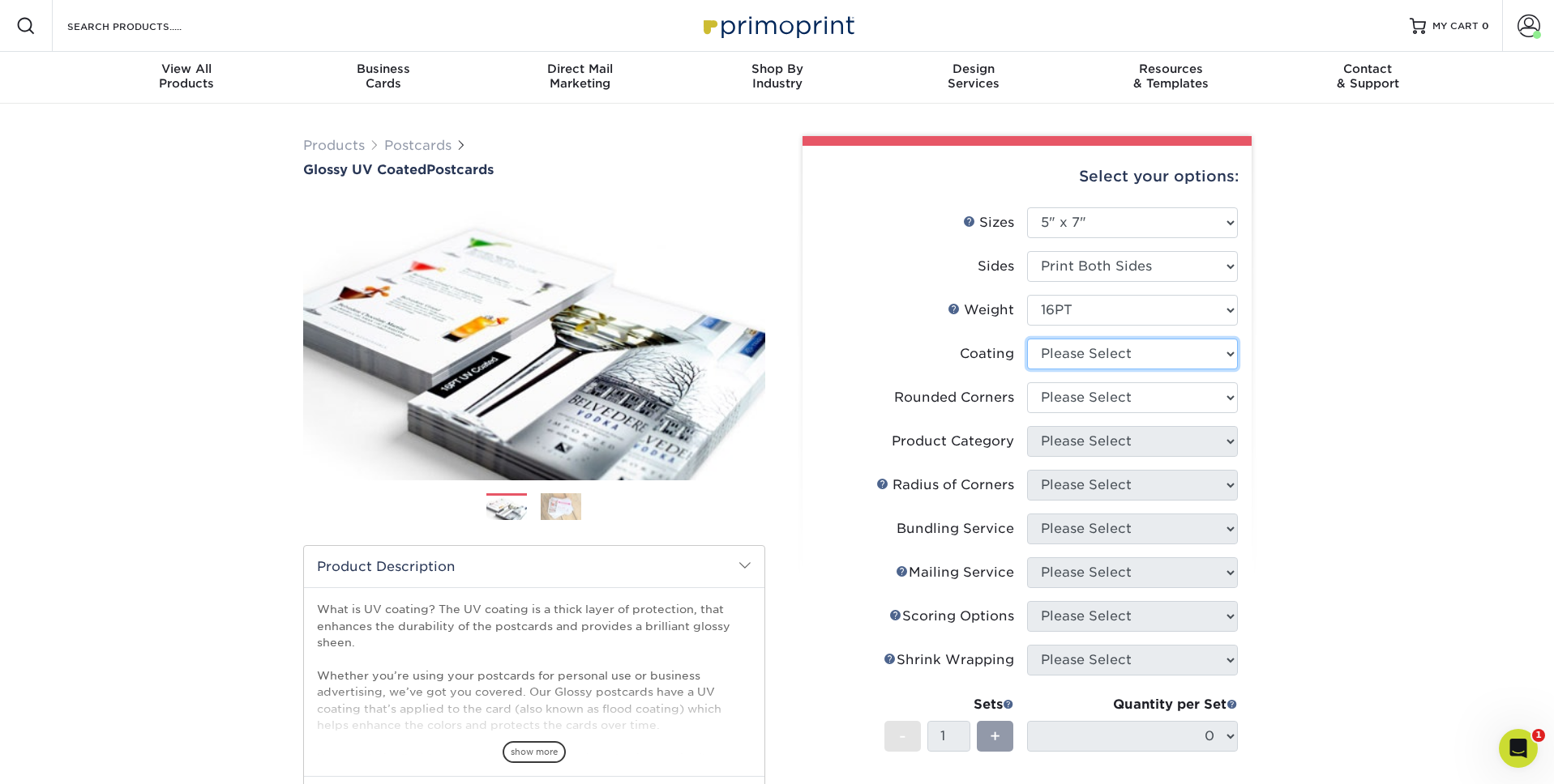
click at [1071, 360] on select at bounding box center [1132, 354] width 210 height 31
click at [1027, 339] on select at bounding box center [1132, 354] width 210 height 31
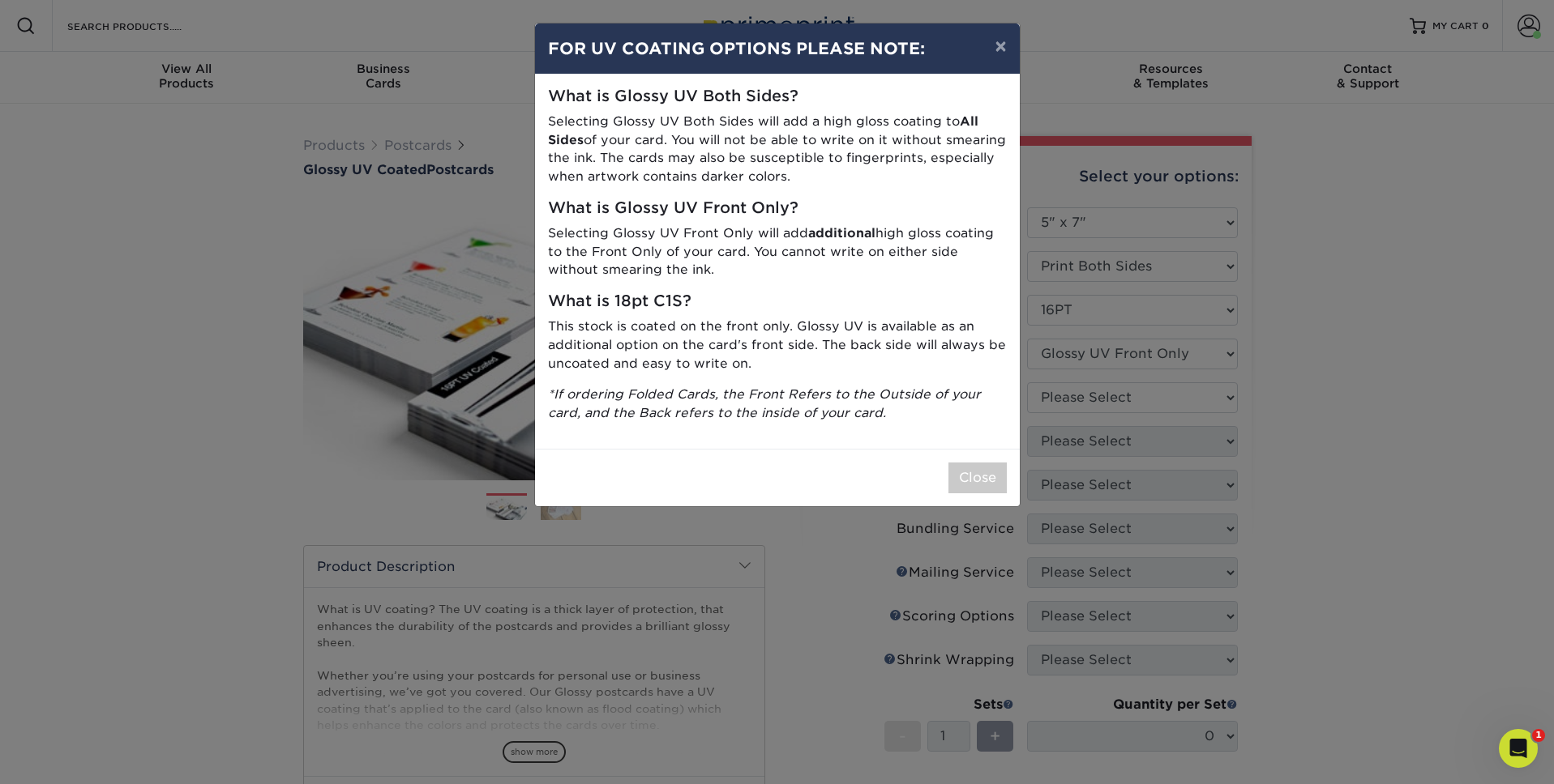
click at [1091, 352] on div "× FOR UV COATING OPTIONS PLEASE NOTE: What is Glossy UV Both Sides? Selecting G…" at bounding box center [777, 392] width 1554 height 784
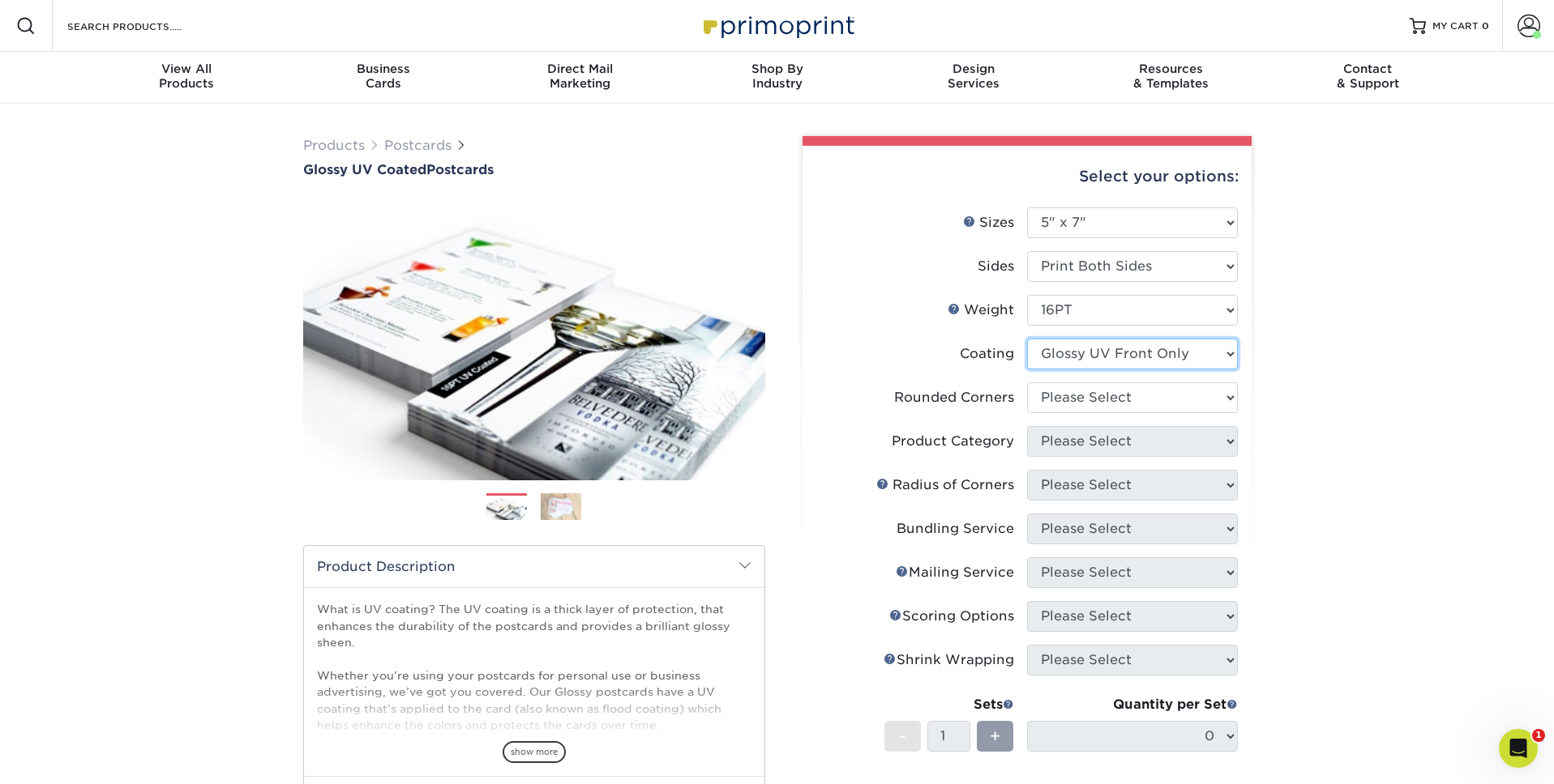
click at [1091, 354] on select at bounding box center [1132, 354] width 210 height 31
select select "ae367451-b2b8-45df-a344-0f05b6a12993"
click at [1027, 339] on select at bounding box center [1132, 354] width 210 height 31
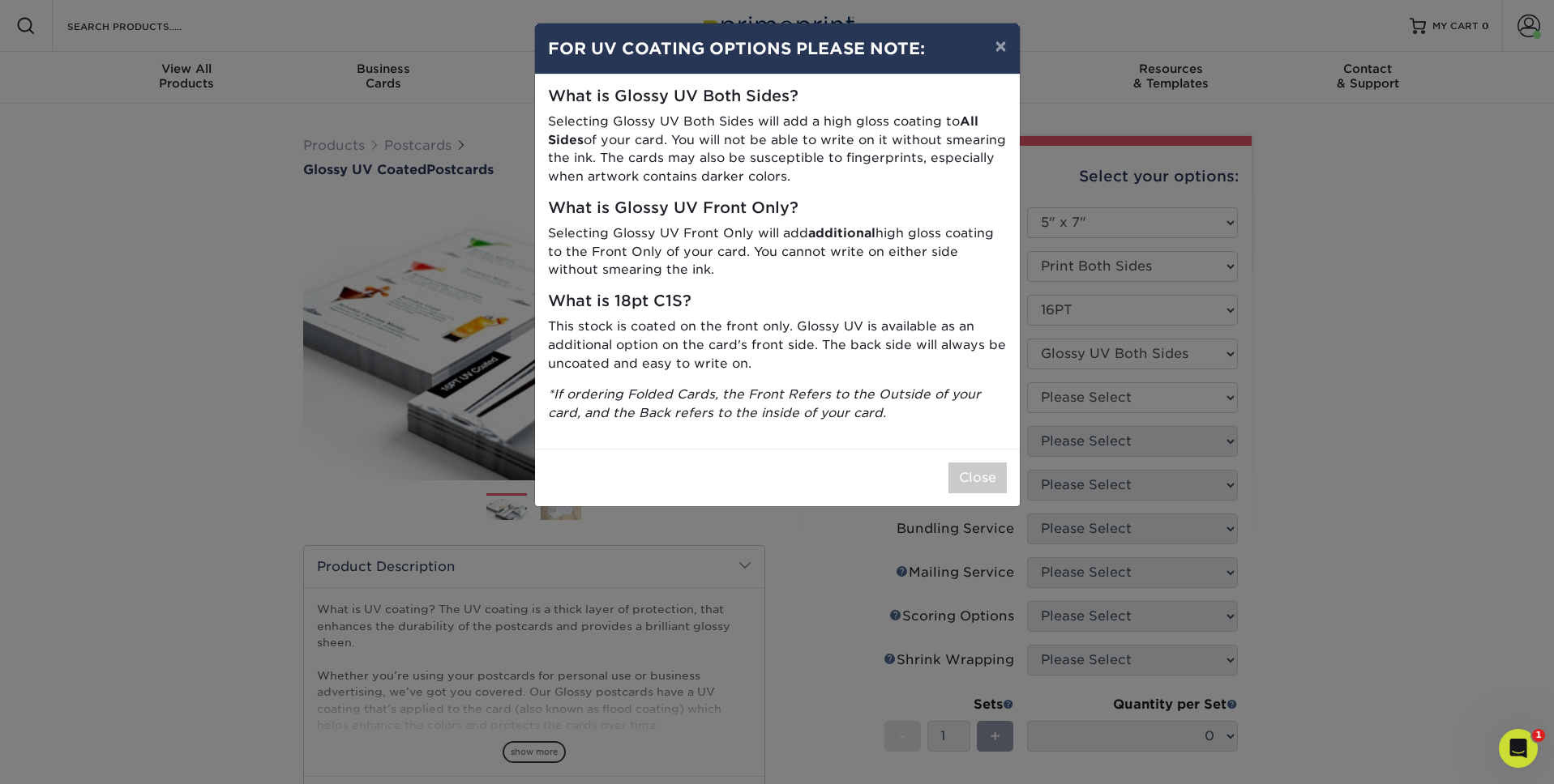
click at [1095, 394] on div "× FOR UV COATING OPTIONS PLEASE NOTE: What is Glossy UV Both Sides? Selecting G…" at bounding box center [777, 392] width 1554 height 784
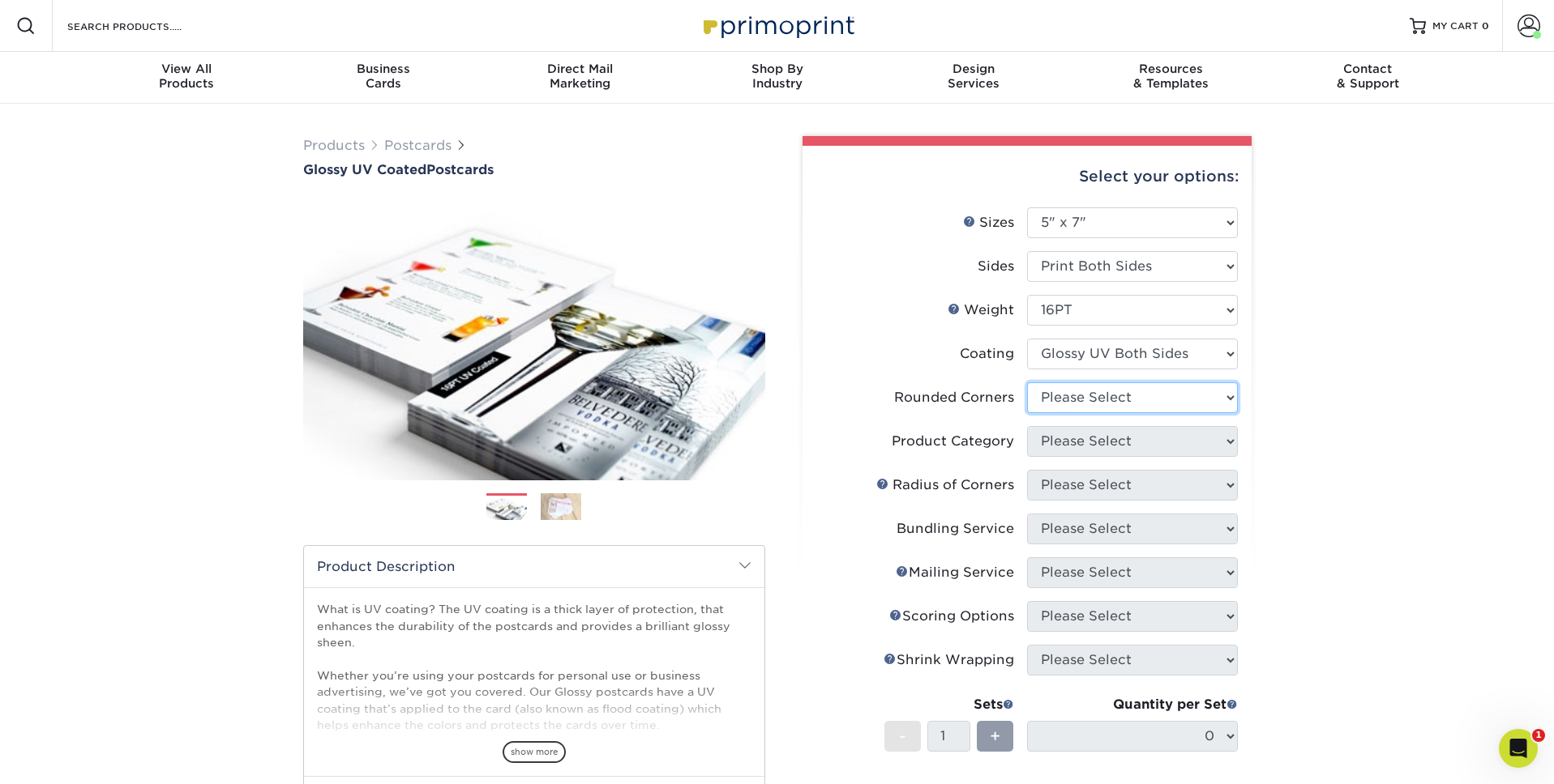
click at [1095, 394] on select "Please Select Yes - Round 4 Corners No" at bounding box center [1132, 397] width 210 height 31
select select "0"
click at [1027, 383] on select "Please Select Yes - Round 4 Corners No" at bounding box center [1132, 397] width 210 height 31
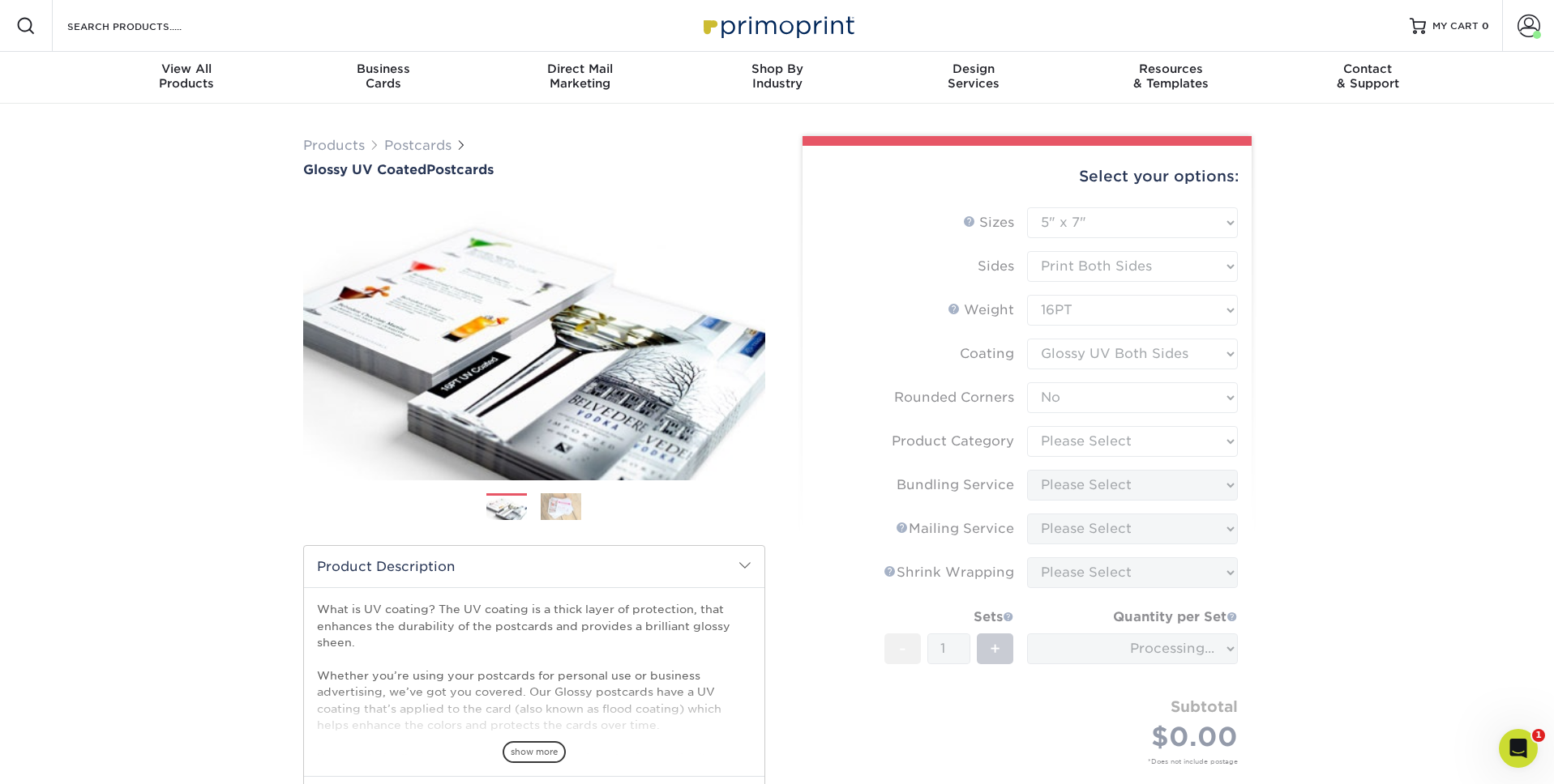
click at [1132, 446] on form "Sizes Help Sizes Please Select 1.5" x 7" 2" x 4" 2" x 6" 2" x 7" 2" x 8" 2.12" …" at bounding box center [1026, 505] width 423 height 595
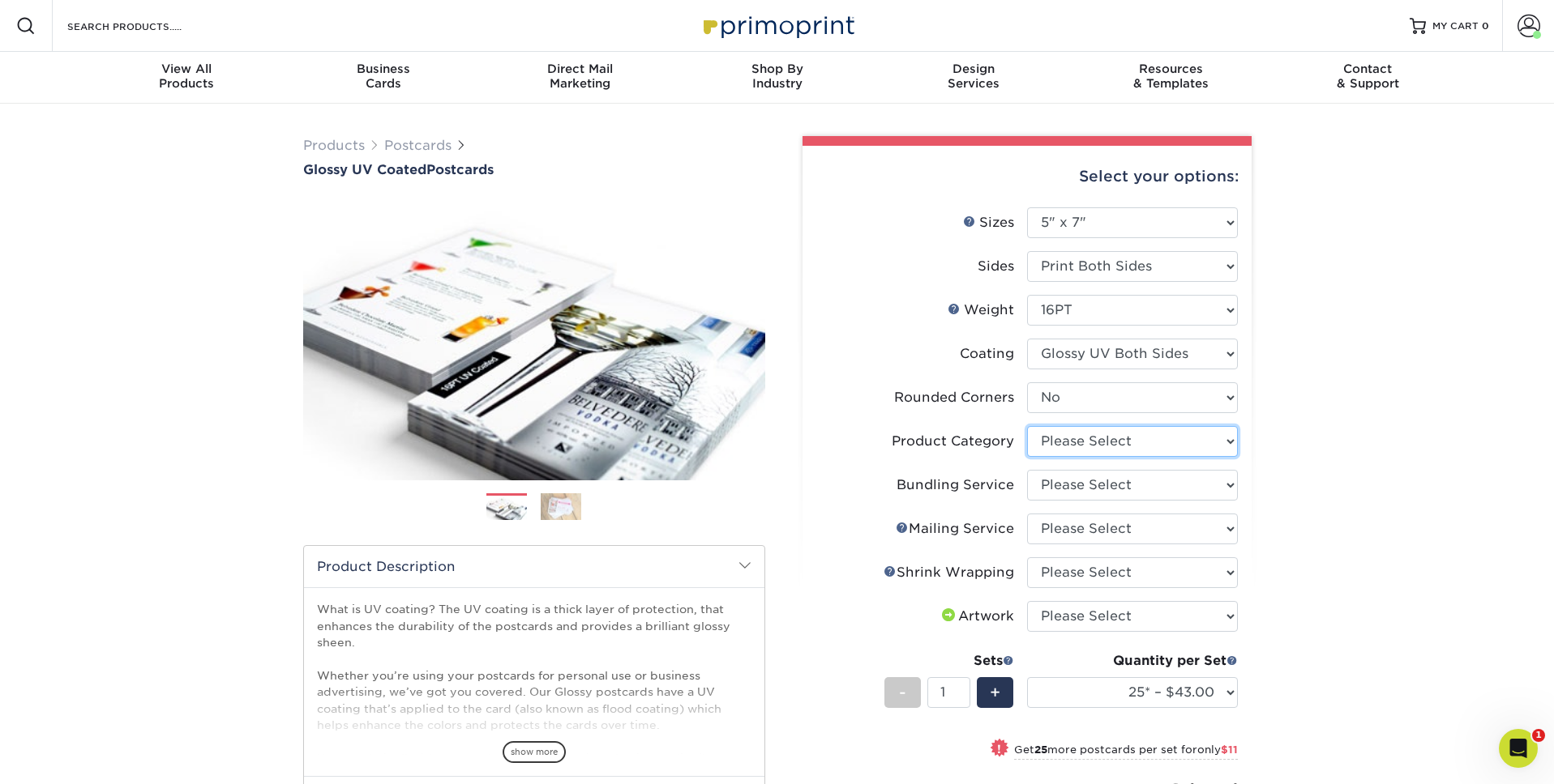
click at [1132, 446] on select "Please Select Postcards" at bounding box center [1132, 441] width 210 height 31
select select "9b7272e0-d6c8-4c3c-8e97-d3a1bcdab858"
click at [1027, 426] on select "Please Select Postcards" at bounding box center [1132, 441] width 210 height 31
click at [1123, 481] on select "Please Select No Bundling Services Yes, Bundles of 50 (+2 Days) Yes, Bundles of…" at bounding box center [1132, 485] width 210 height 31
select select "58689abb-25c0-461c-a4c3-a80b627d6649"
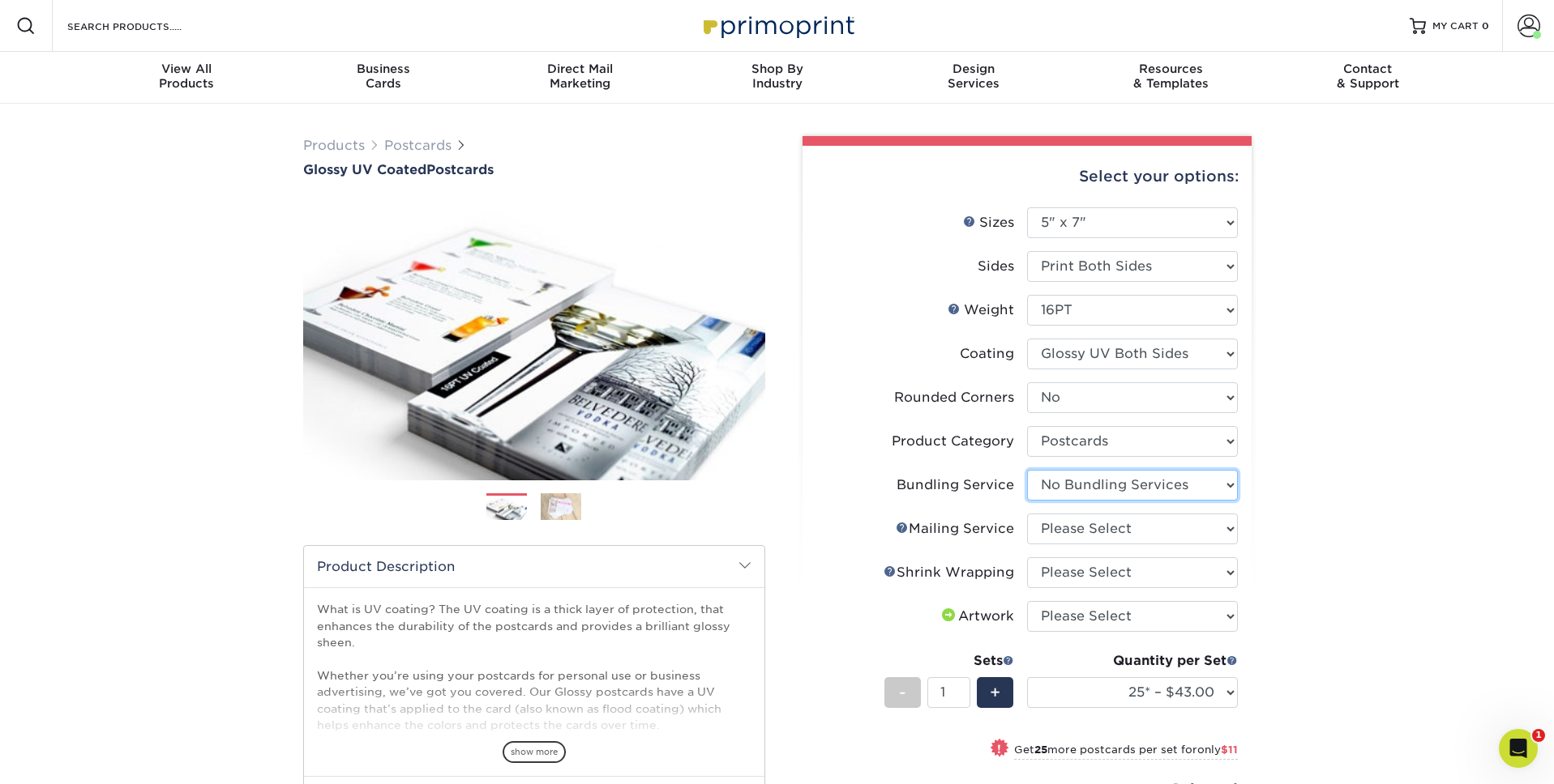
click at [1027, 470] on select "Please Select No Bundling Services Yes, Bundles of 50 (+2 Days) Yes, Bundles of…" at bounding box center [1132, 485] width 210 height 31
click at [1129, 523] on select "Please Select No Direct Mailing Service No, I will mail/stamp/imprint Direct Ma…" at bounding box center [1132, 528] width 210 height 31
select select "3e5e9bdd-d78a-4c28-a41d-fe1407925ca6"
click at [1027, 514] on select "Please Select No Direct Mailing Service No, I will mail/stamp/imprint Direct Ma…" at bounding box center [1132, 528] width 210 height 31
click at [1134, 567] on select "Please Select No Shrink Wrapping Shrink Wrap 100 Per Package Shrink Wrap 50 Per…" at bounding box center [1132, 572] width 210 height 31
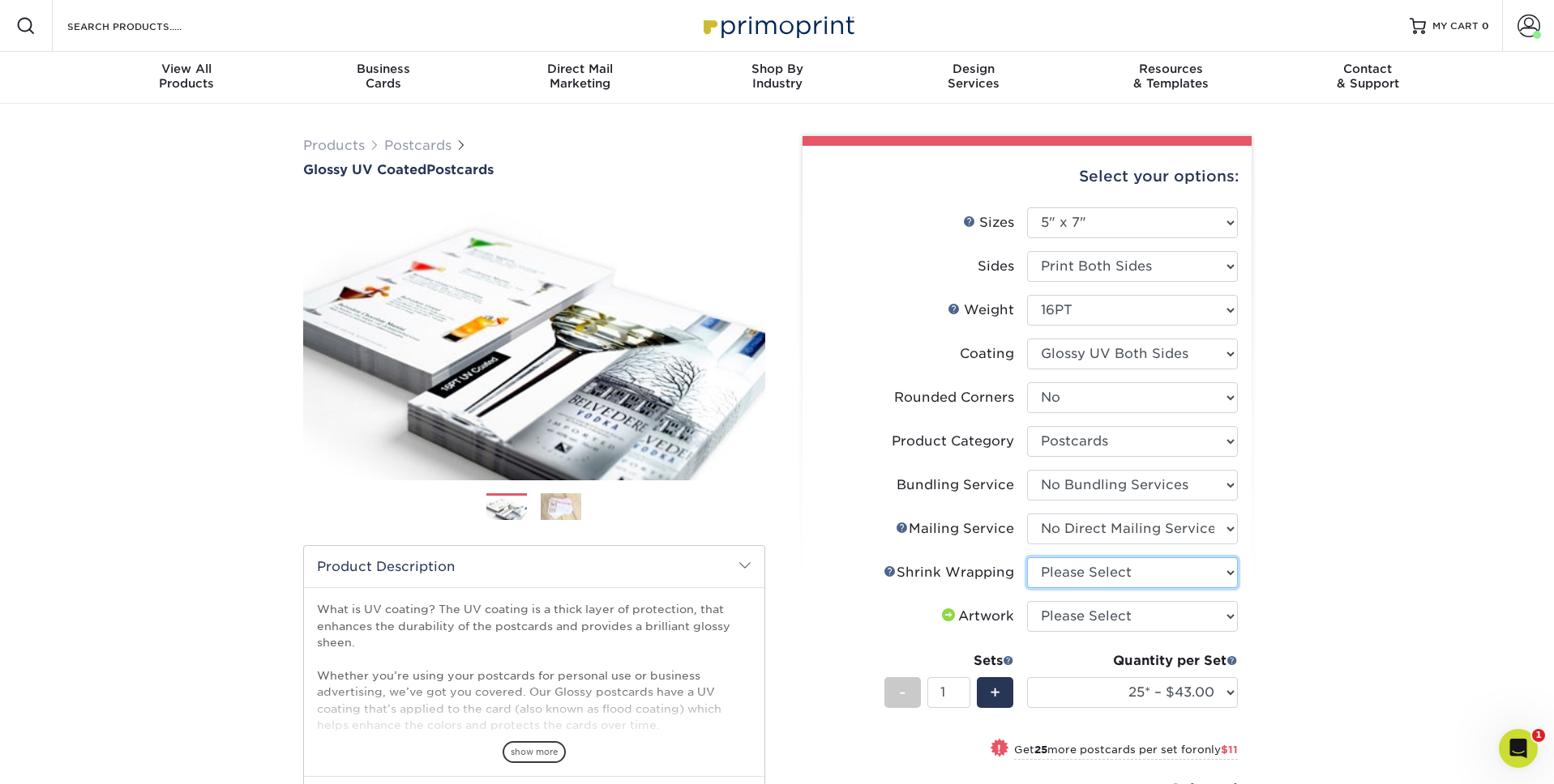
select select "c8749376-e7da-41d0-b3dc-647faf84d907"
click at [1027, 557] on select "Please Select No Shrink Wrapping Shrink Wrap 100 Per Package Shrink Wrap 50 Per…" at bounding box center [1132, 572] width 210 height 31
click at [1133, 618] on select "Please Select I will upload files I need a design - $150" at bounding box center [1132, 616] width 210 height 31
select select "upload"
click at [1027, 601] on select "Please Select I will upload files I need a design - $150" at bounding box center [1132, 616] width 210 height 31
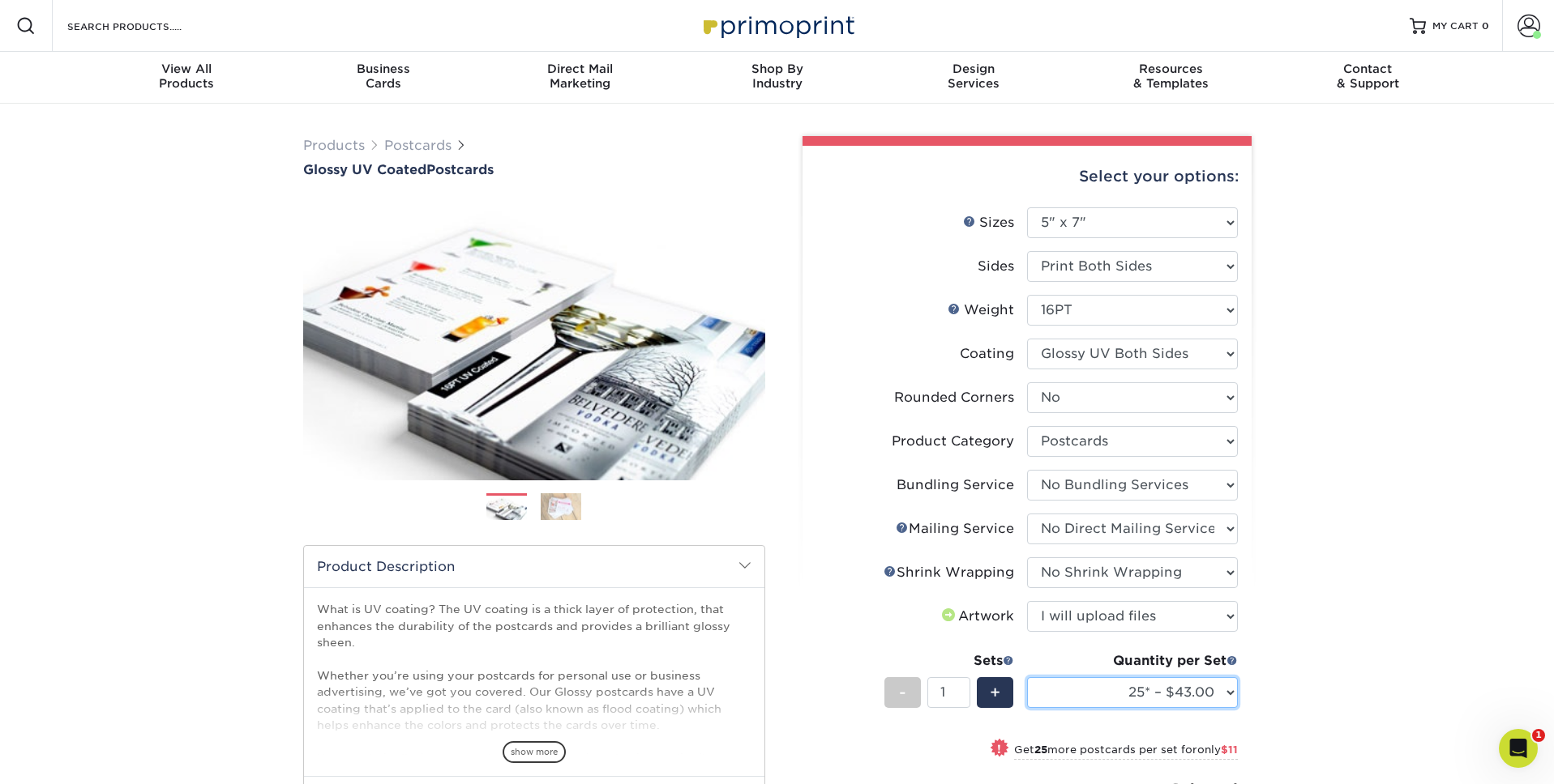
click at [1212, 690] on select "25* – $43.00 50* – $54.00 75* – $67.00 100* – $92.00 250* – $148.00 500 – $190.…" at bounding box center [1132, 692] width 210 height 31
select select "2500 – $345.00"
click at [1027, 677] on select "25* – $43.00 50* – $54.00 75* – $67.00 100* – $92.00 250* – $148.00 500 – $190.…" at bounding box center [1132, 692] width 210 height 31
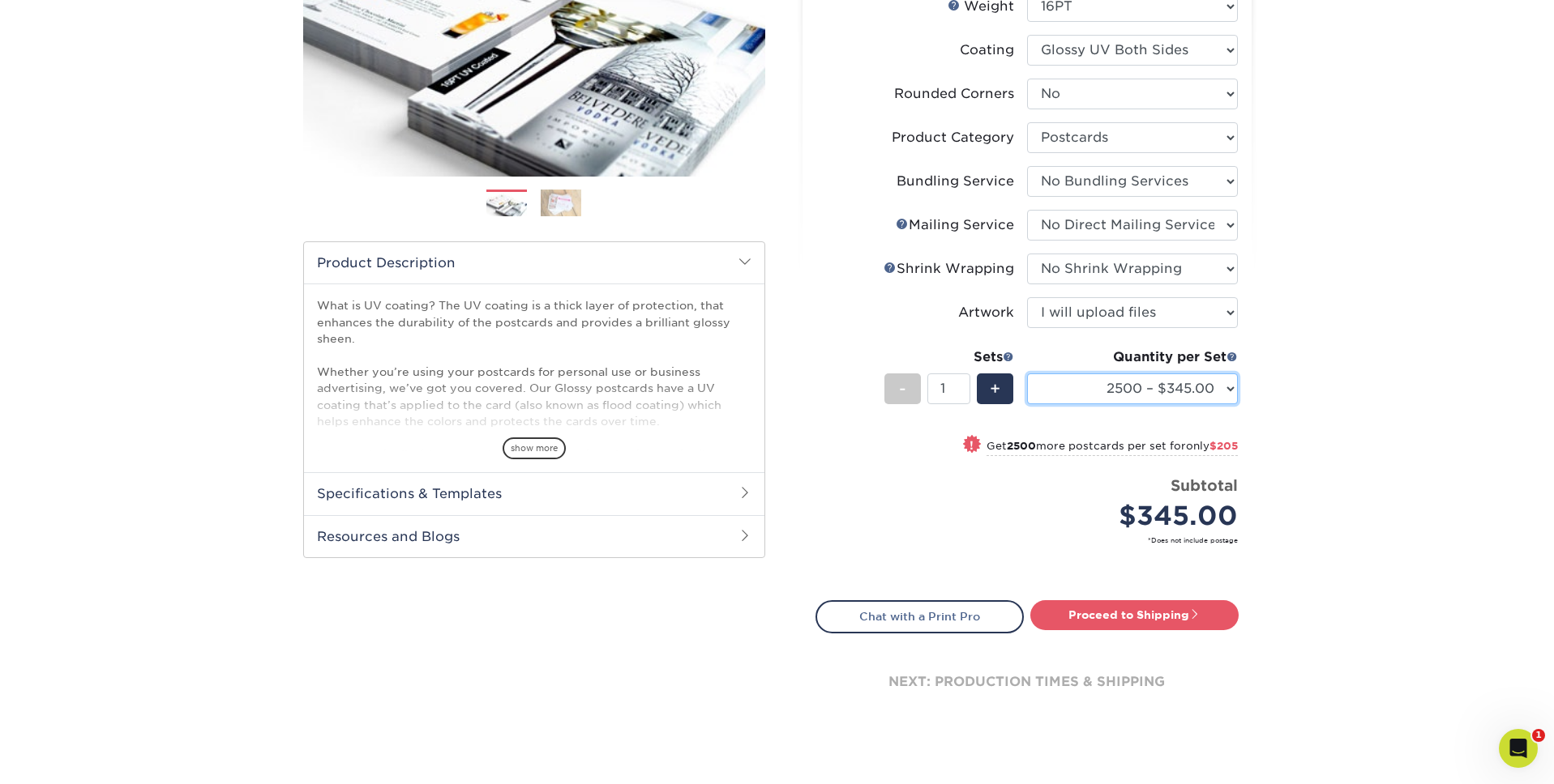
scroll to position [302, 0]
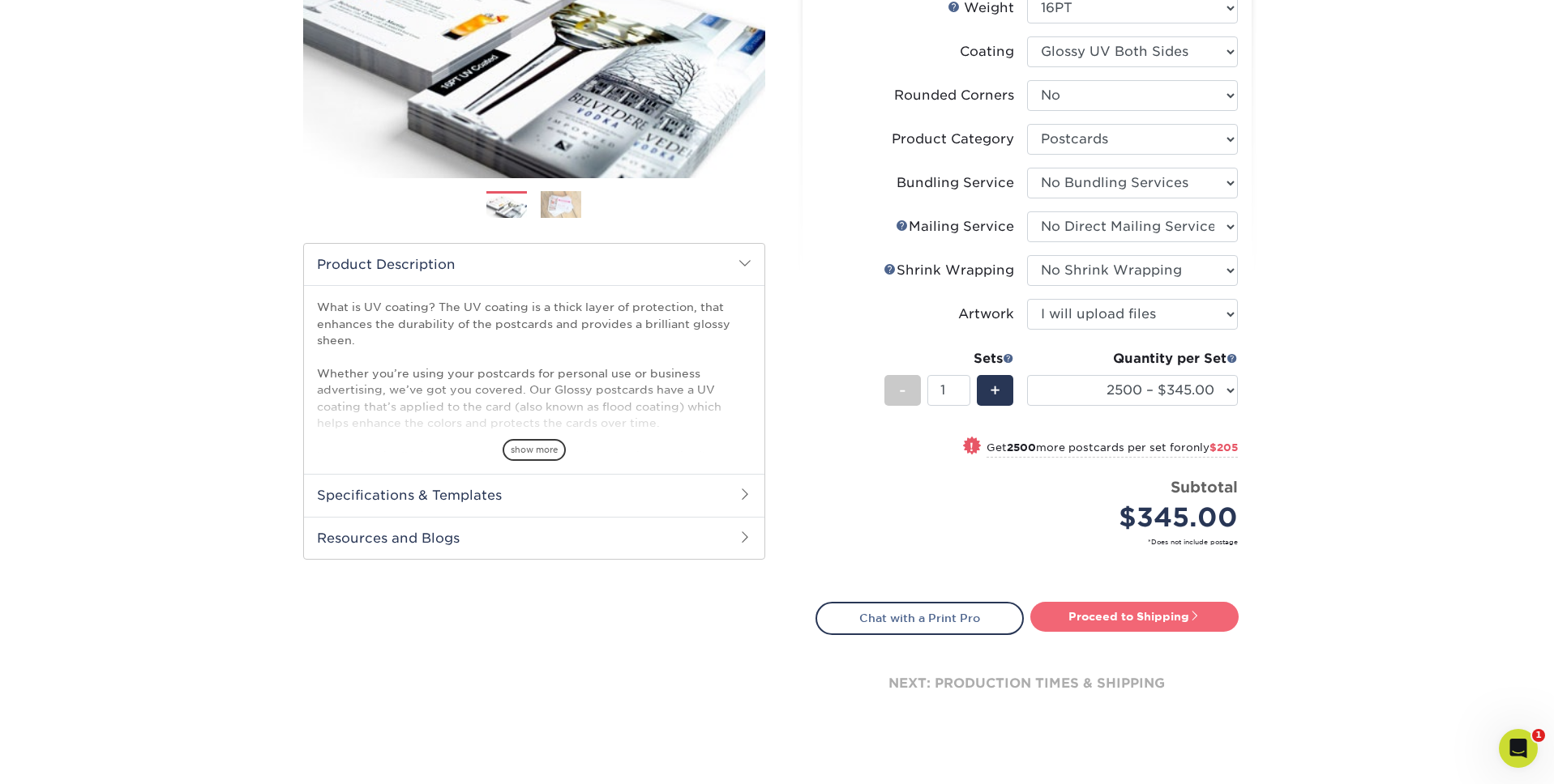
click at [1183, 612] on link "Proceed to Shipping" at bounding box center [1134, 616] width 209 height 29
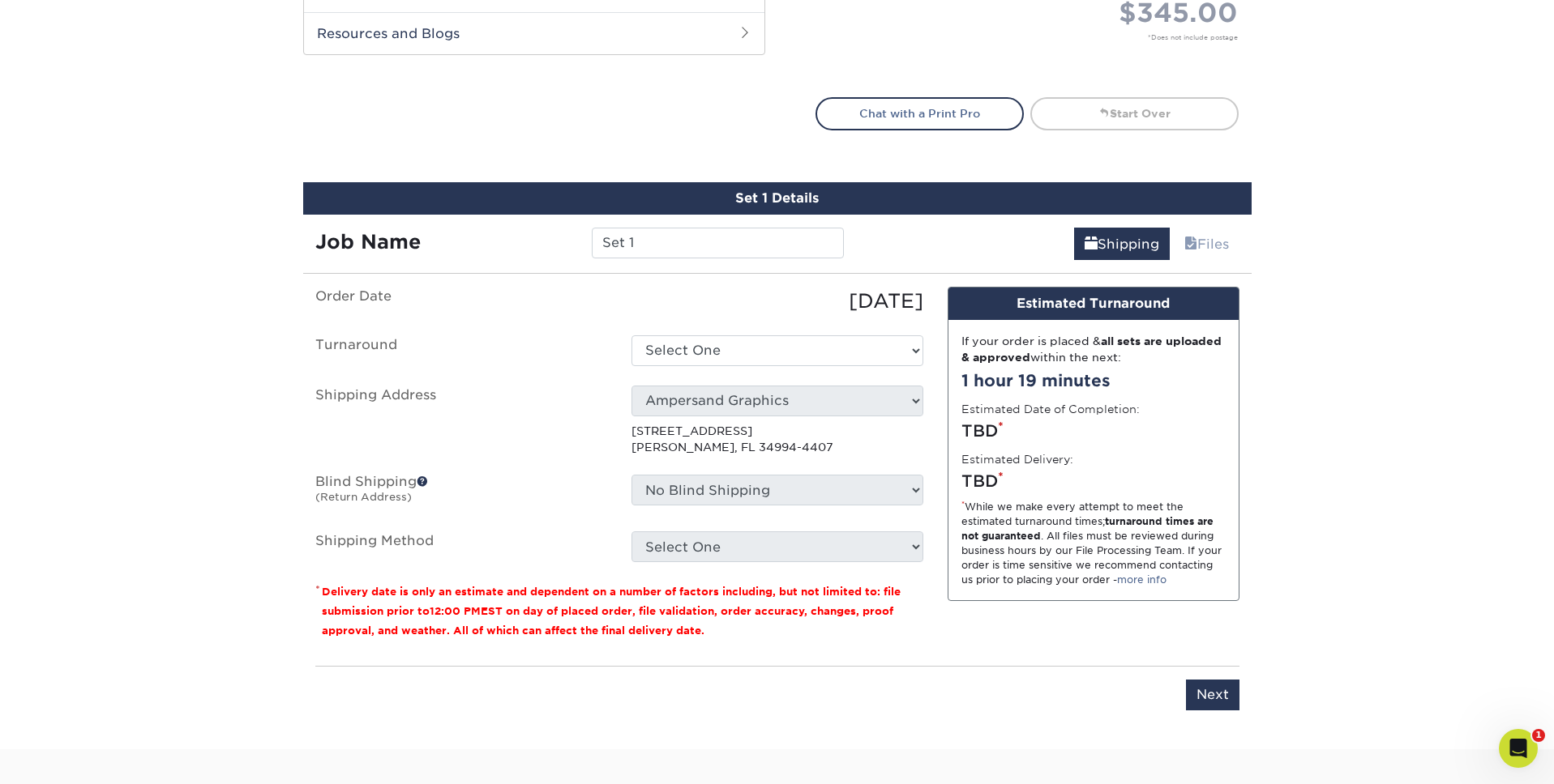
scroll to position [949, 0]
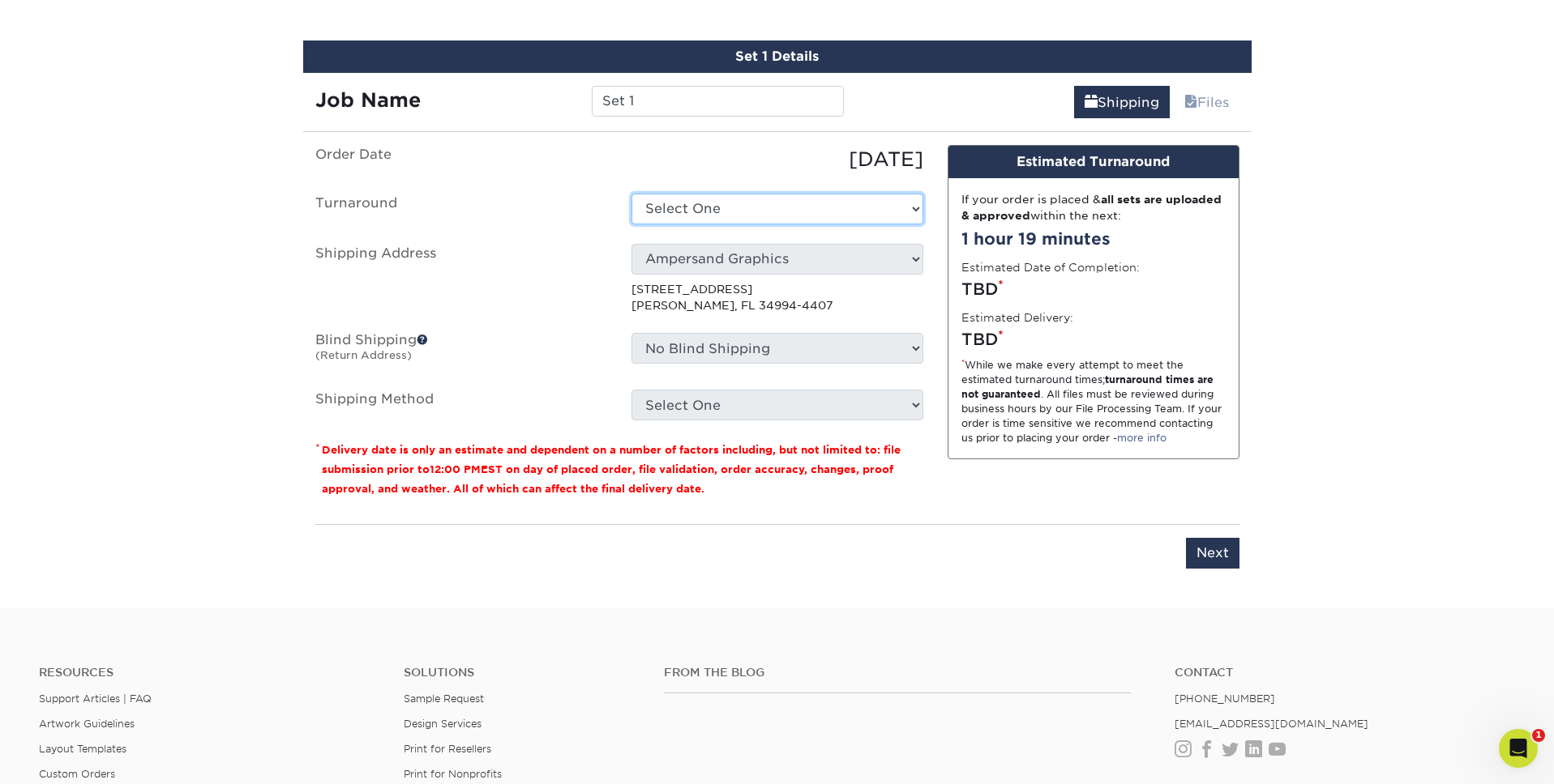
click at [775, 204] on select "Select One 2-4 Business Days 2 Day Next Business Day" at bounding box center [777, 209] width 292 height 31
select select "057428f1-3436-43cb-935c-162fca47fed7"
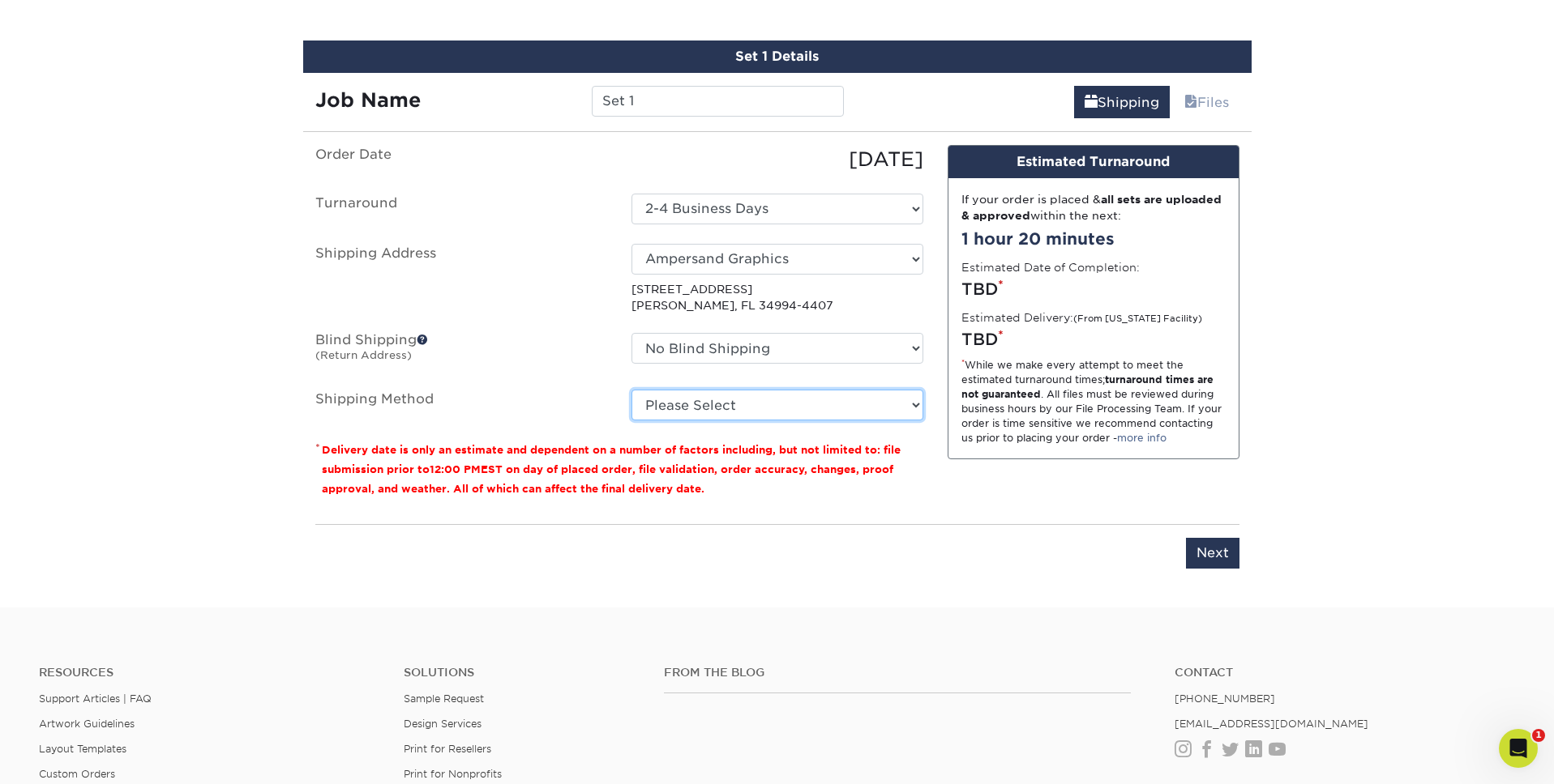
click at [760, 411] on select "Please Select Ground Shipping (+$34.40) 3 Day Shipping Service (+$50.79) 2 Day …" at bounding box center [777, 405] width 292 height 31
select select "03"
click at [631, 390] on select "Please Select Ground Shipping (+$34.40) 3 Day Shipping Service (+$50.79) 2 Day …" at bounding box center [777, 405] width 292 height 31
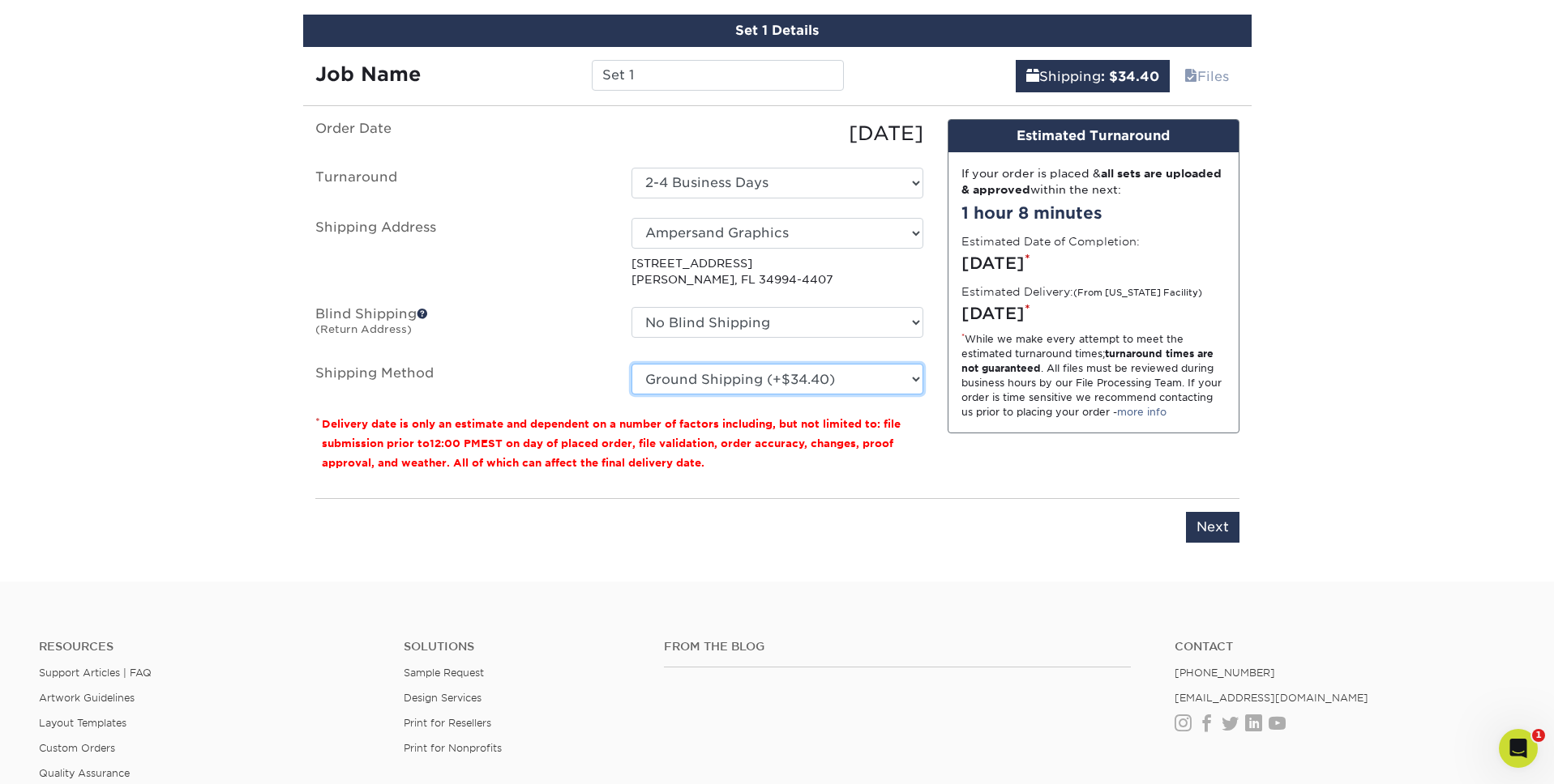
scroll to position [973, 0]
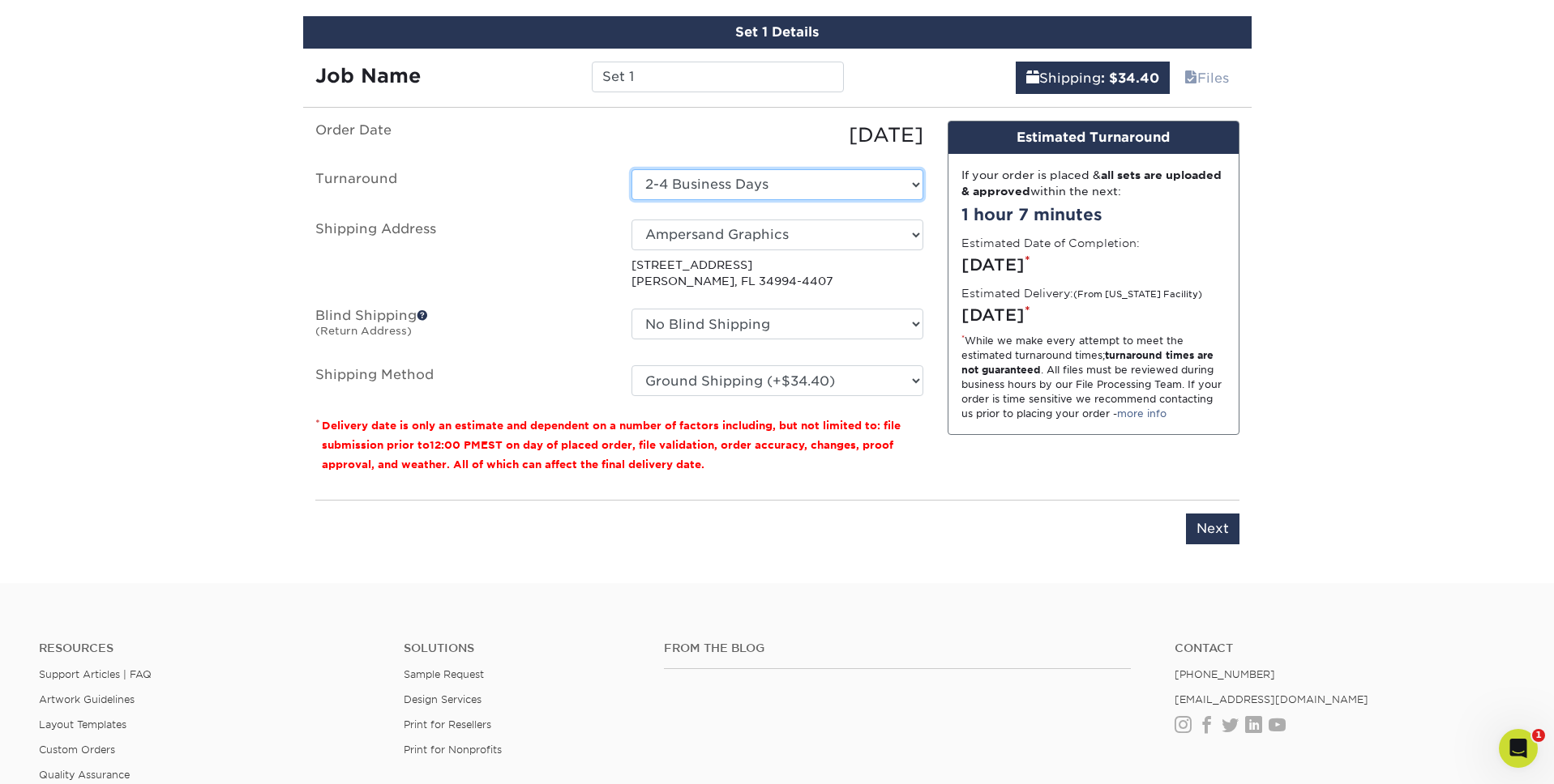
click at [731, 189] on select "Select One 2-4 Business Days 2 Day Next Business Day" at bounding box center [777, 184] width 292 height 31
select select "b121b1d8-823a-4530-acaf-c1418a9a568b"
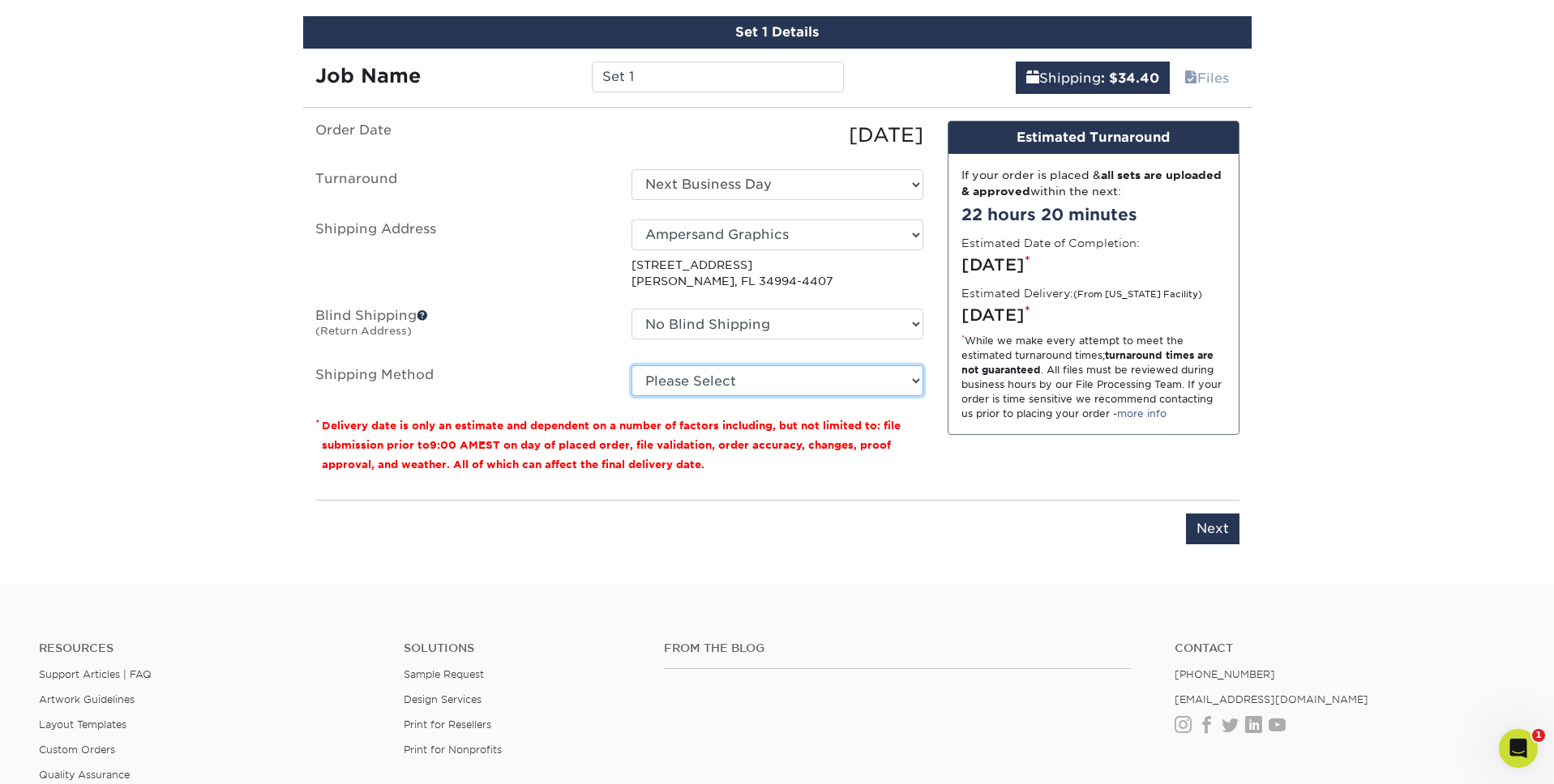
click at [817, 386] on select "Please Select Ground Shipping (+$34.40) 3 Day Shipping Service (+$50.79) 2 Day …" at bounding box center [777, 380] width 292 height 31
select select "03"
click at [631, 365] on select "Please Select Ground Shipping (+$34.40) 3 Day Shipping Service (+$50.79) 2 Day …" at bounding box center [777, 380] width 292 height 31
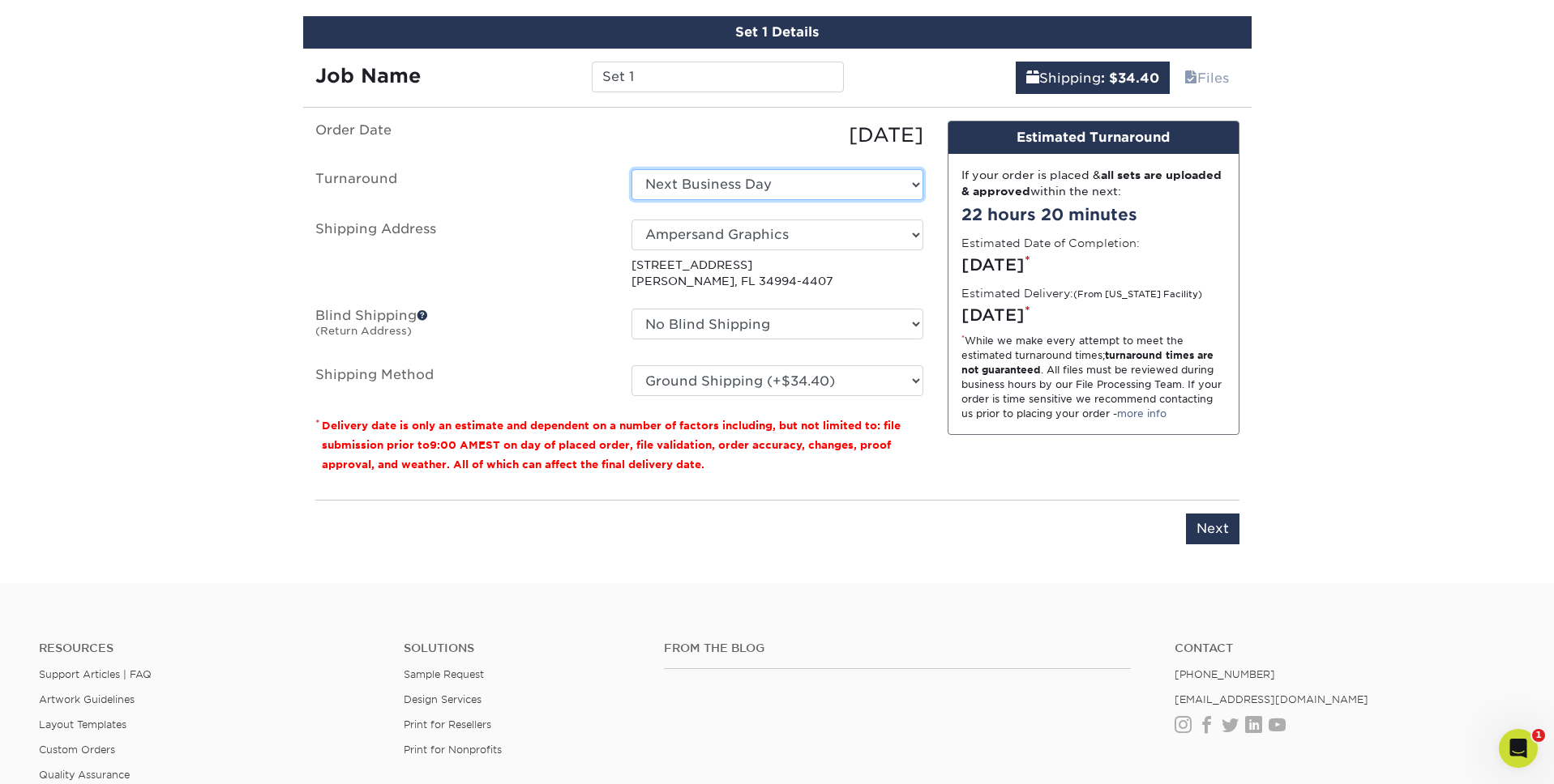
click at [812, 177] on select "Select One 2-4 Business Days 2 Day Next Business Day" at bounding box center [777, 184] width 292 height 31
select select "4b33158e-4b83-47ea-8e28-c5c2fc90b1d7"
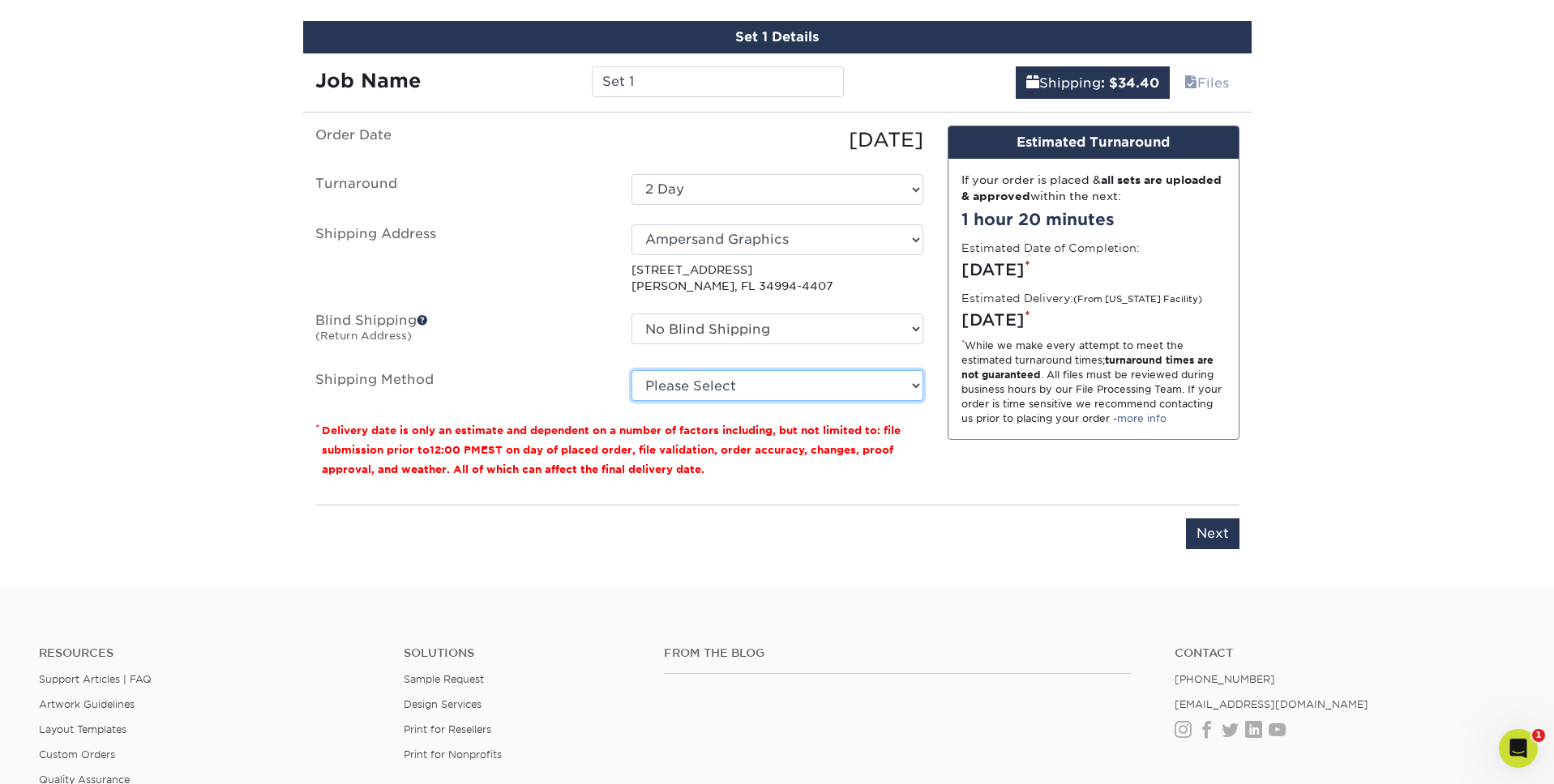
click at [824, 383] on select "Please Select Ground Shipping (+$34.40) 3 Day Shipping Service (+$50.79) 2 Day …" at bounding box center [777, 385] width 292 height 31
select select "03"
click at [631, 370] on select "Please Select Ground Shipping (+$34.40) 3 Day Shipping Service (+$50.79) 2 Day …" at bounding box center [777, 385] width 292 height 31
